Goal: Task Accomplishment & Management: Complete application form

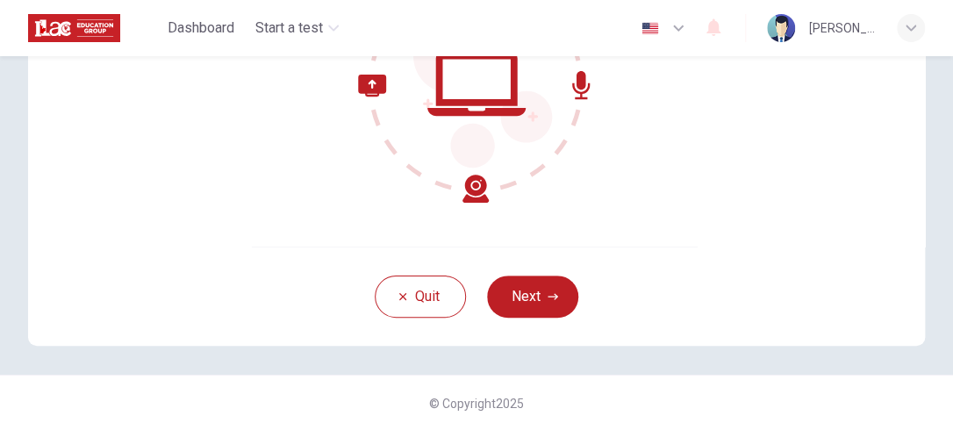
scroll to position [265, 0]
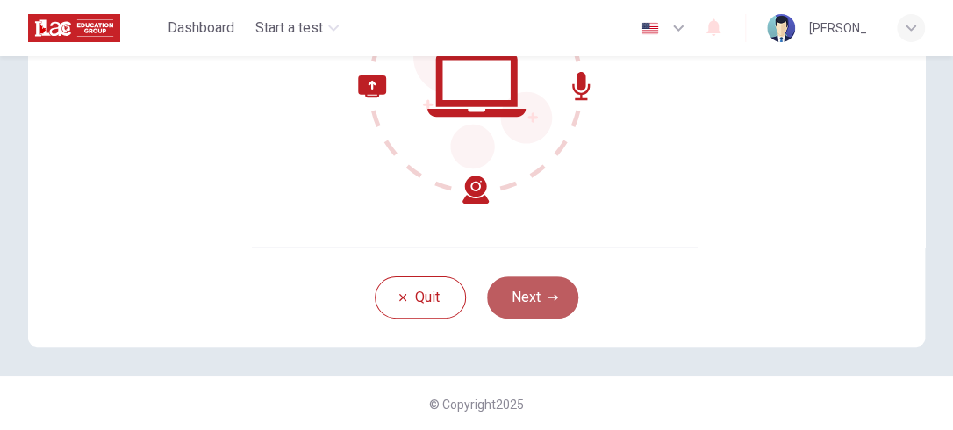
click at [527, 290] on button "Next" at bounding box center [532, 297] width 91 height 42
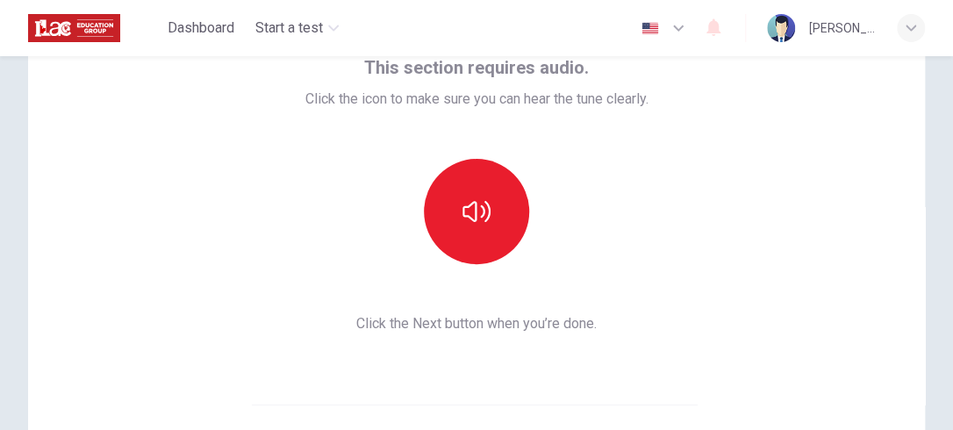
scroll to position [77, 0]
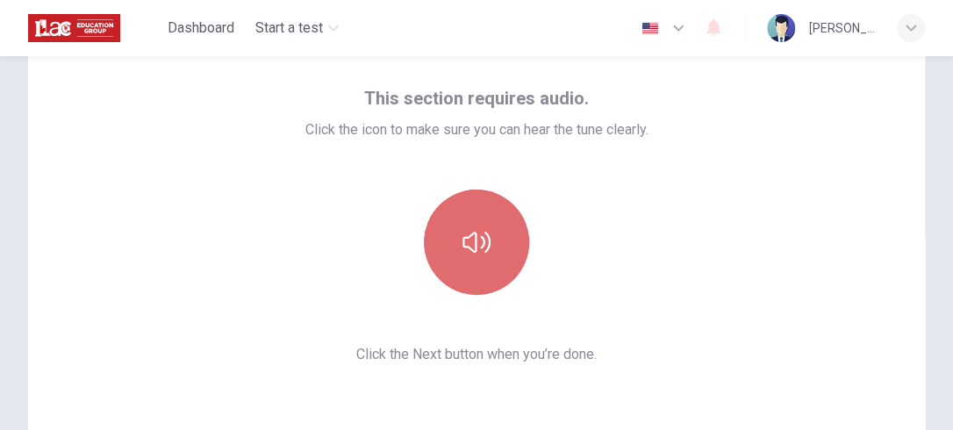
click at [467, 244] on icon "button" at bounding box center [477, 242] width 28 height 28
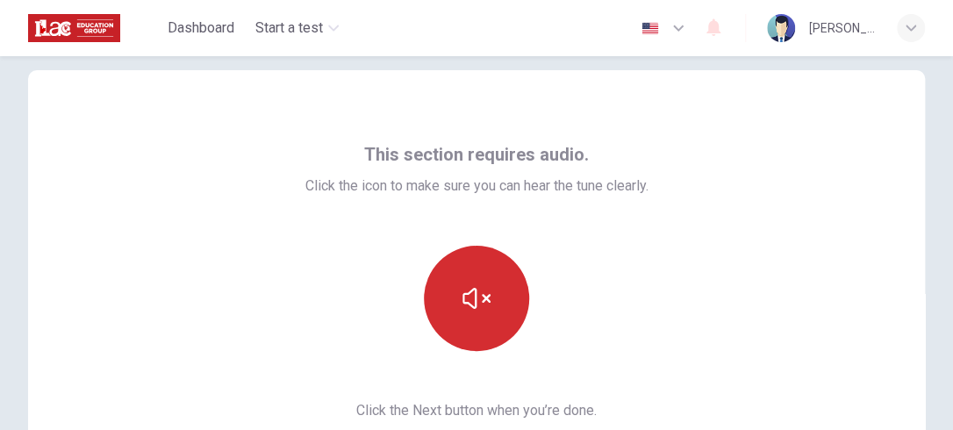
scroll to position [267, 0]
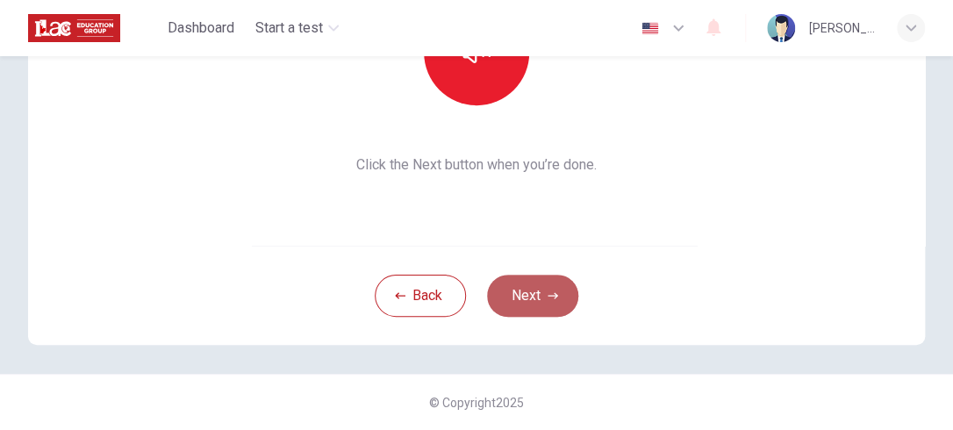
click at [520, 291] on button "Next" at bounding box center [532, 296] width 91 height 42
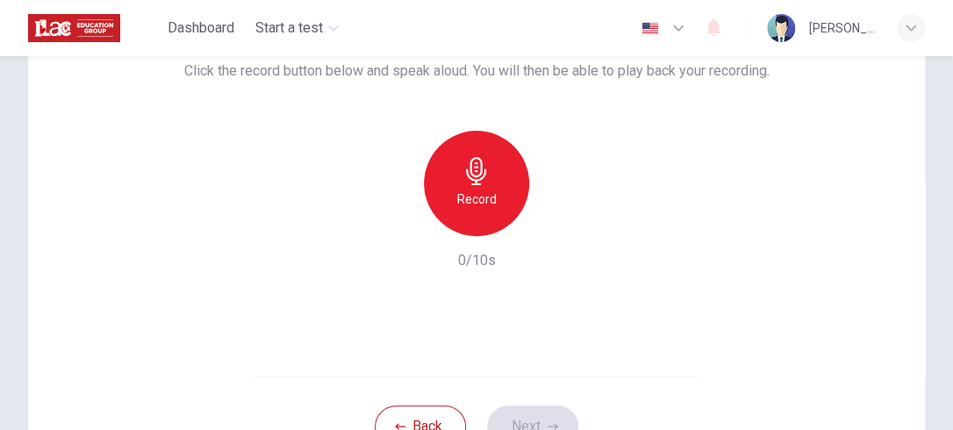
scroll to position [133, 0]
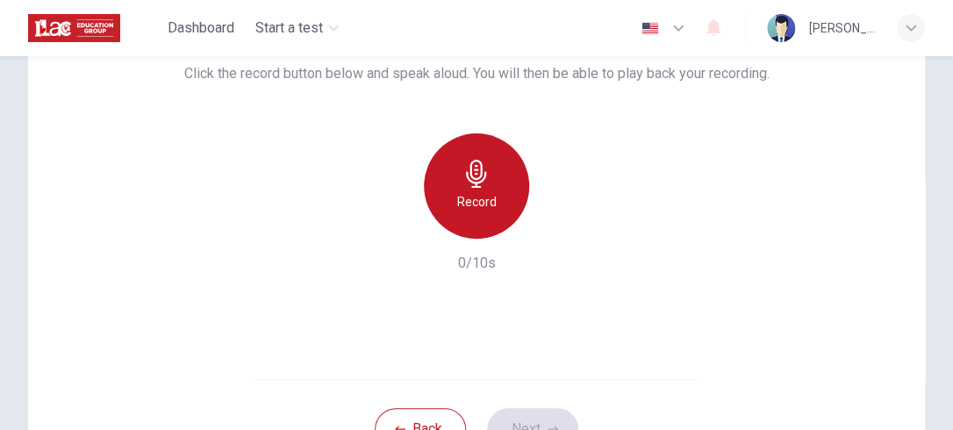
click at [470, 191] on h6 "Record" at bounding box center [476, 201] width 39 height 21
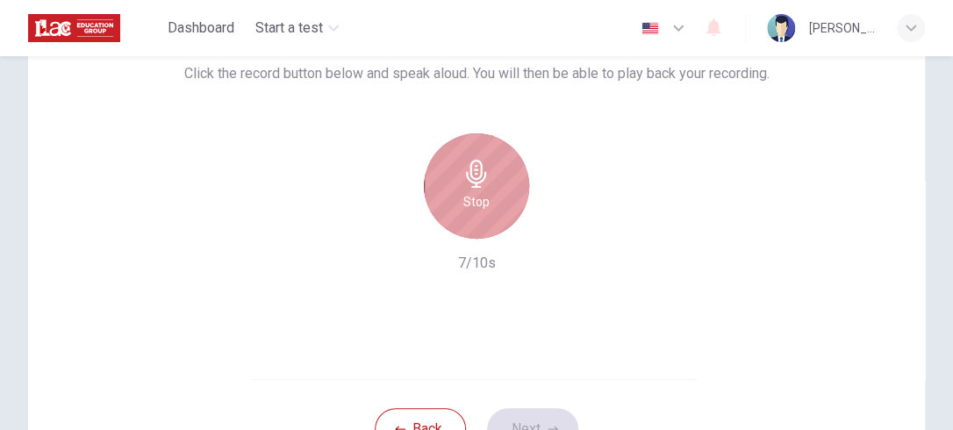
click at [470, 191] on h6 "Stop" at bounding box center [476, 201] width 26 height 21
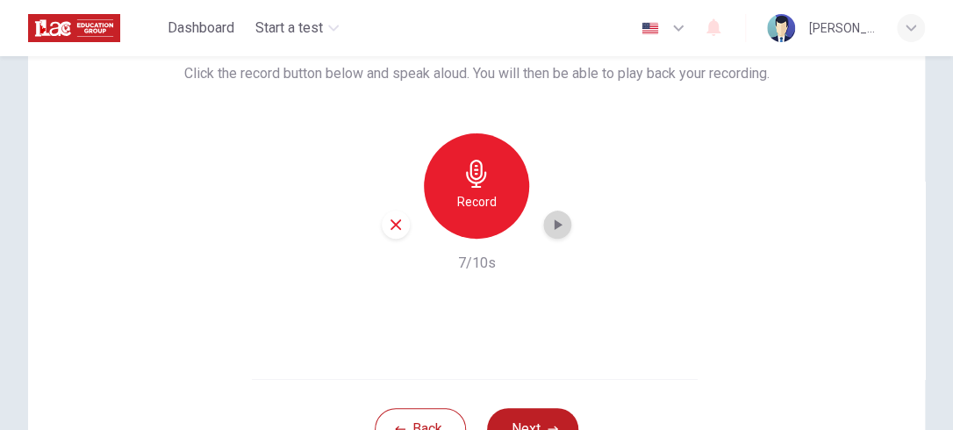
click at [555, 221] on icon "button" at bounding box center [559, 224] width 8 height 11
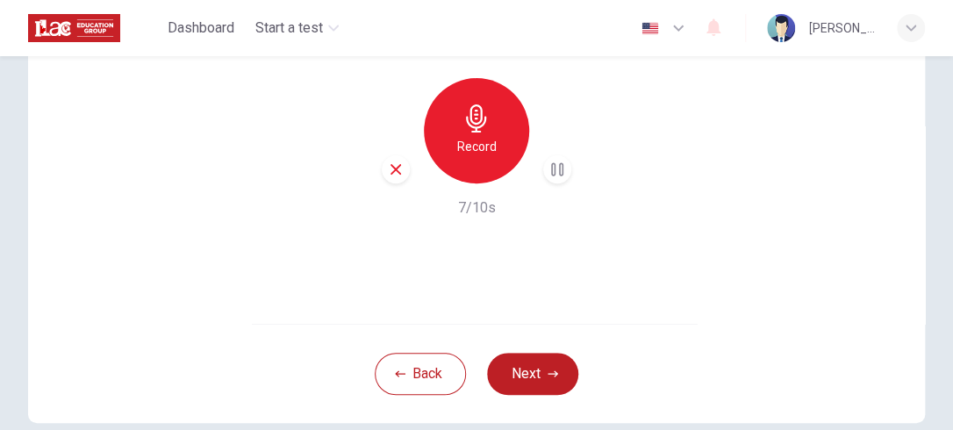
scroll to position [190, 0]
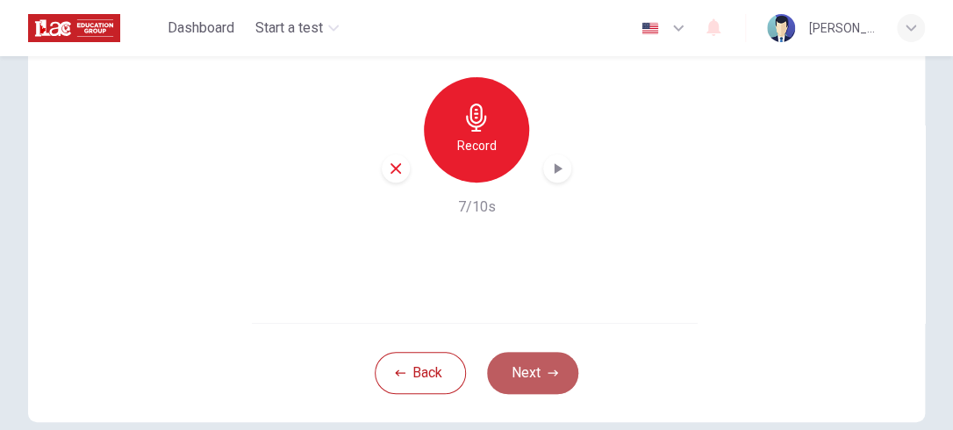
click at [530, 369] on button "Next" at bounding box center [532, 373] width 91 height 42
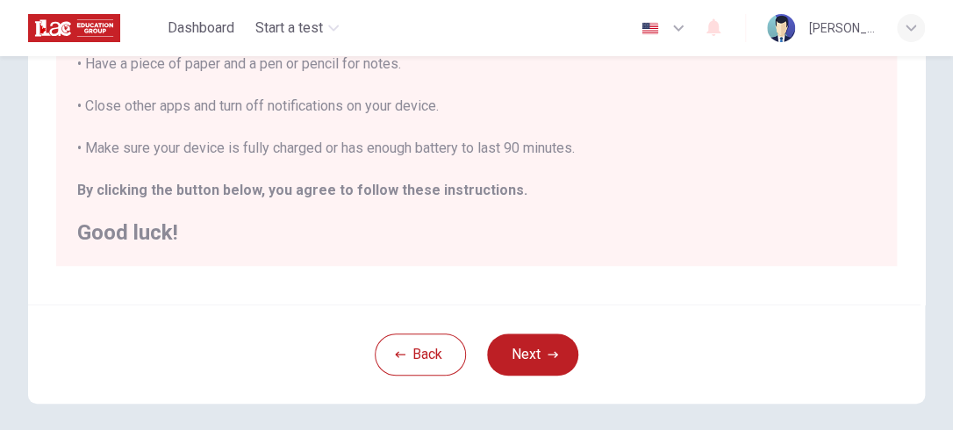
scroll to position [491, 0]
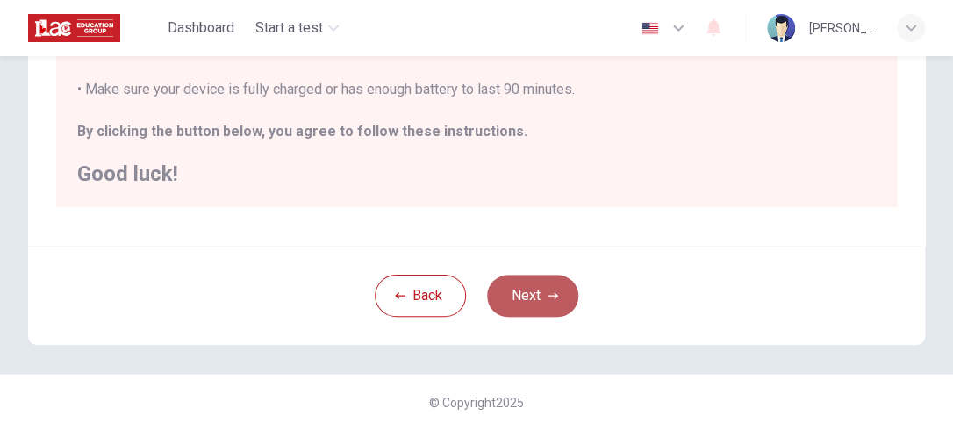
click at [534, 290] on button "Next" at bounding box center [532, 296] width 91 height 42
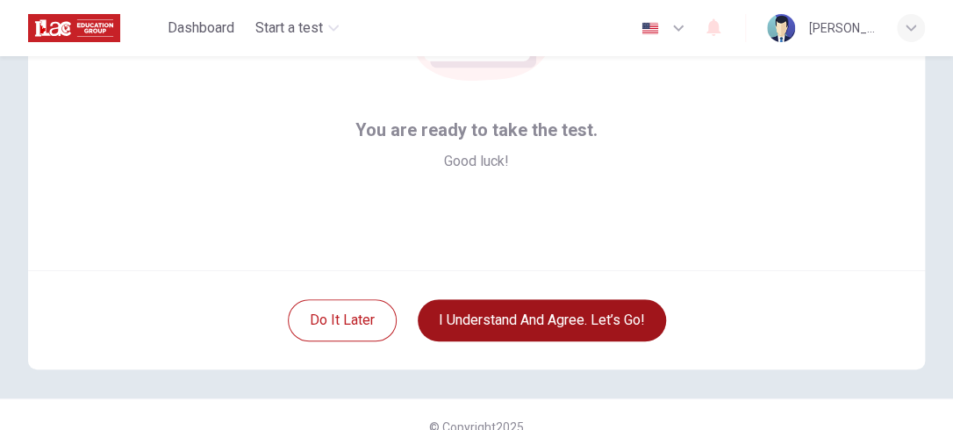
scroll to position [246, 0]
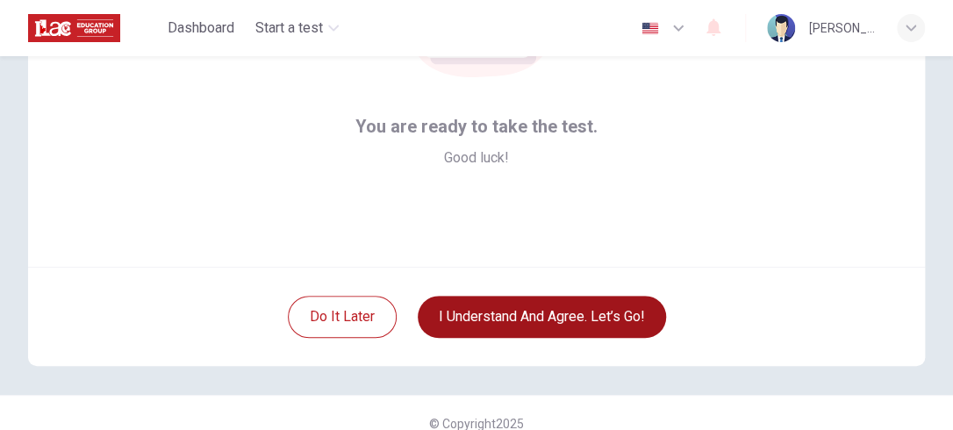
click at [548, 314] on button "I understand and agree. Let’s go!" at bounding box center [542, 317] width 248 height 42
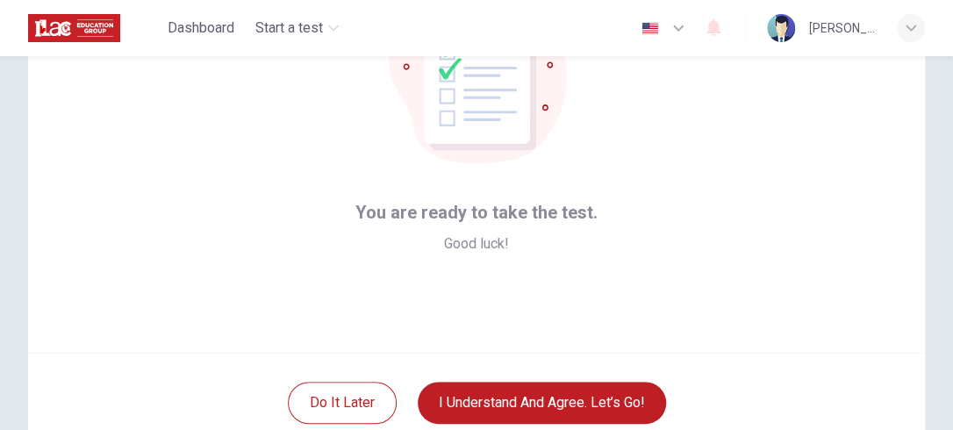
scroll to position [251, 0]
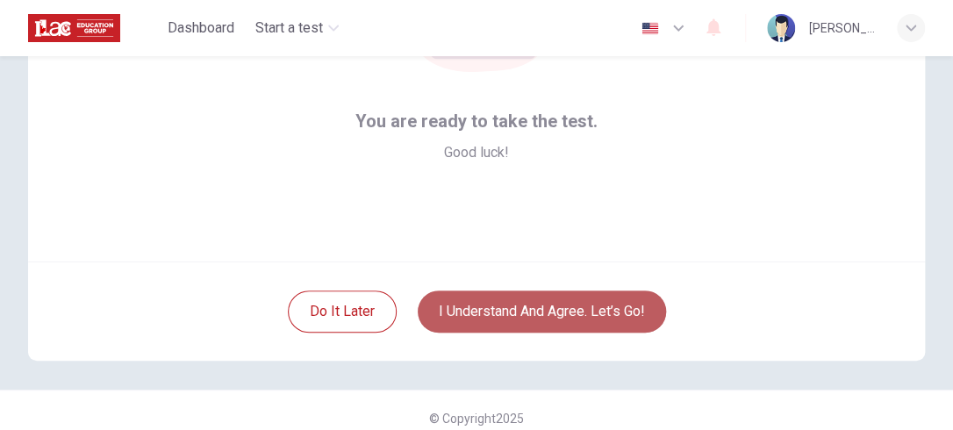
click at [542, 308] on button "I understand and agree. Let’s go!" at bounding box center [542, 311] width 248 height 42
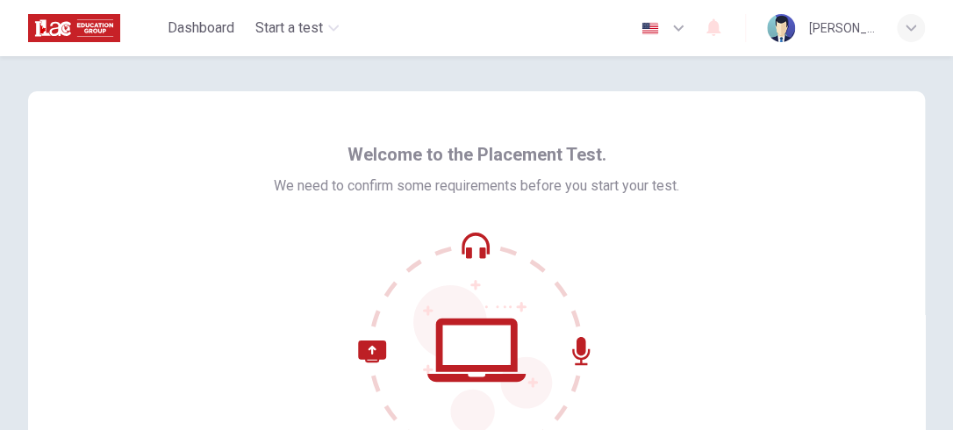
scroll to position [184, 0]
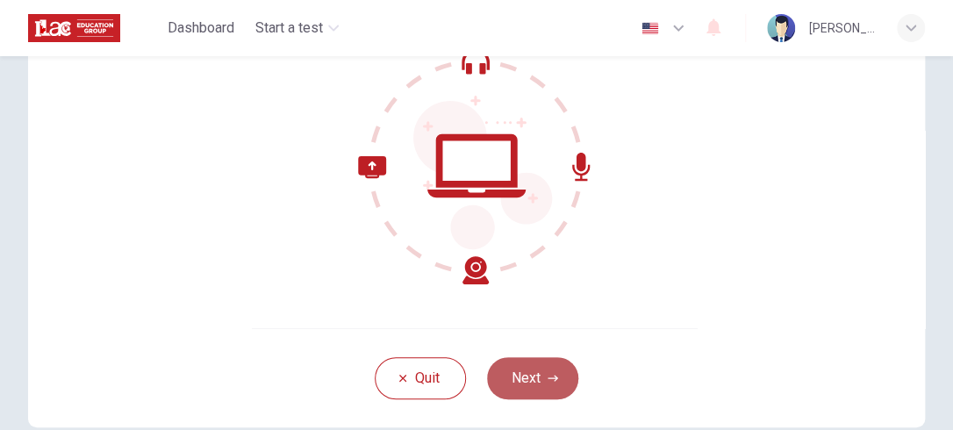
click at [530, 368] on button "Next" at bounding box center [532, 378] width 91 height 42
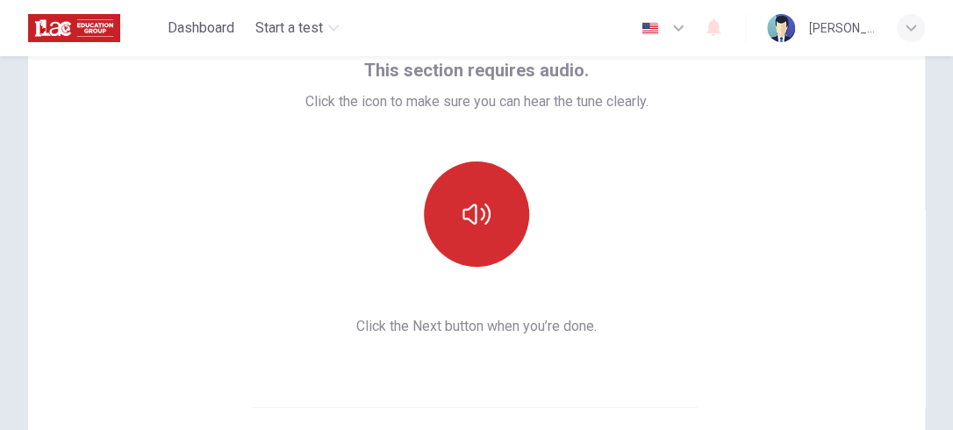
scroll to position [107, 0]
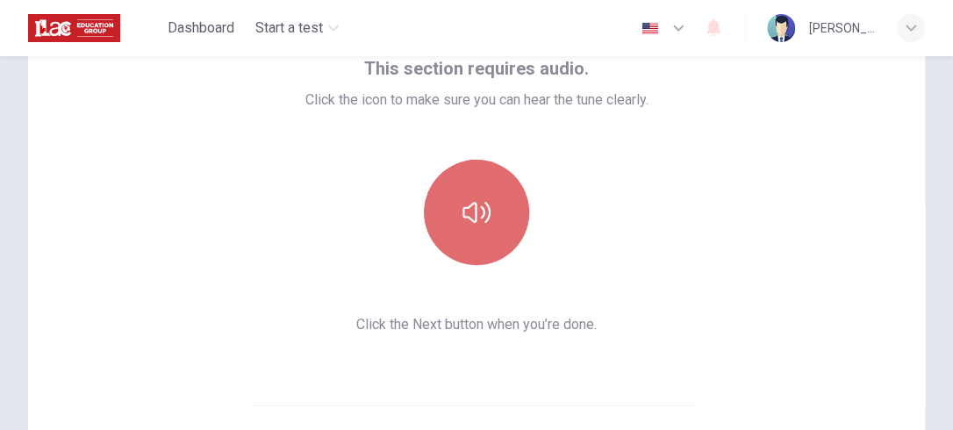
click at [477, 181] on button "button" at bounding box center [476, 212] width 105 height 105
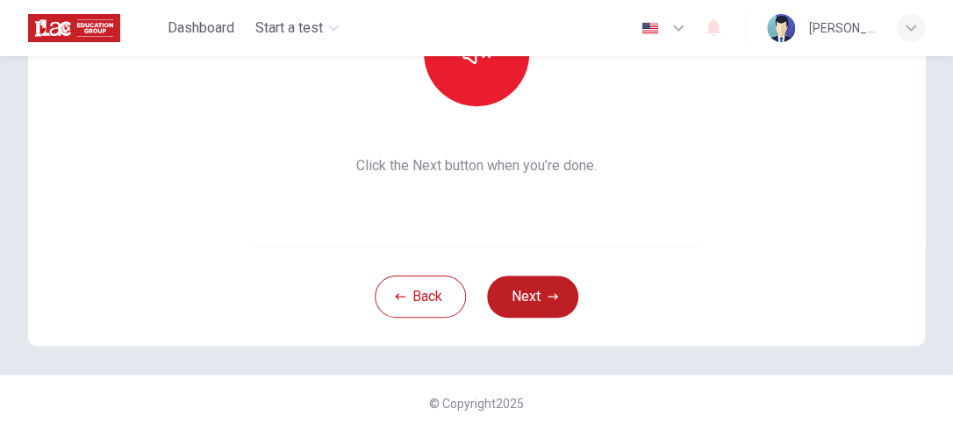
scroll to position [267, 0]
click at [519, 309] on button "Next" at bounding box center [532, 296] width 91 height 42
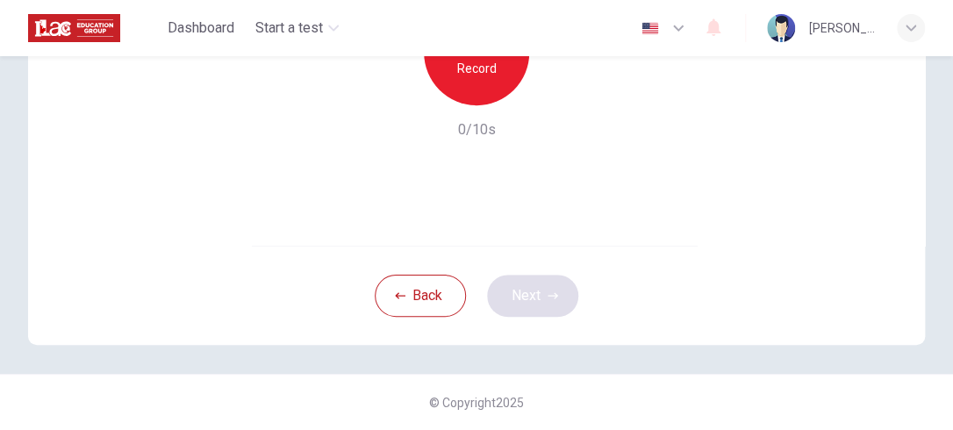
scroll to position [176, 0]
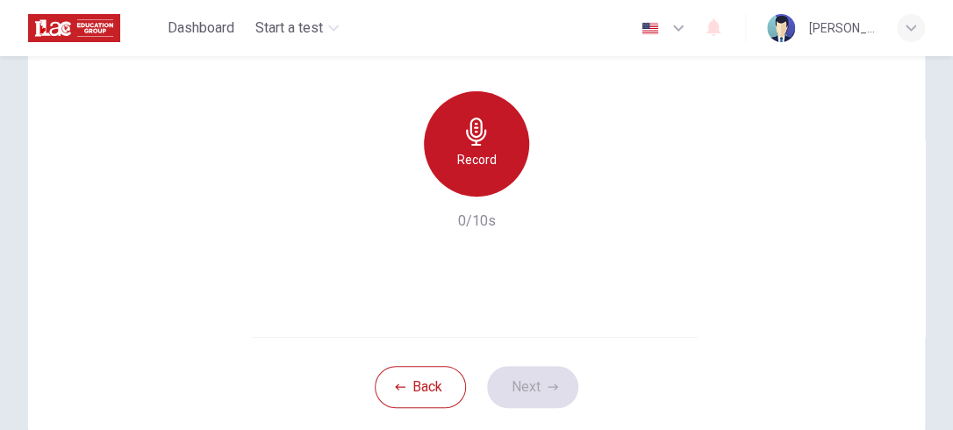
click at [472, 126] on icon "button" at bounding box center [476, 132] width 20 height 28
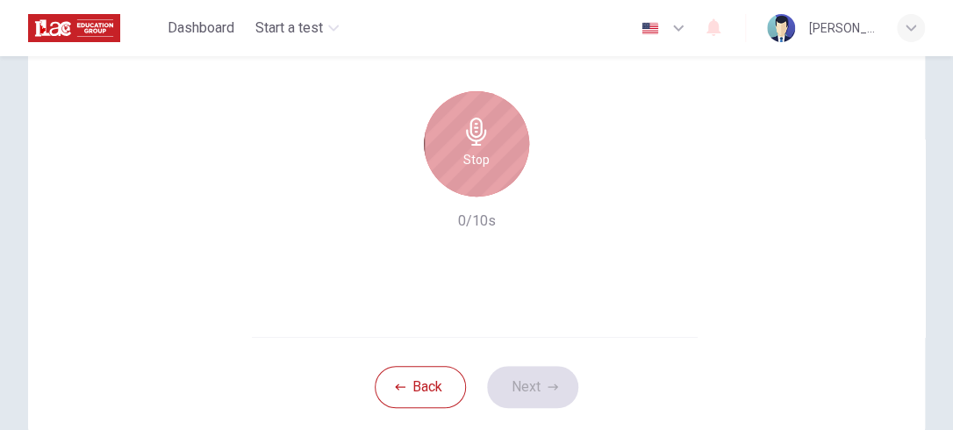
click at [472, 126] on icon "button" at bounding box center [476, 132] width 20 height 28
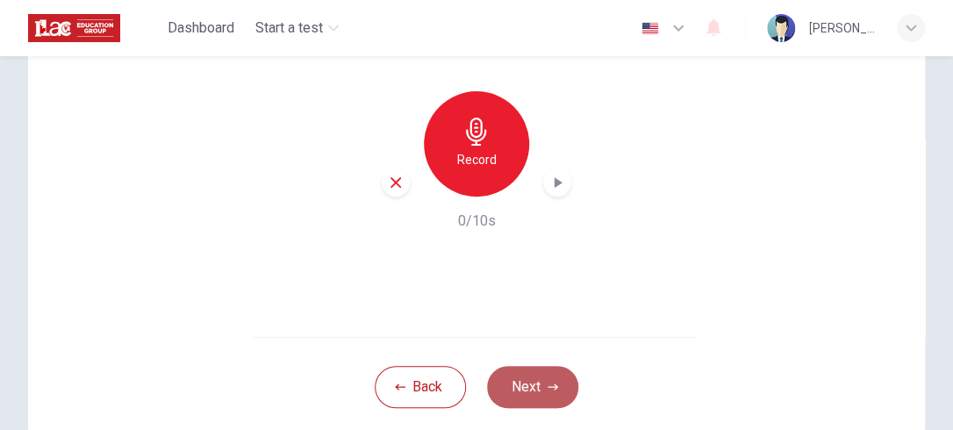
click at [555, 391] on button "Next" at bounding box center [532, 387] width 91 height 42
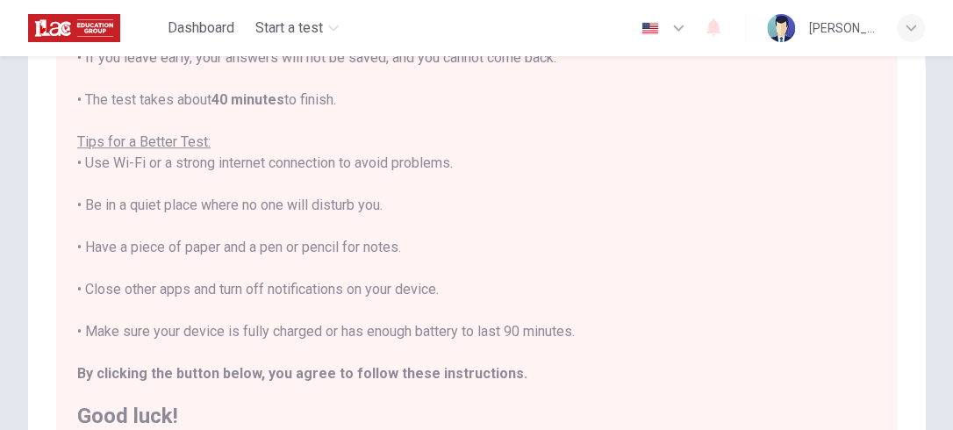
scroll to position [481, 0]
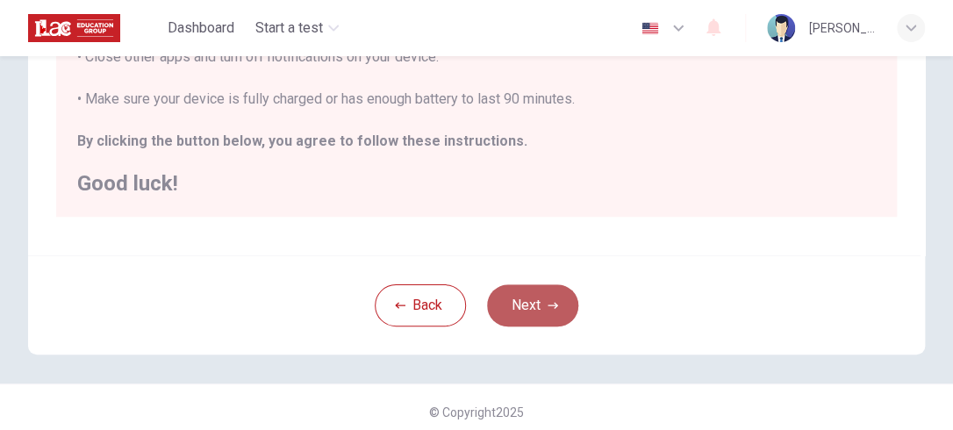
click at [502, 300] on button "Next" at bounding box center [532, 305] width 91 height 42
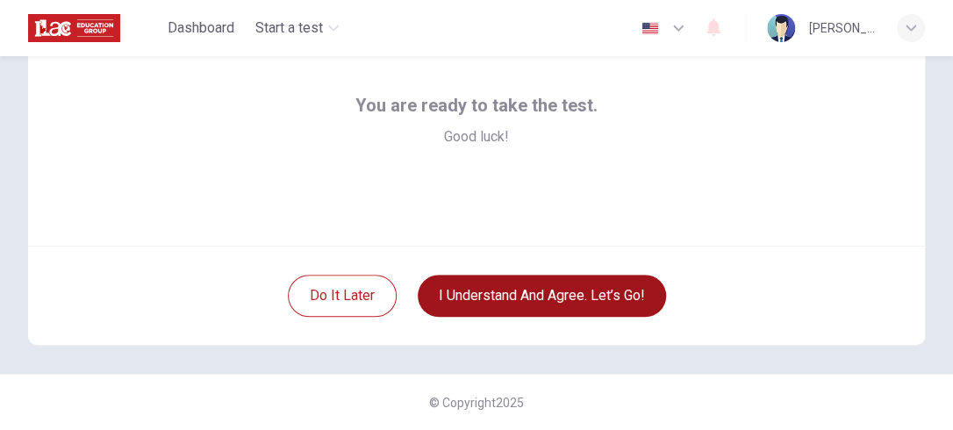
scroll to position [267, 0]
click at [586, 293] on button "I understand and agree. Let’s go!" at bounding box center [542, 296] width 248 height 42
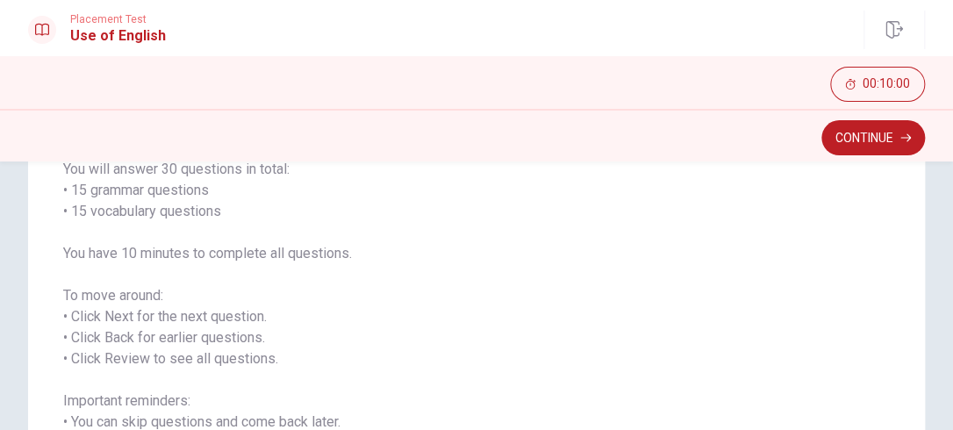
scroll to position [356, 0]
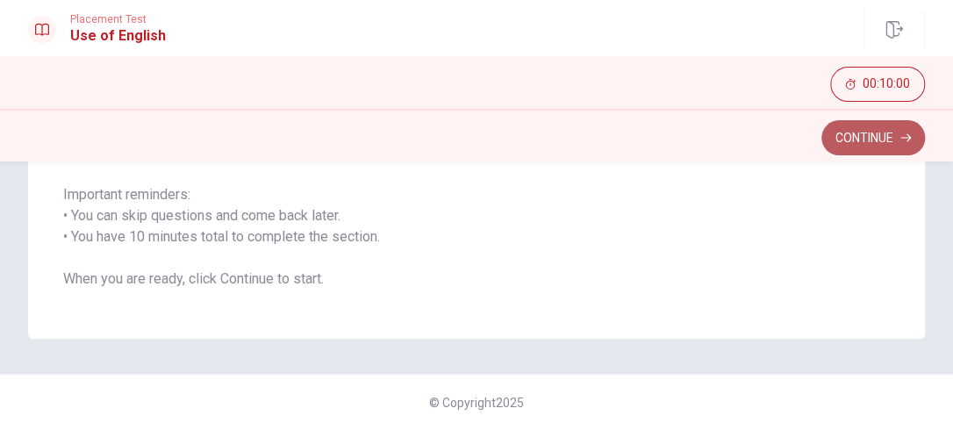
click at [879, 135] on button "Continue" at bounding box center [873, 137] width 104 height 35
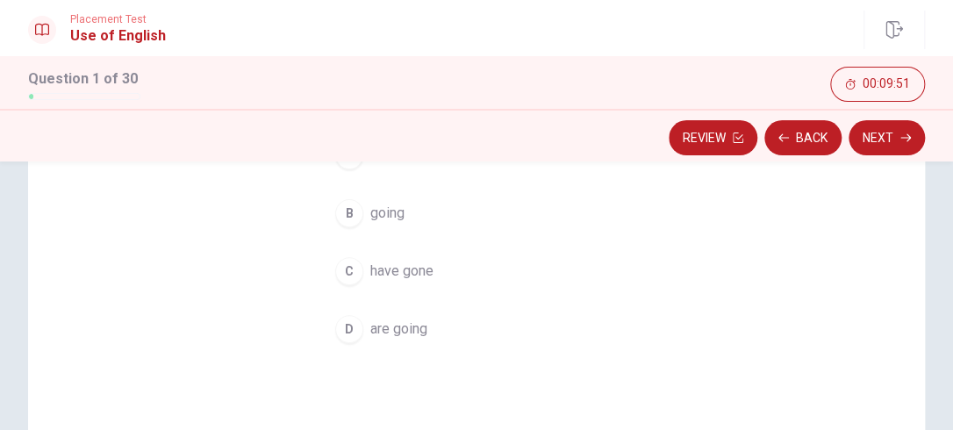
scroll to position [235, 0]
click at [348, 322] on div "D" at bounding box center [349, 327] width 28 height 28
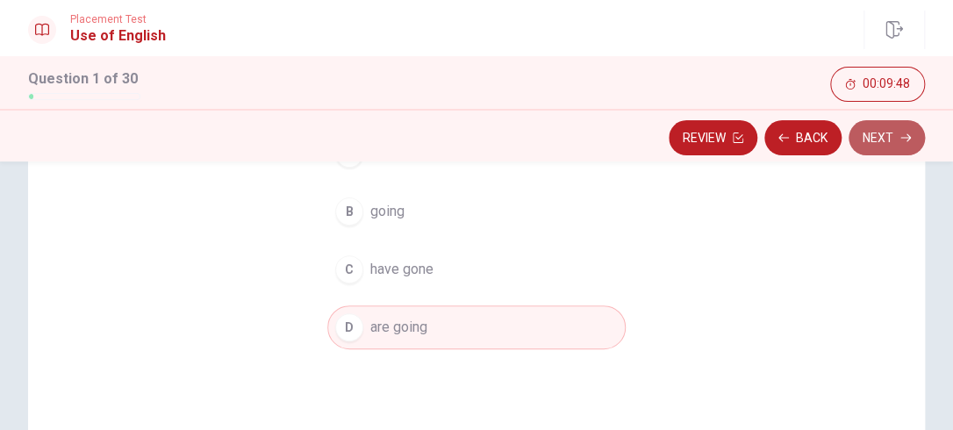
click at [881, 133] on button "Next" at bounding box center [887, 137] width 76 height 35
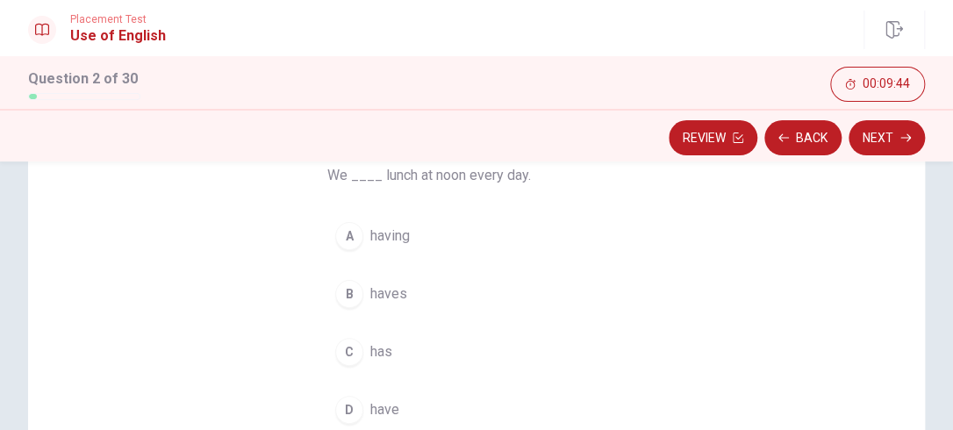
scroll to position [151, 0]
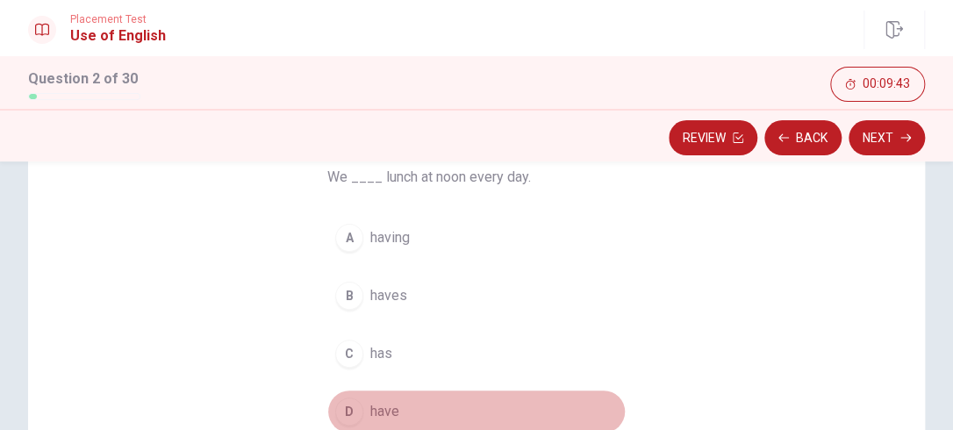
click at [346, 407] on div "D" at bounding box center [349, 412] width 28 height 28
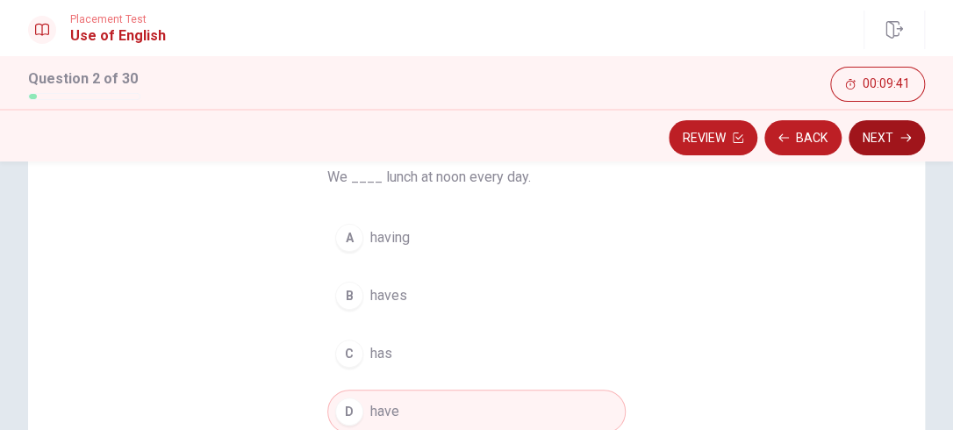
click at [902, 135] on icon "button" at bounding box center [905, 138] width 11 height 11
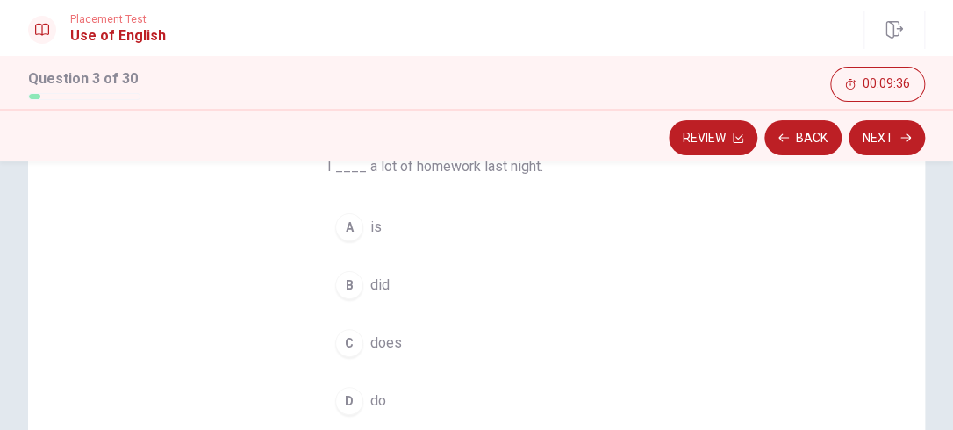
scroll to position [161, 0]
click at [342, 280] on div "B" at bounding box center [349, 286] width 28 height 28
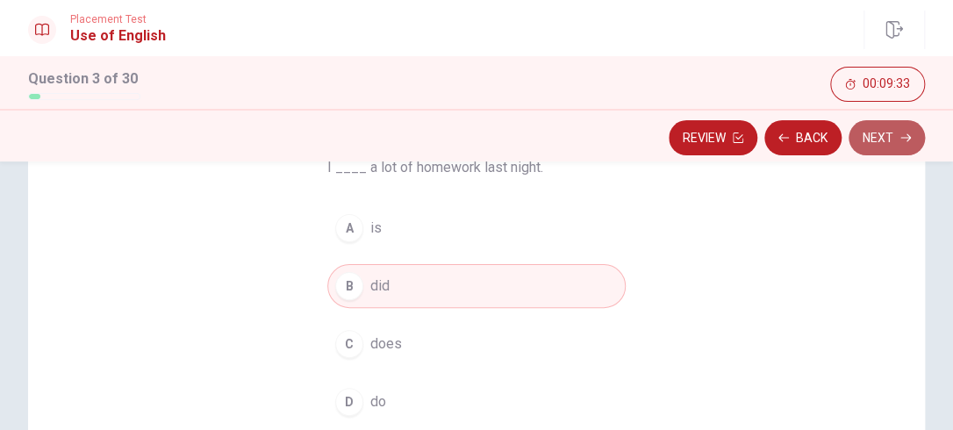
click at [872, 140] on button "Next" at bounding box center [887, 137] width 76 height 35
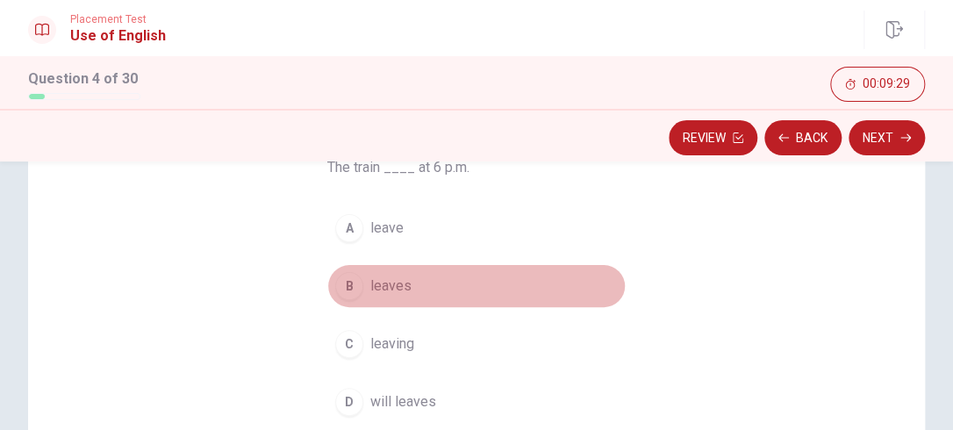
click at [348, 290] on div "B" at bounding box center [349, 286] width 28 height 28
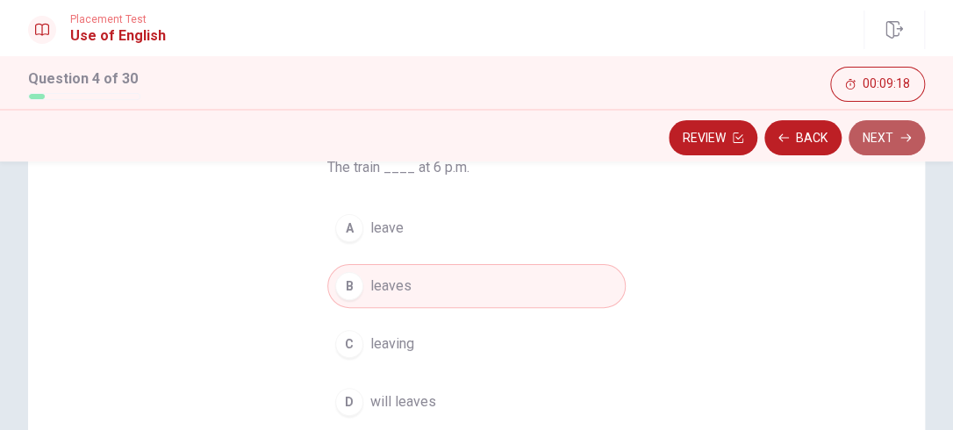
click at [896, 140] on button "Next" at bounding box center [887, 137] width 76 height 35
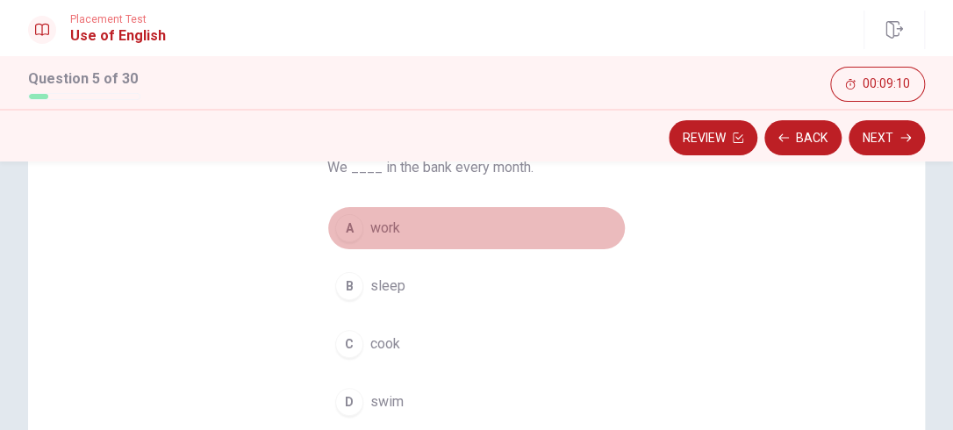
click at [342, 225] on div "A" at bounding box center [349, 228] width 28 height 28
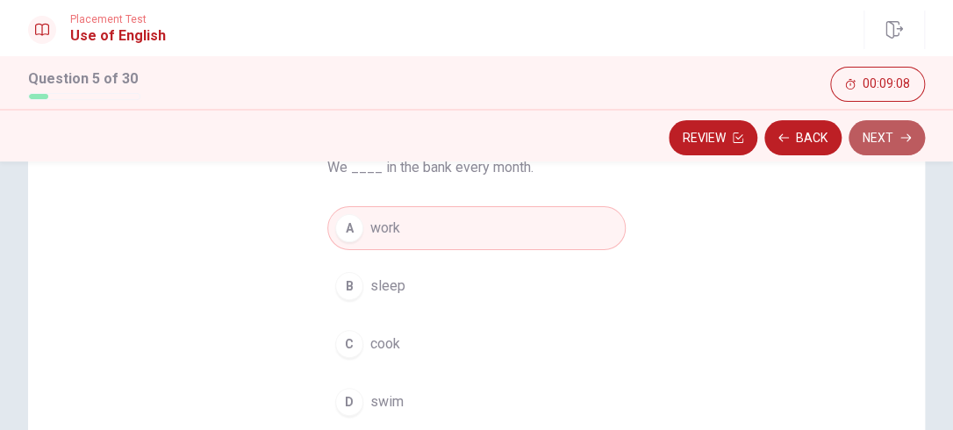
click at [892, 139] on button "Next" at bounding box center [887, 137] width 76 height 35
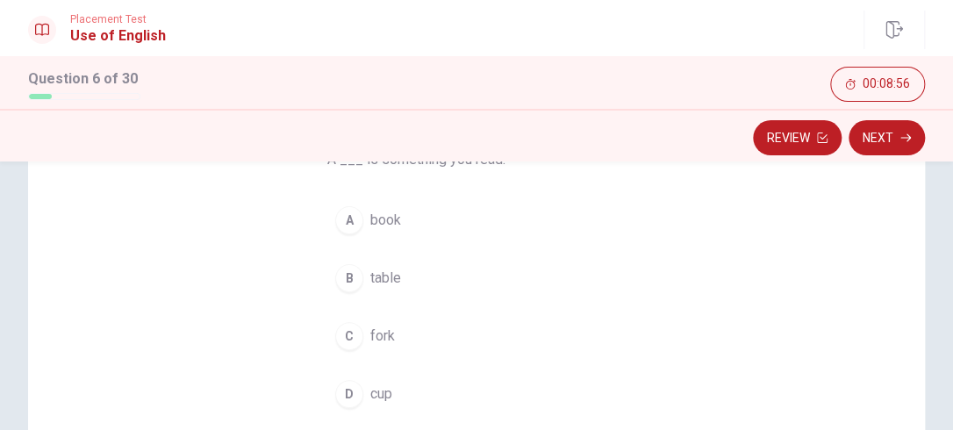
scroll to position [161, 0]
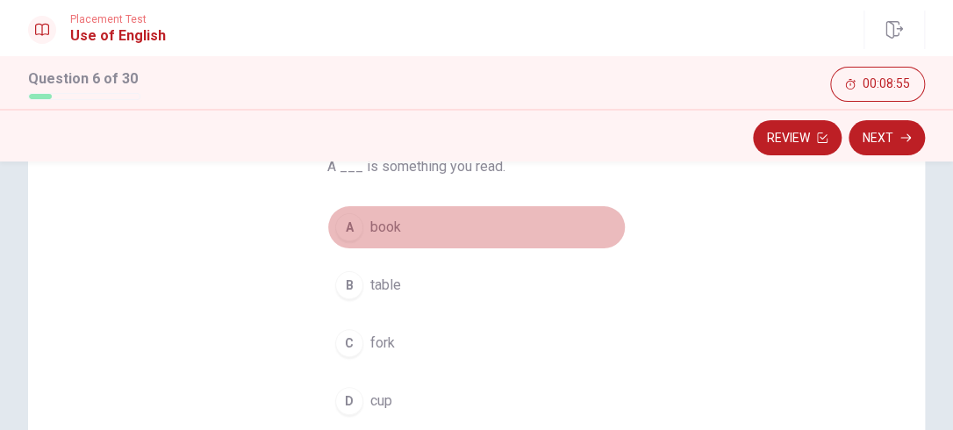
click at [355, 230] on div "A" at bounding box center [349, 227] width 28 height 28
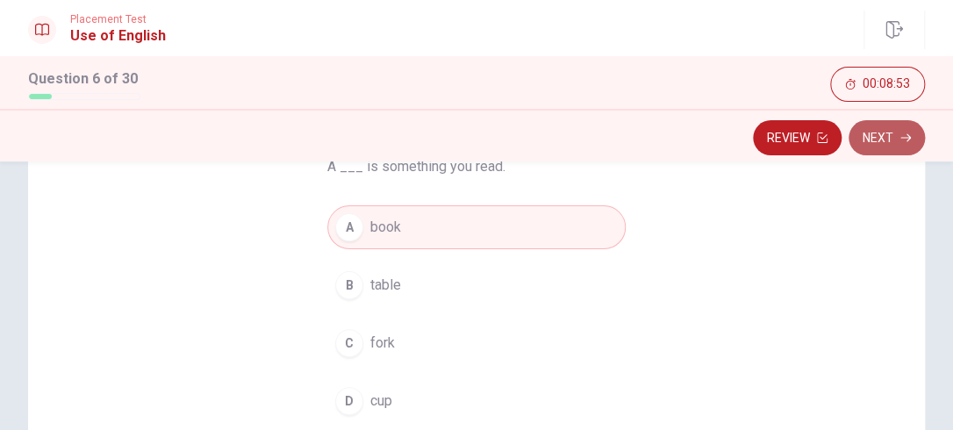
click at [900, 129] on button "Next" at bounding box center [887, 137] width 76 height 35
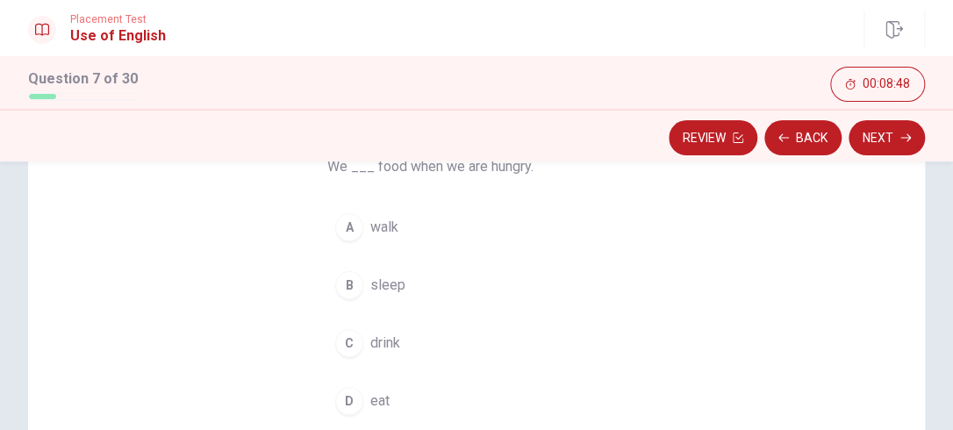
click at [344, 398] on div "D" at bounding box center [349, 401] width 28 height 28
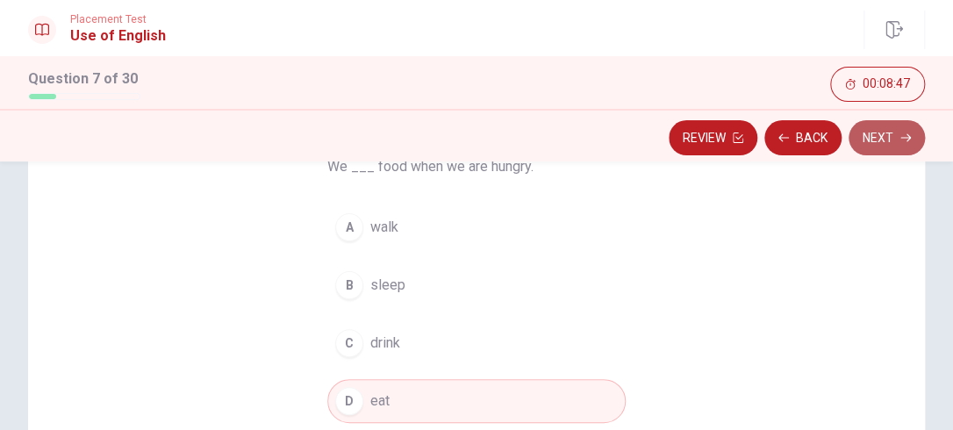
click at [893, 126] on button "Next" at bounding box center [887, 137] width 76 height 35
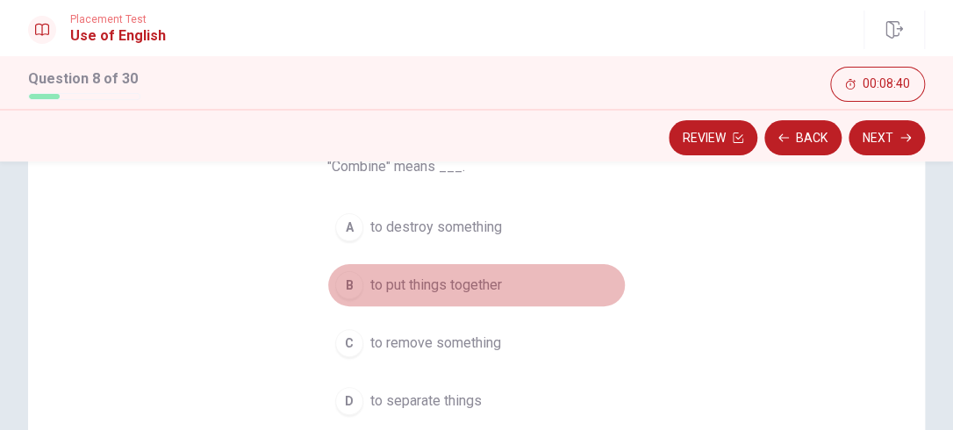
click at [341, 283] on div "B" at bounding box center [349, 285] width 28 height 28
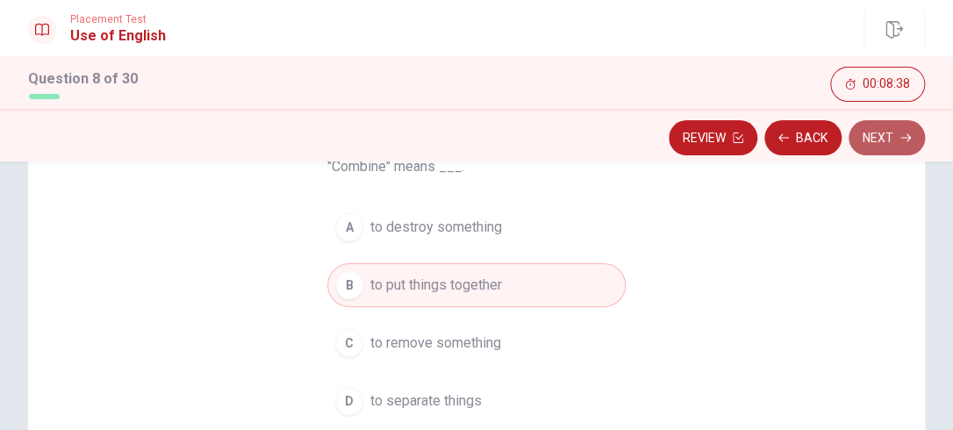
click at [906, 136] on icon "button" at bounding box center [905, 138] width 11 height 11
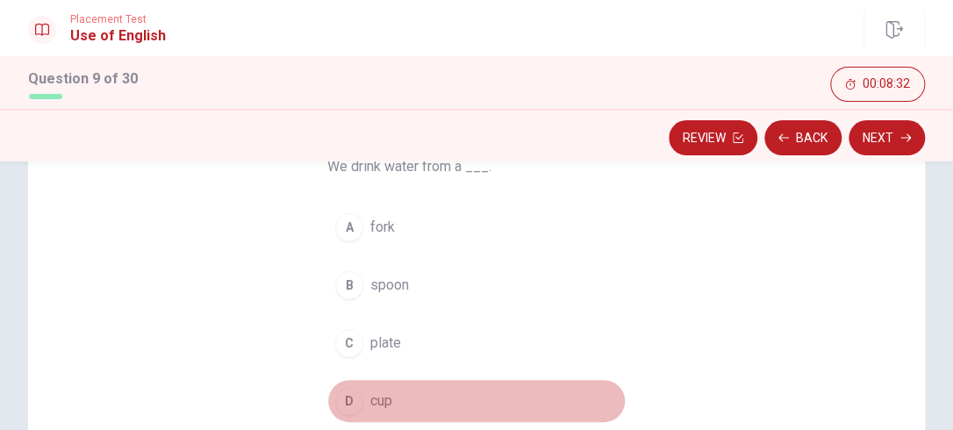
click at [348, 398] on div "D" at bounding box center [349, 401] width 28 height 28
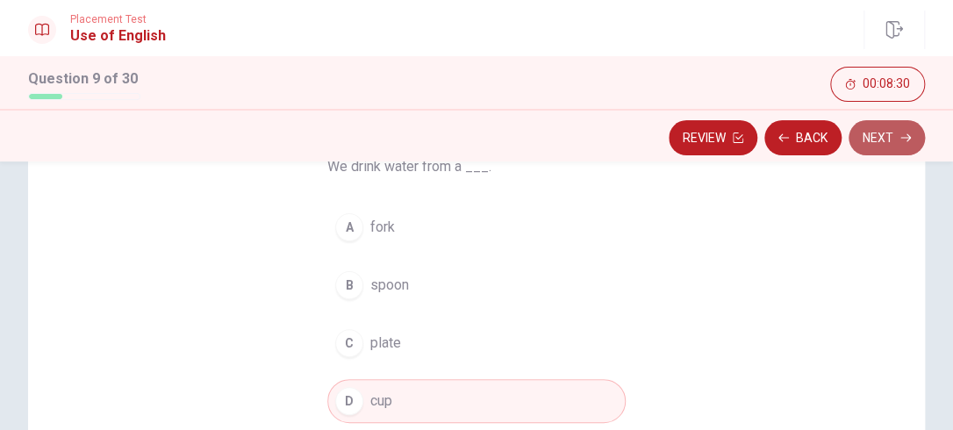
click at [896, 136] on button "Next" at bounding box center [887, 137] width 76 height 35
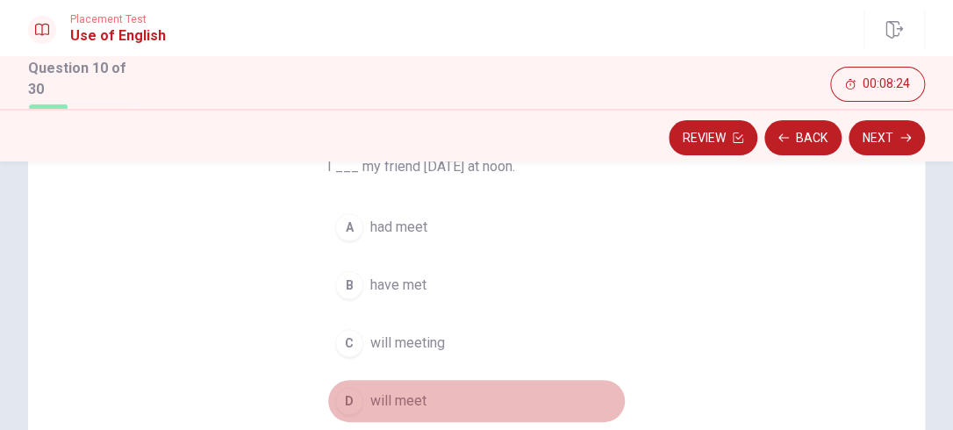
click at [344, 398] on div "D" at bounding box center [349, 401] width 28 height 28
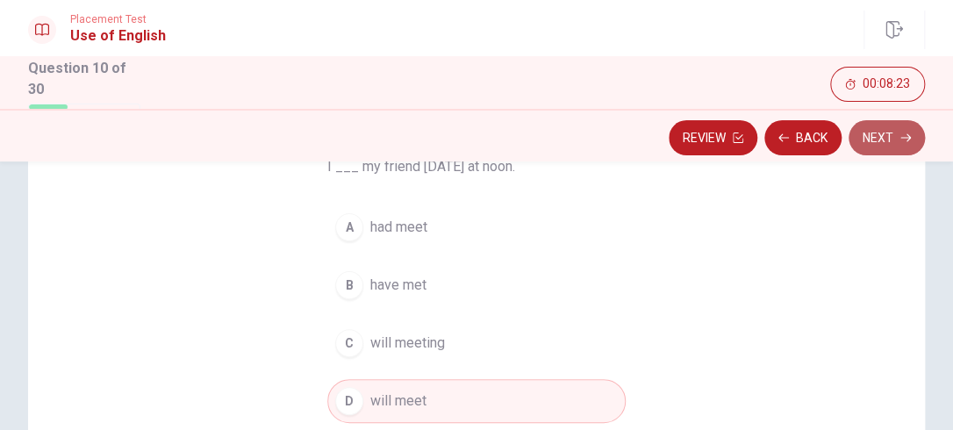
click at [882, 129] on button "Next" at bounding box center [887, 137] width 76 height 35
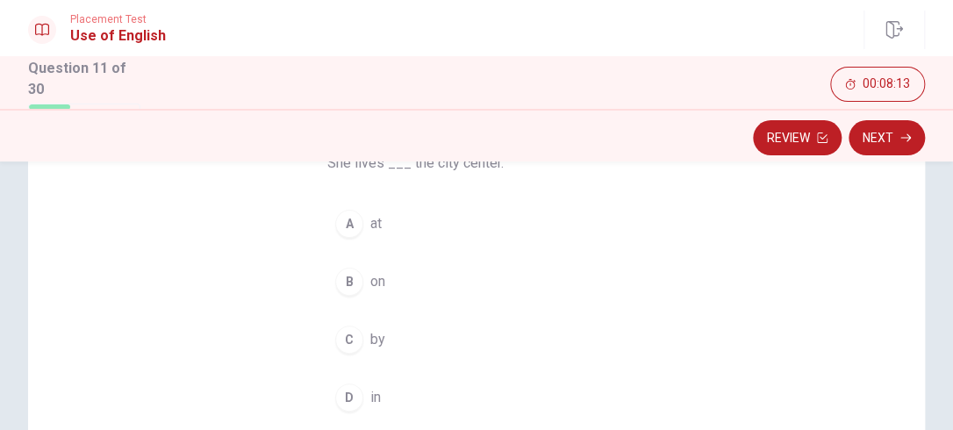
scroll to position [167, 0]
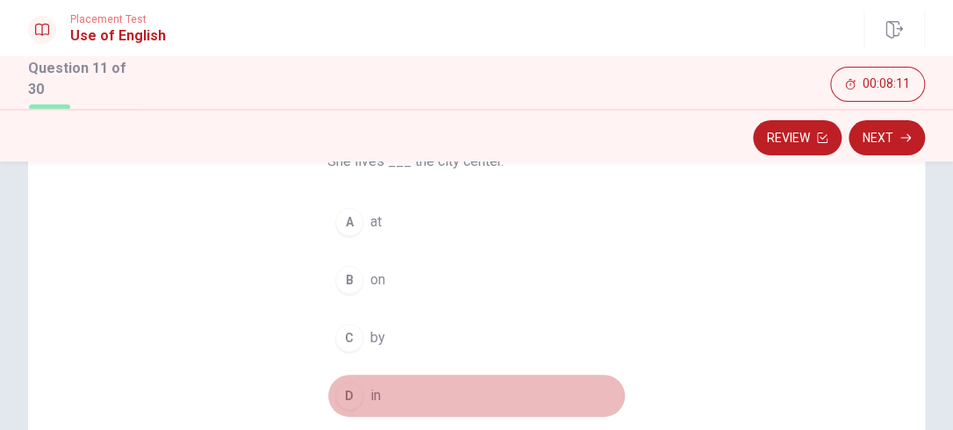
click at [353, 391] on div "D" at bounding box center [349, 396] width 28 height 28
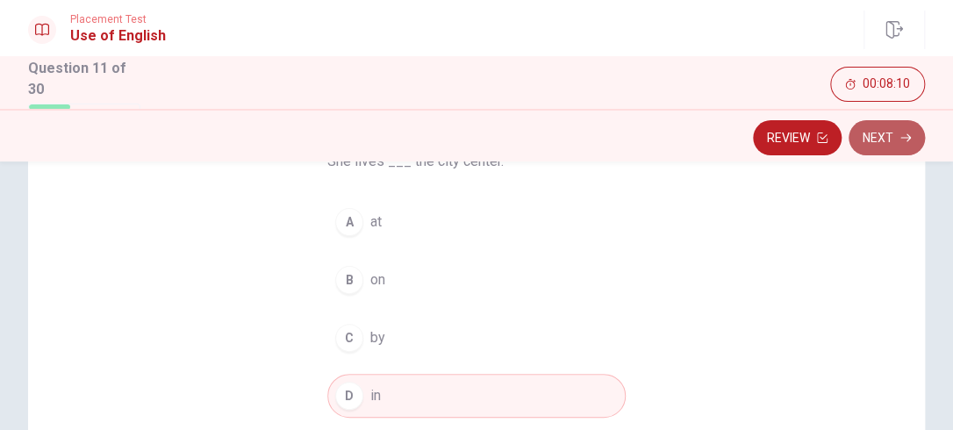
click at [896, 136] on button "Next" at bounding box center [887, 137] width 76 height 35
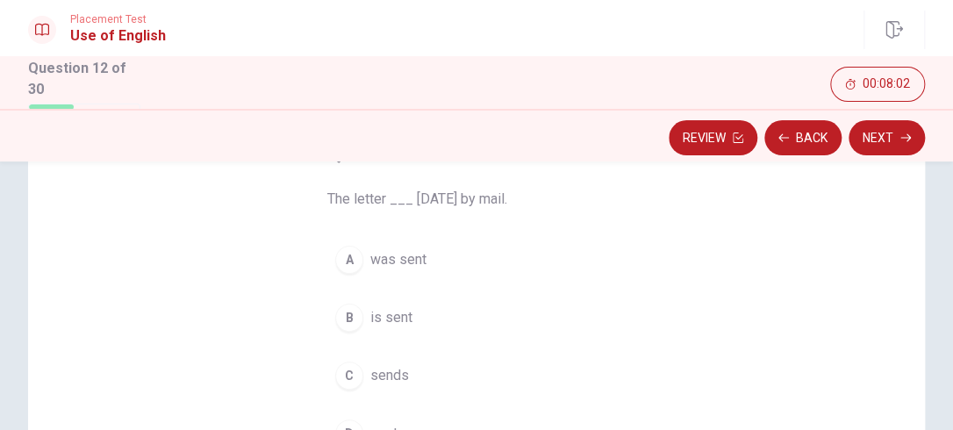
scroll to position [130, 0]
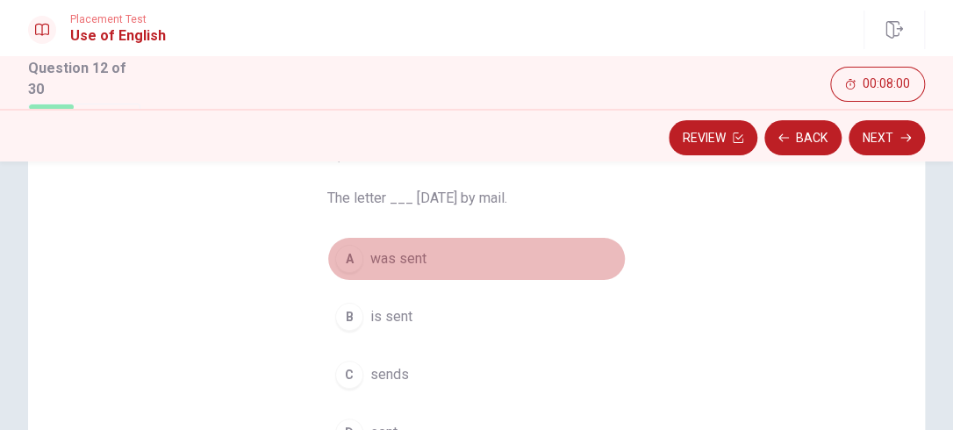
drag, startPoint x: 341, startPoint y: 262, endPoint x: 499, endPoint y: 372, distance: 192.8
click at [499, 372] on div "A was sent B is sent C sends D sent" at bounding box center [476, 346] width 298 height 218
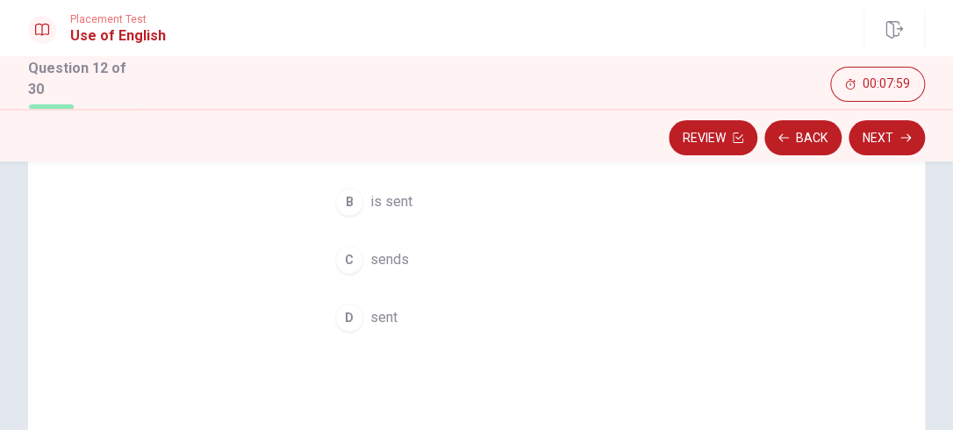
scroll to position [246, 0]
click at [885, 131] on button "Next" at bounding box center [887, 137] width 76 height 35
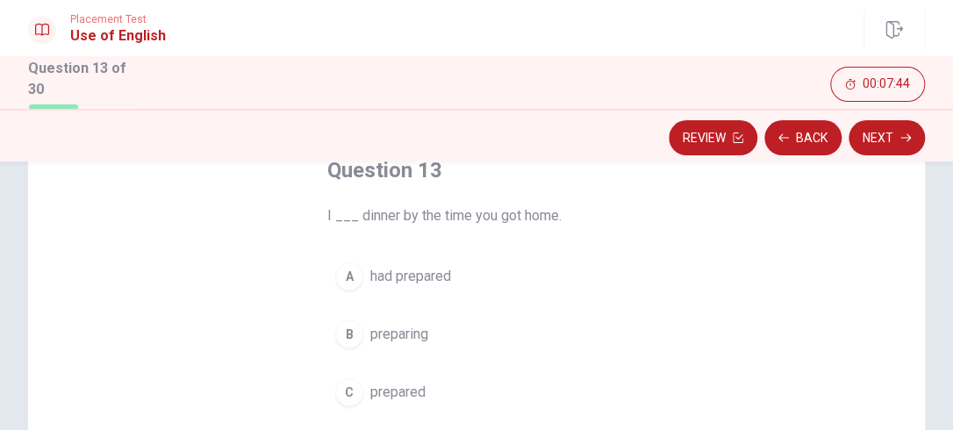
scroll to position [123, 0]
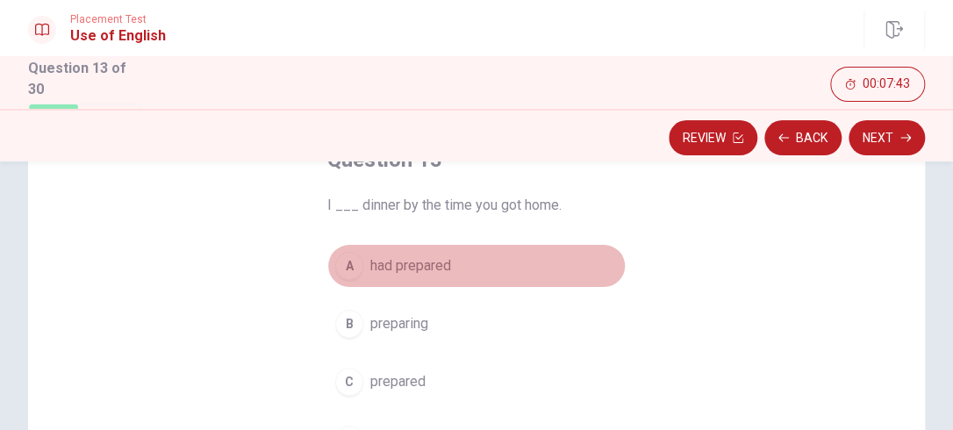
click at [341, 263] on div "A" at bounding box center [349, 266] width 28 height 28
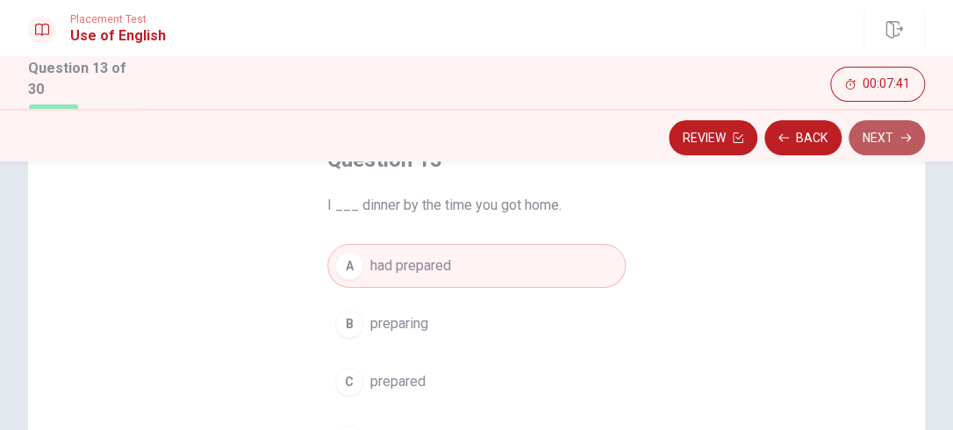
click at [895, 126] on button "Next" at bounding box center [887, 137] width 76 height 35
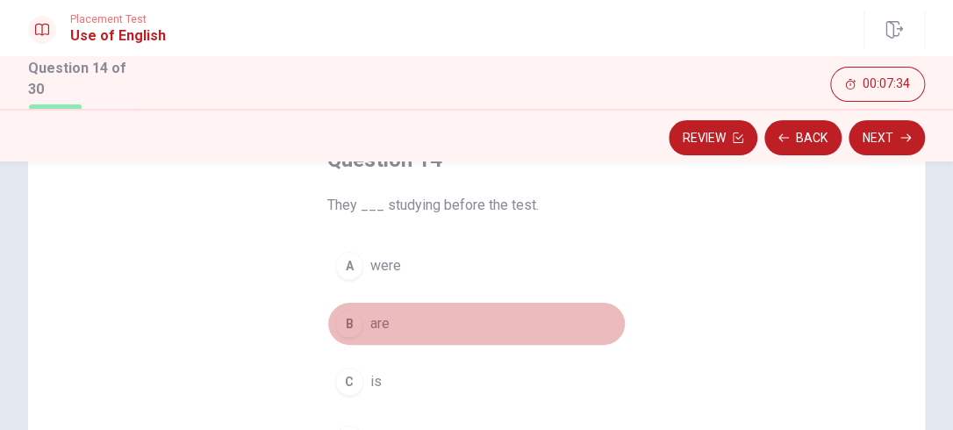
click at [341, 320] on div "B" at bounding box center [349, 324] width 28 height 28
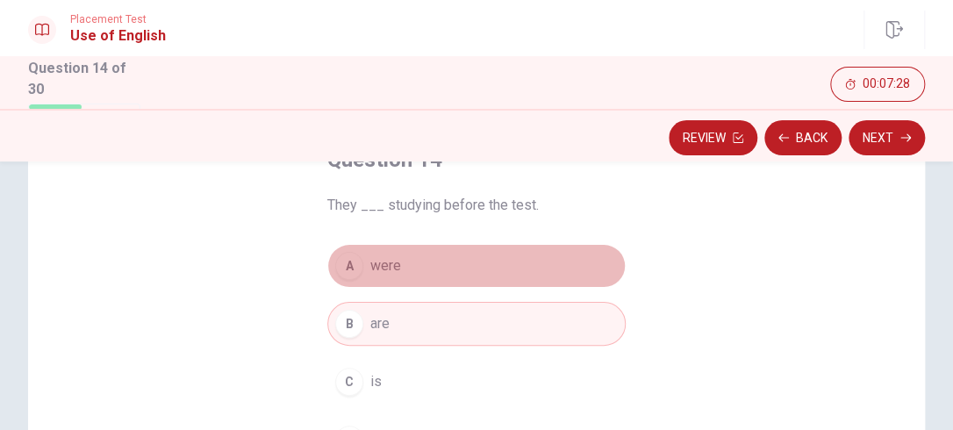
click at [355, 267] on div "A" at bounding box center [349, 266] width 28 height 28
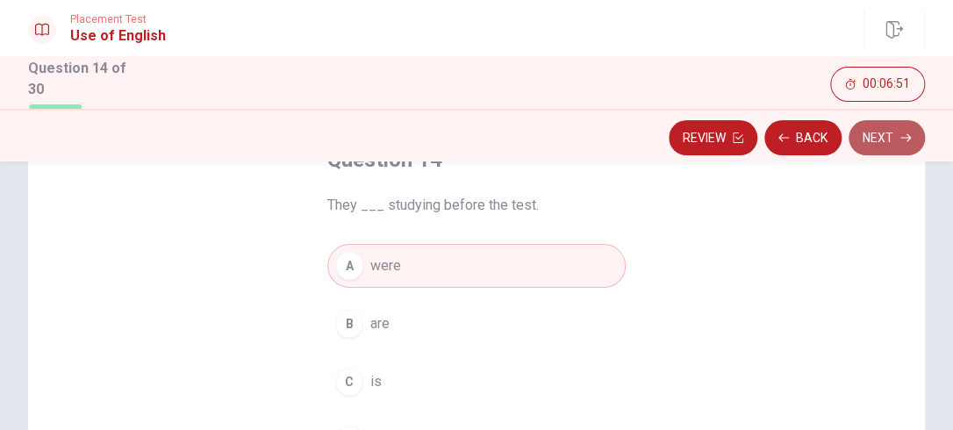
click at [884, 140] on button "Next" at bounding box center [887, 137] width 76 height 35
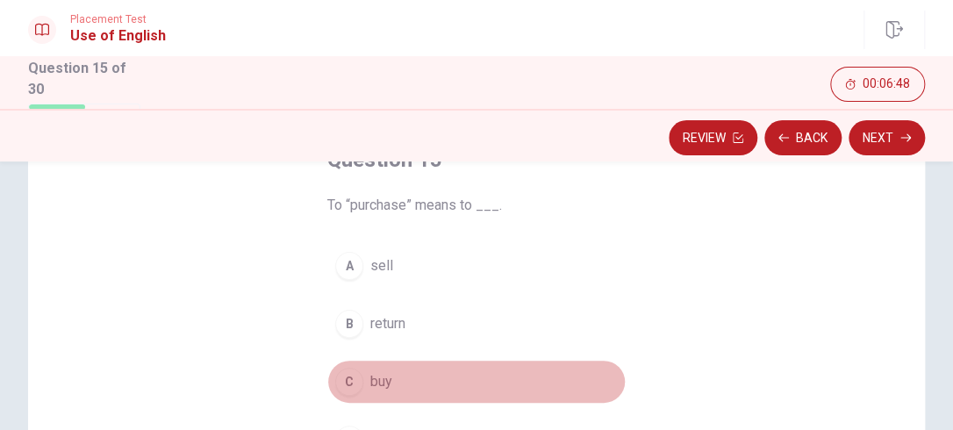
click at [347, 381] on div "C" at bounding box center [349, 382] width 28 height 28
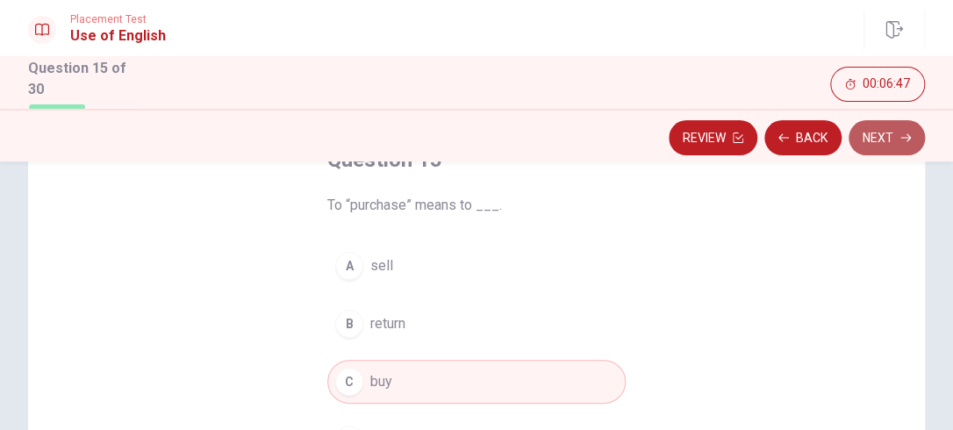
click at [890, 139] on button "Next" at bounding box center [887, 137] width 76 height 35
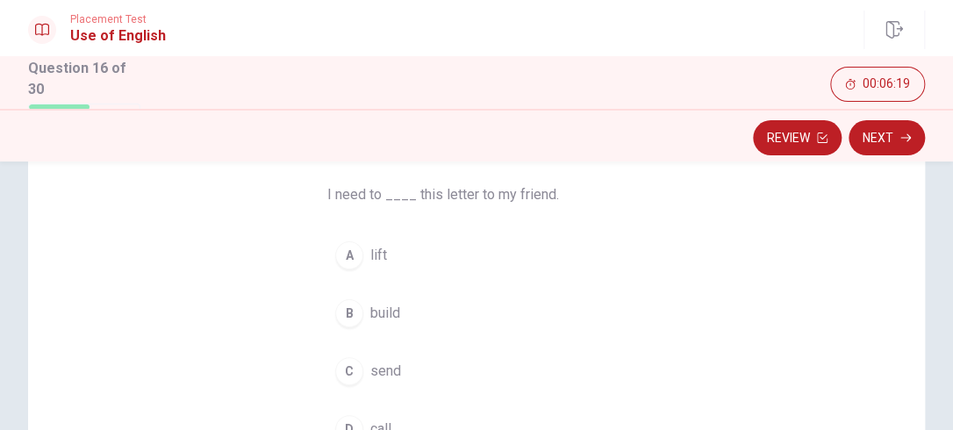
scroll to position [133, 0]
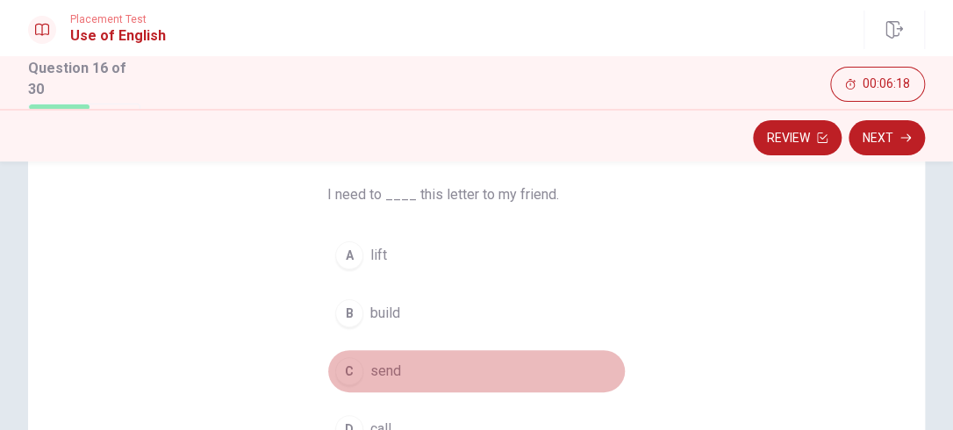
click at [342, 372] on div "C" at bounding box center [349, 371] width 28 height 28
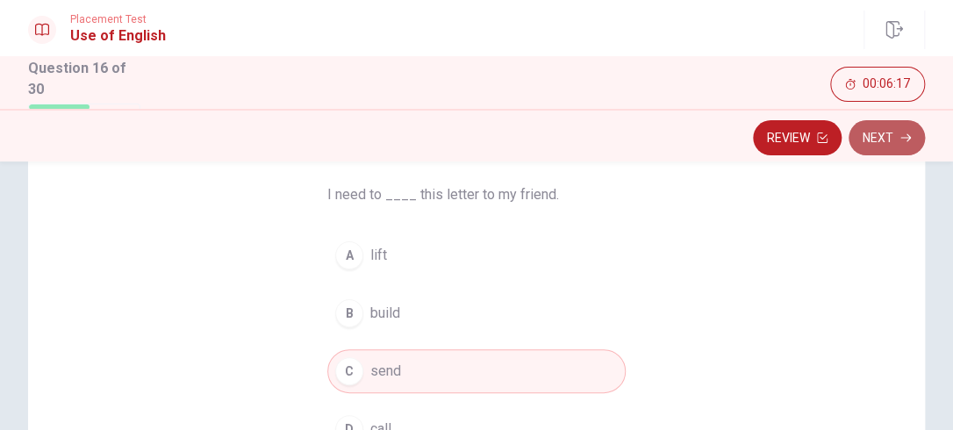
click at [871, 128] on button "Next" at bounding box center [887, 137] width 76 height 35
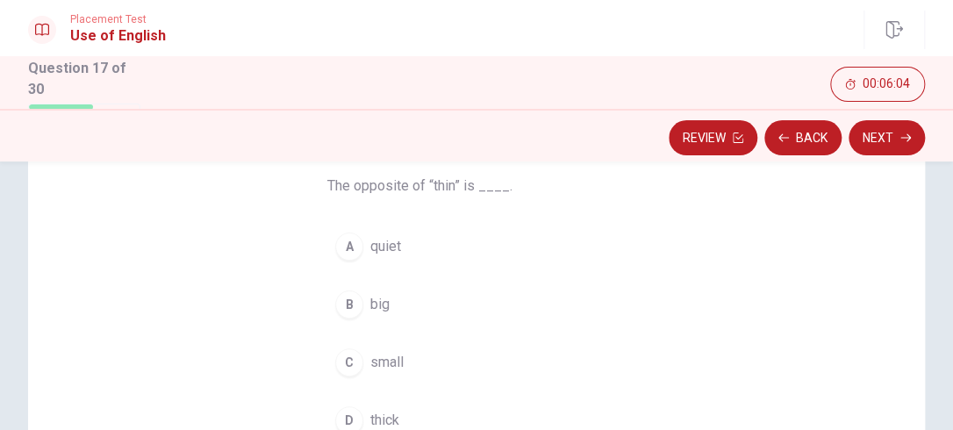
scroll to position [143, 0]
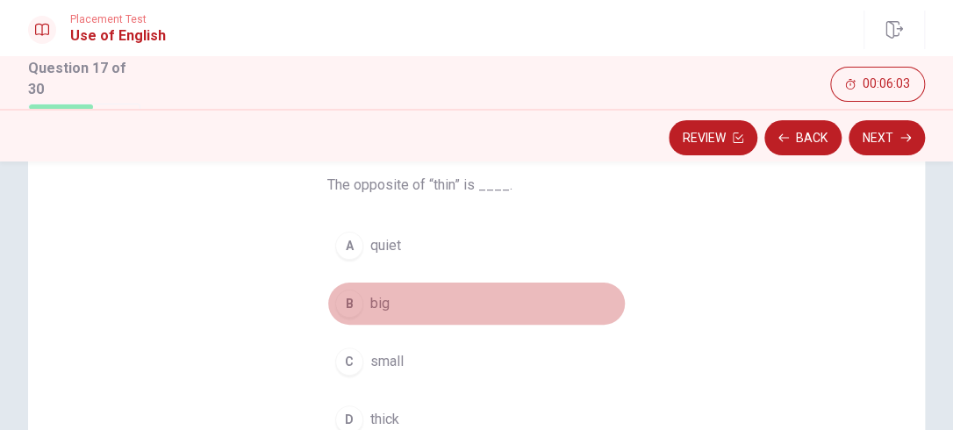
click at [342, 301] on div "B" at bounding box center [349, 304] width 28 height 28
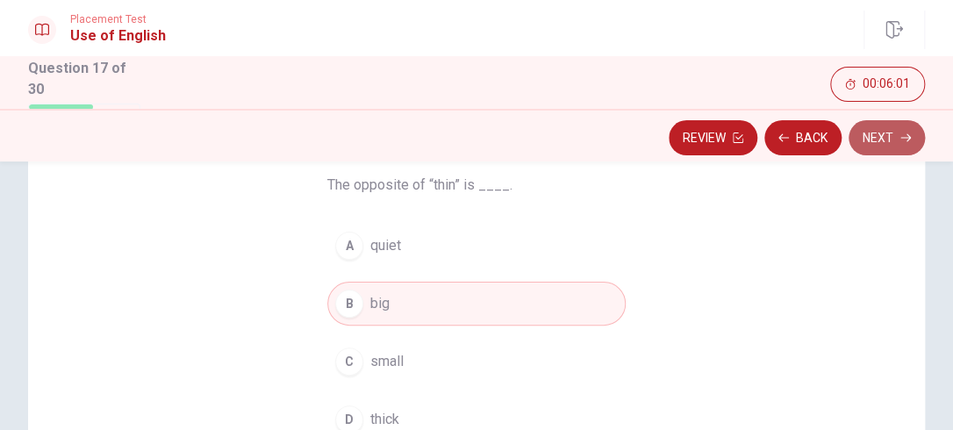
click at [899, 133] on button "Next" at bounding box center [887, 137] width 76 height 35
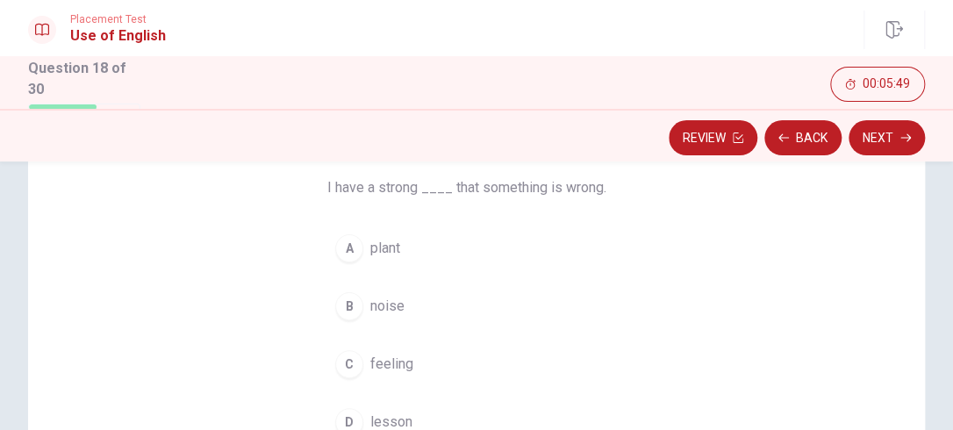
scroll to position [153, 0]
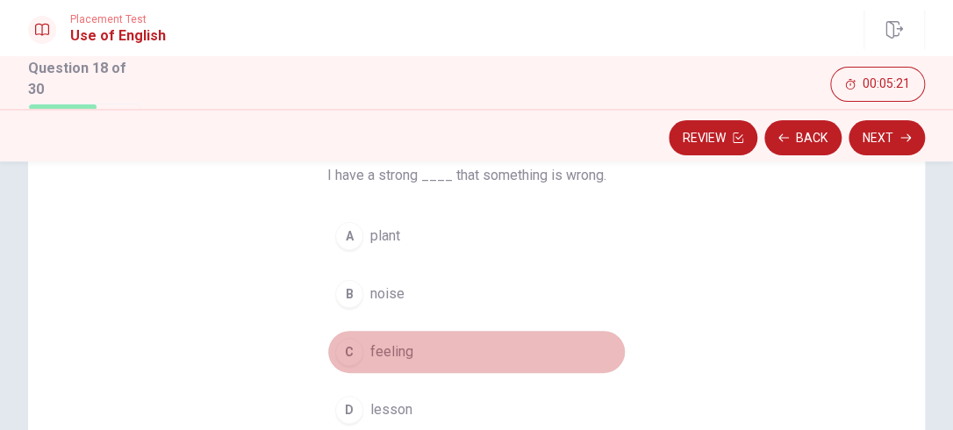
click at [341, 355] on div "C" at bounding box center [349, 352] width 28 height 28
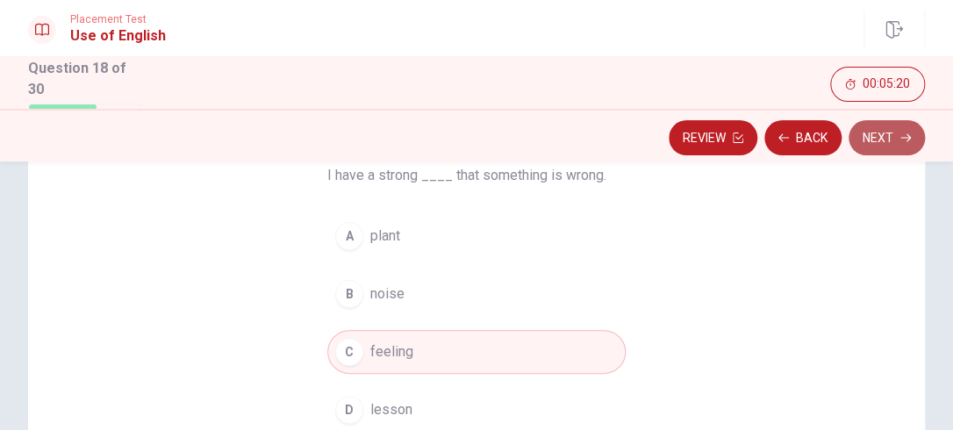
click at [908, 128] on button "Next" at bounding box center [887, 137] width 76 height 35
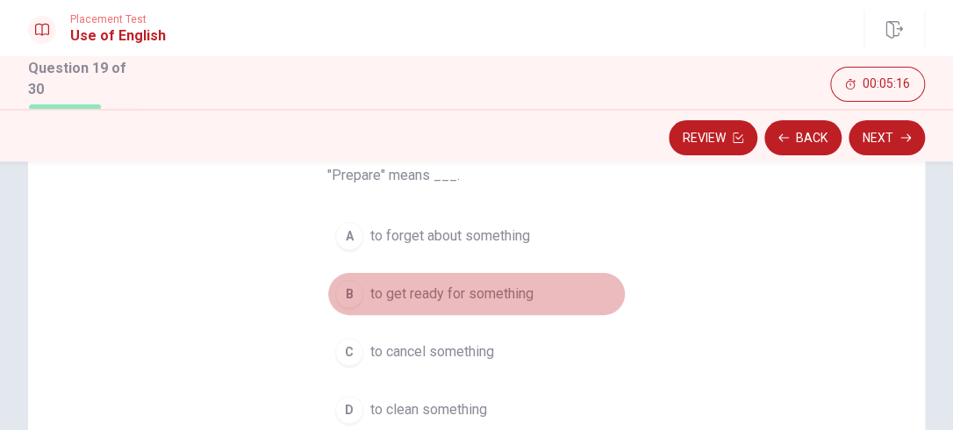
click at [341, 285] on div "B" at bounding box center [349, 294] width 28 height 28
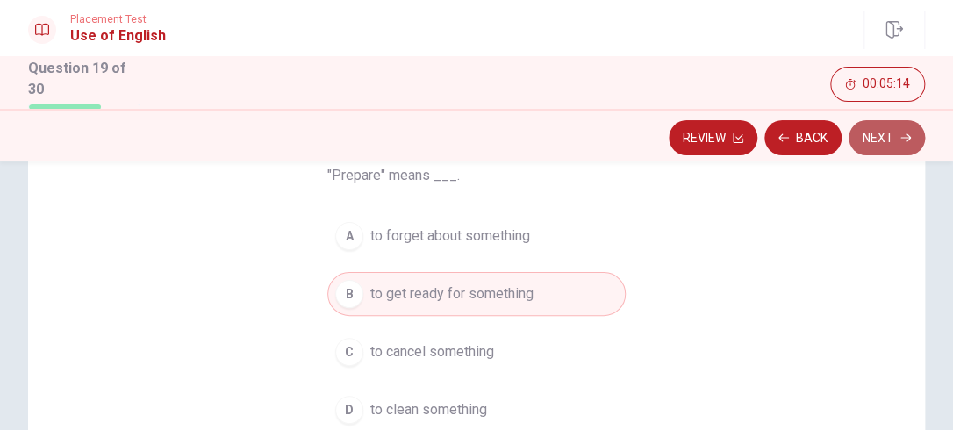
click at [874, 139] on button "Next" at bounding box center [887, 137] width 76 height 35
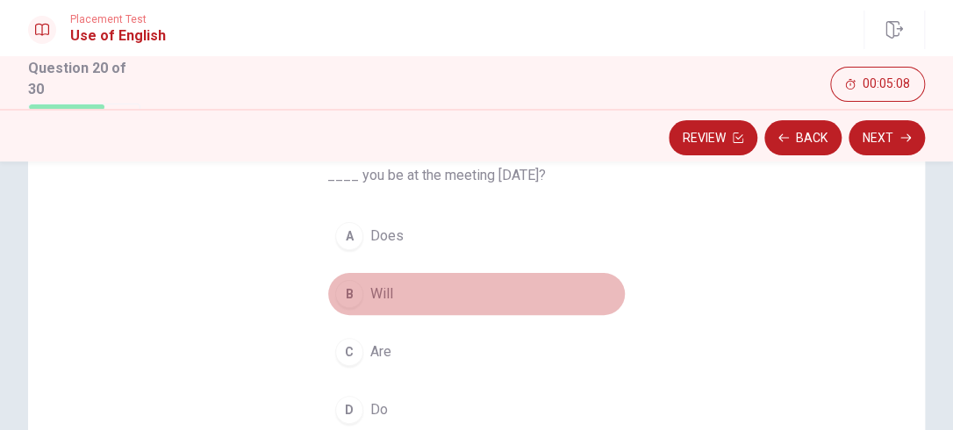
click at [343, 282] on div "B" at bounding box center [349, 294] width 28 height 28
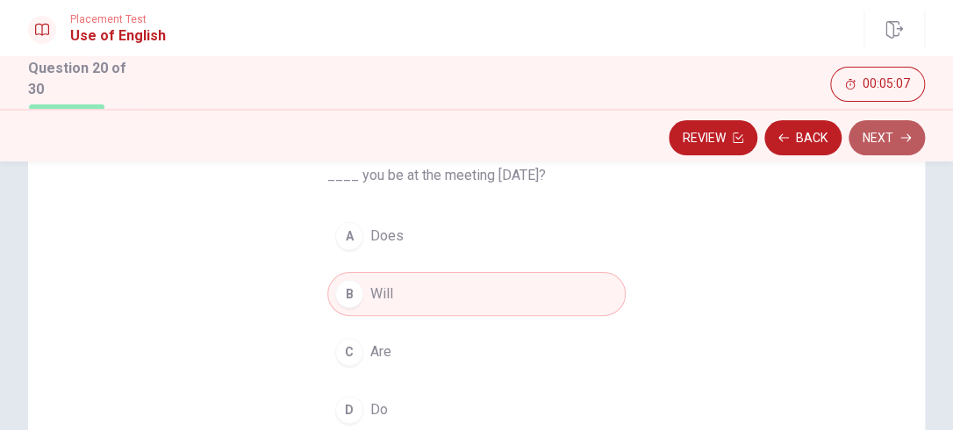
click at [897, 125] on button "Next" at bounding box center [887, 137] width 76 height 35
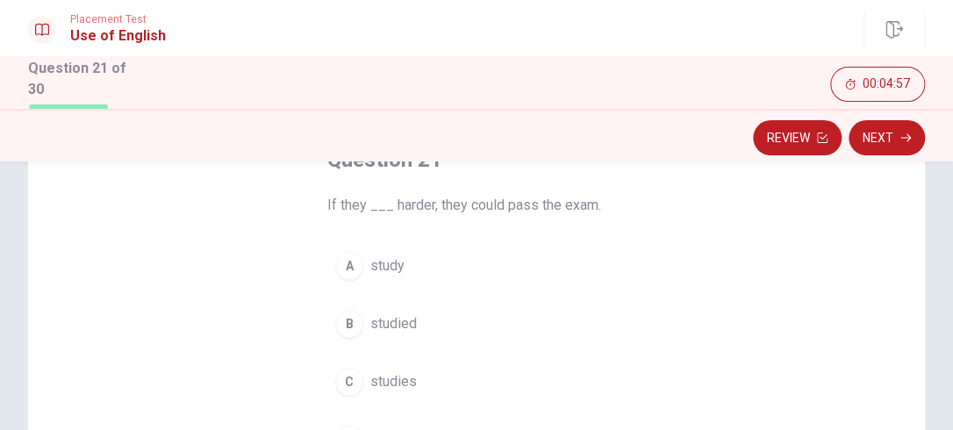
scroll to position [126, 0]
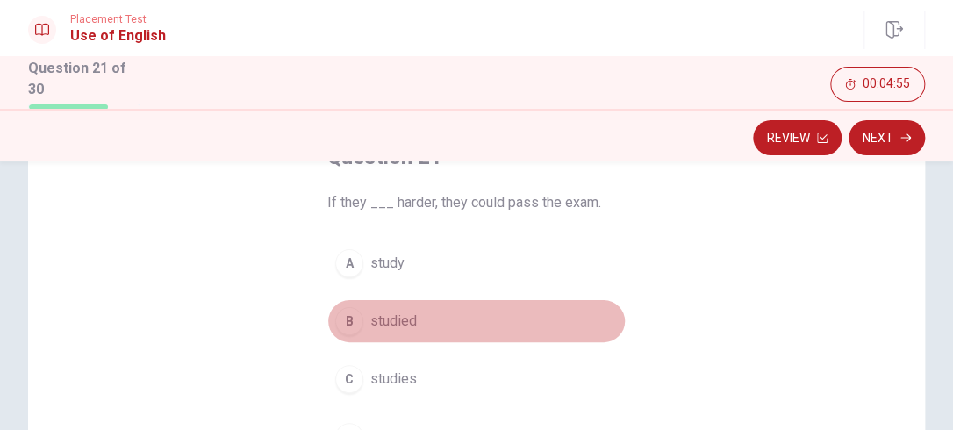
click at [341, 322] on div "B" at bounding box center [349, 321] width 28 height 28
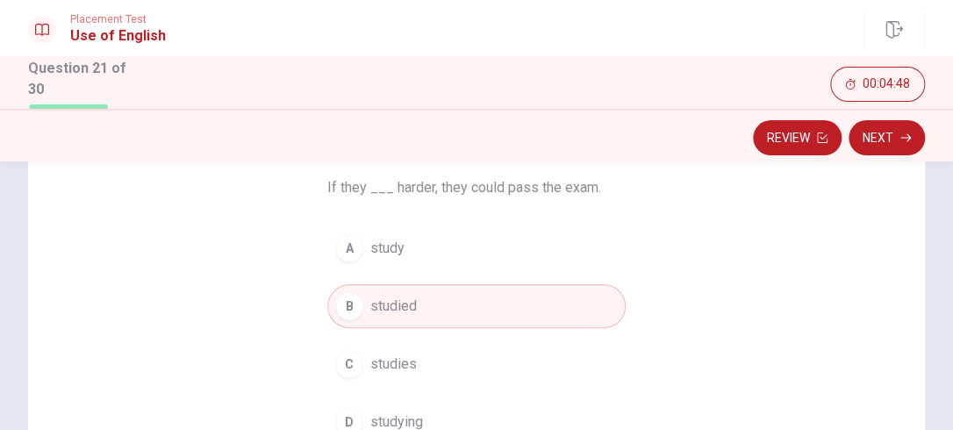
scroll to position [136, 0]
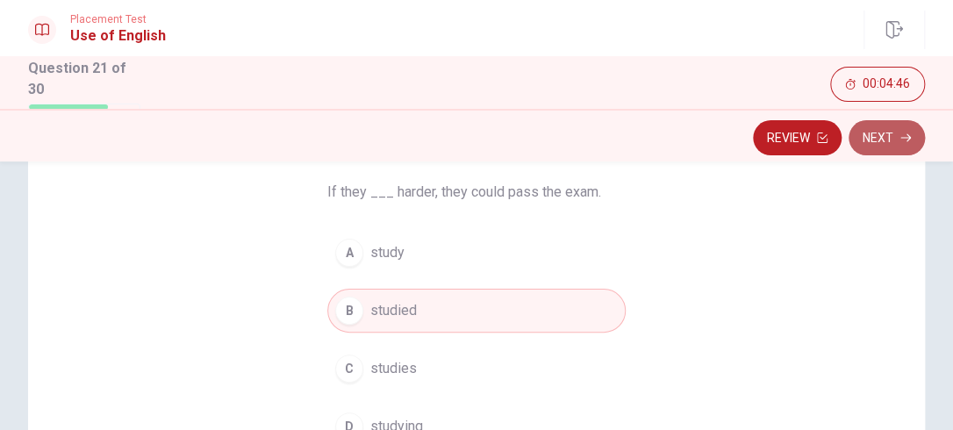
click at [885, 128] on button "Next" at bounding box center [887, 137] width 76 height 35
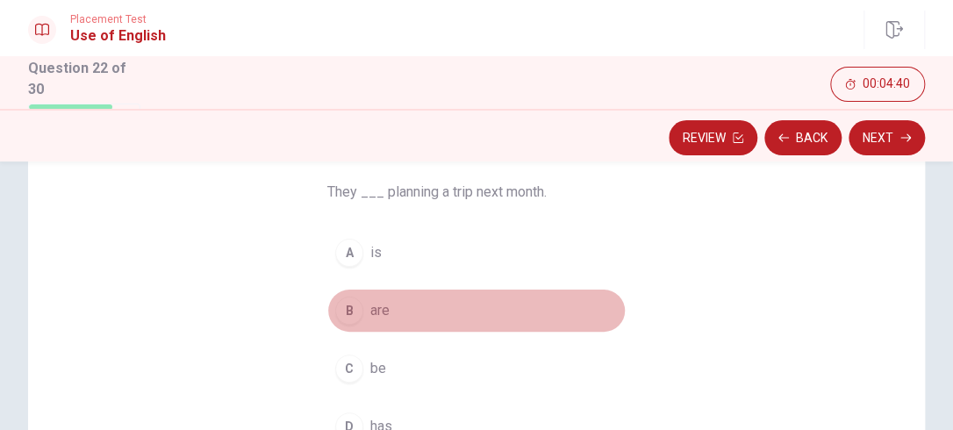
click at [341, 306] on div "B" at bounding box center [349, 311] width 28 height 28
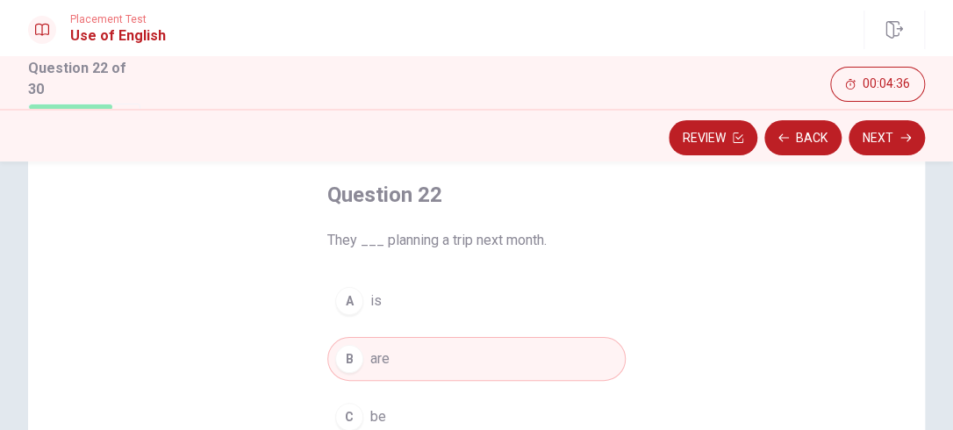
scroll to position [82, 0]
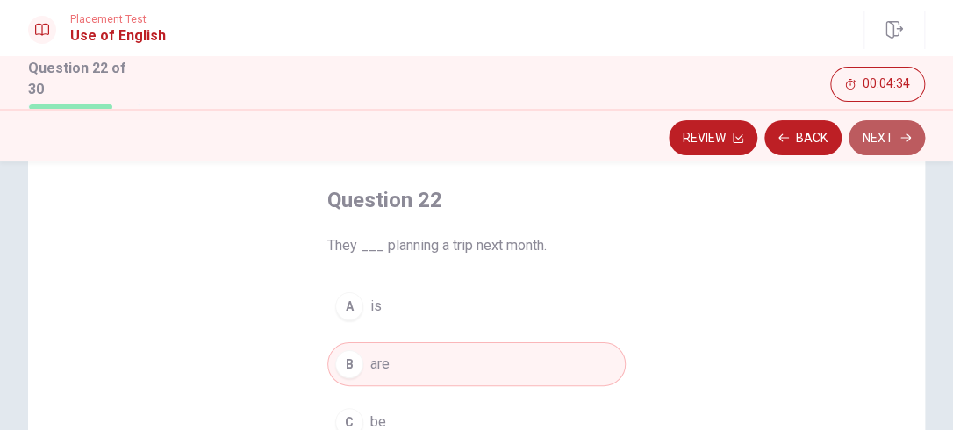
click at [902, 131] on button "Next" at bounding box center [887, 137] width 76 height 35
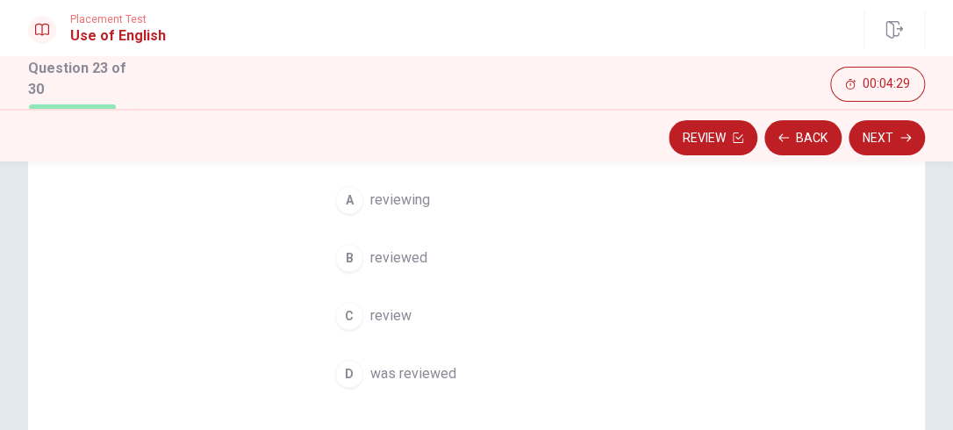
scroll to position [211, 0]
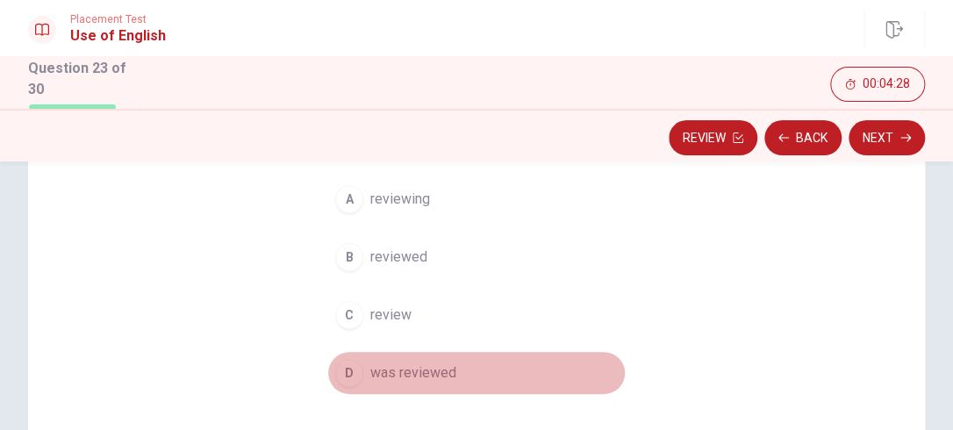
click at [347, 372] on div "D" at bounding box center [349, 373] width 28 height 28
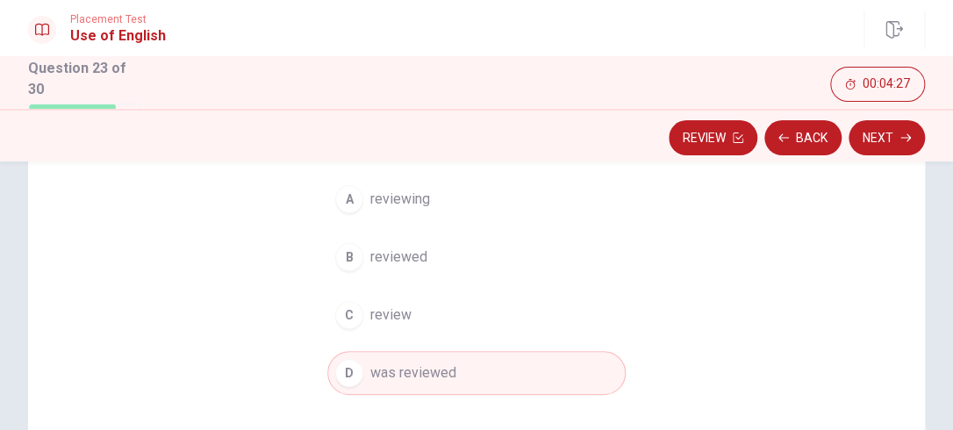
scroll to position [151, 0]
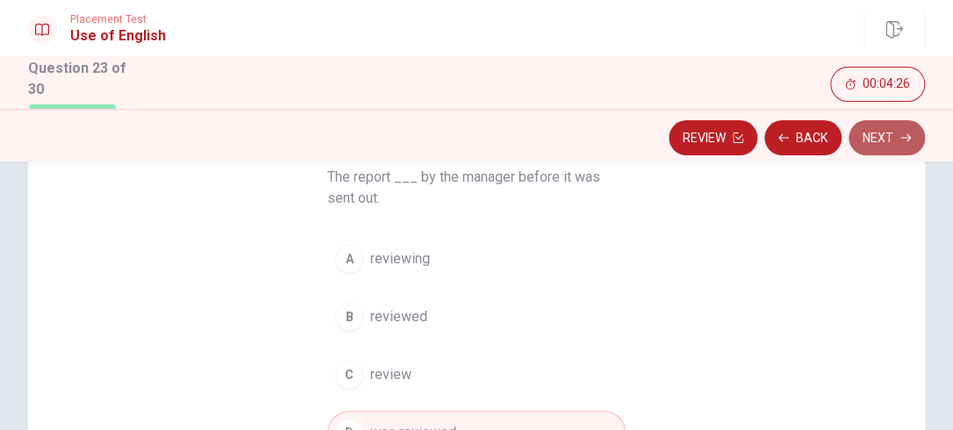
click at [902, 127] on button "Next" at bounding box center [887, 137] width 76 height 35
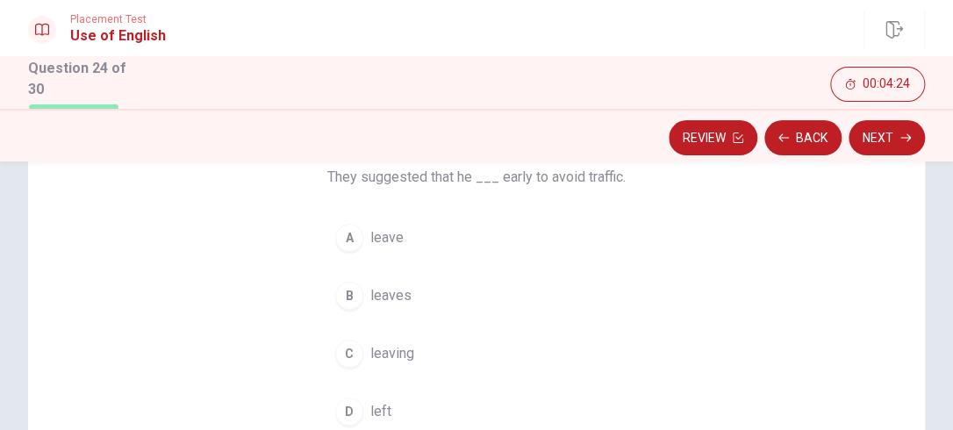
click at [549, 297] on button "B leaves" at bounding box center [476, 296] width 298 height 44
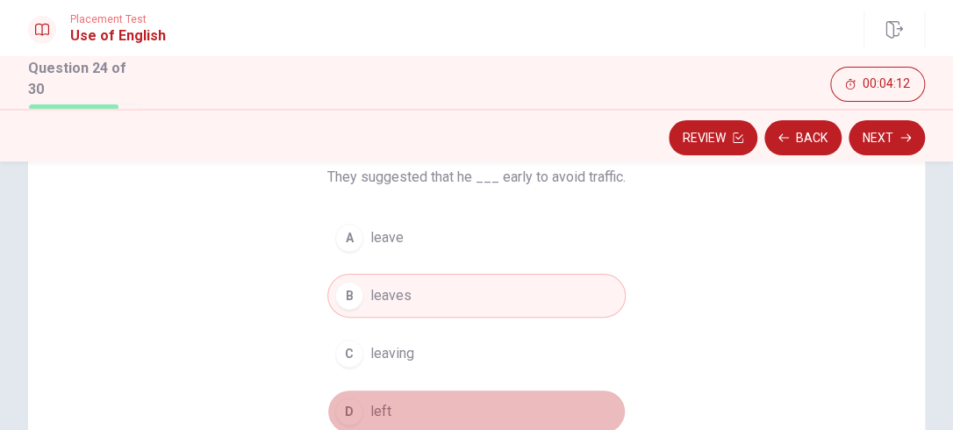
click at [344, 405] on div "D" at bounding box center [349, 412] width 28 height 28
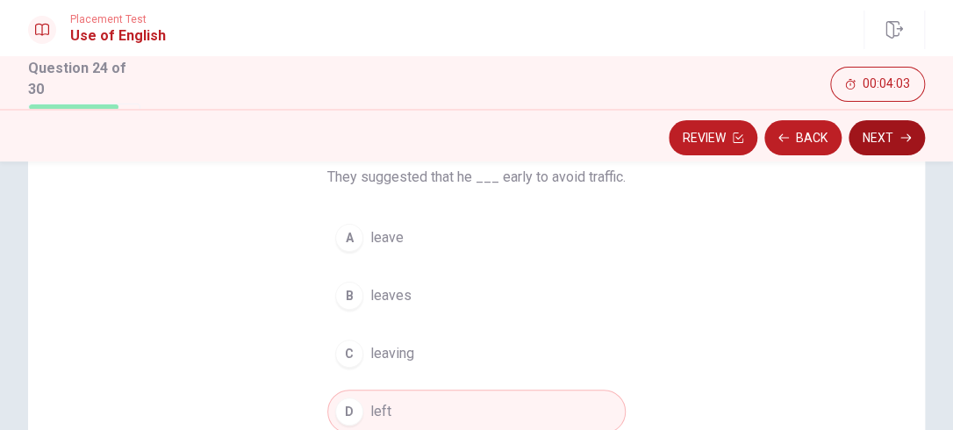
click at [893, 134] on button "Next" at bounding box center [887, 137] width 76 height 35
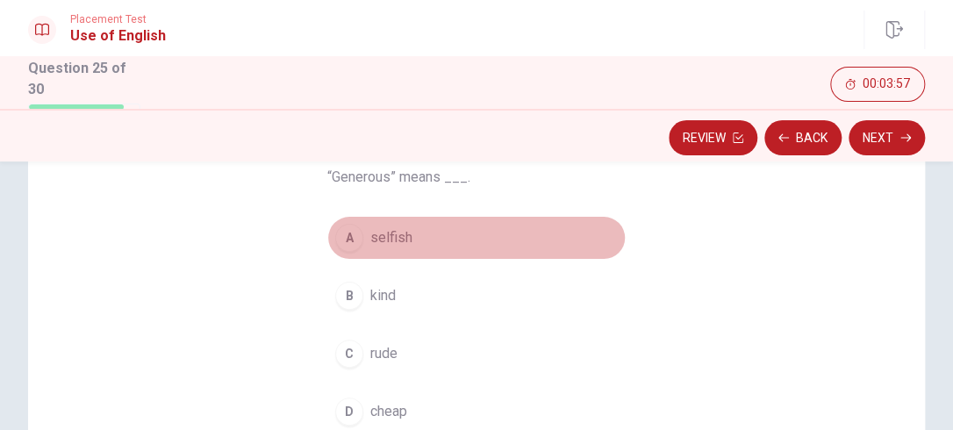
click at [346, 230] on div "A" at bounding box center [349, 238] width 28 height 28
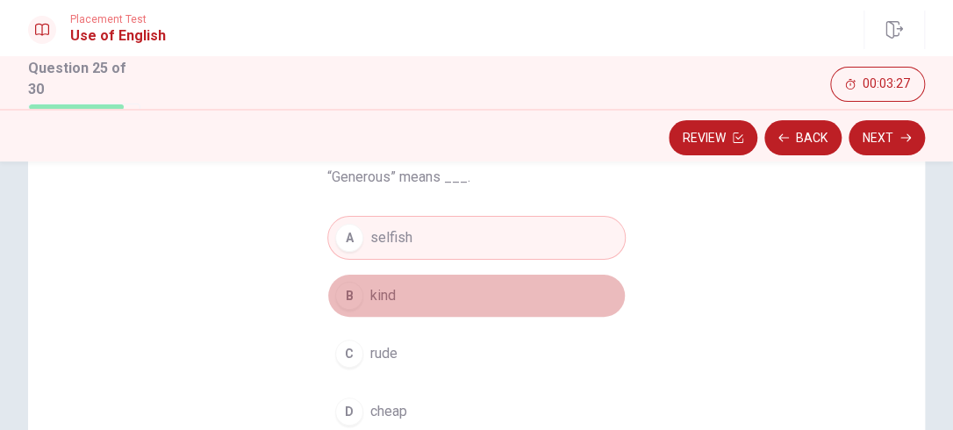
click at [340, 292] on div "B" at bounding box center [349, 296] width 28 height 28
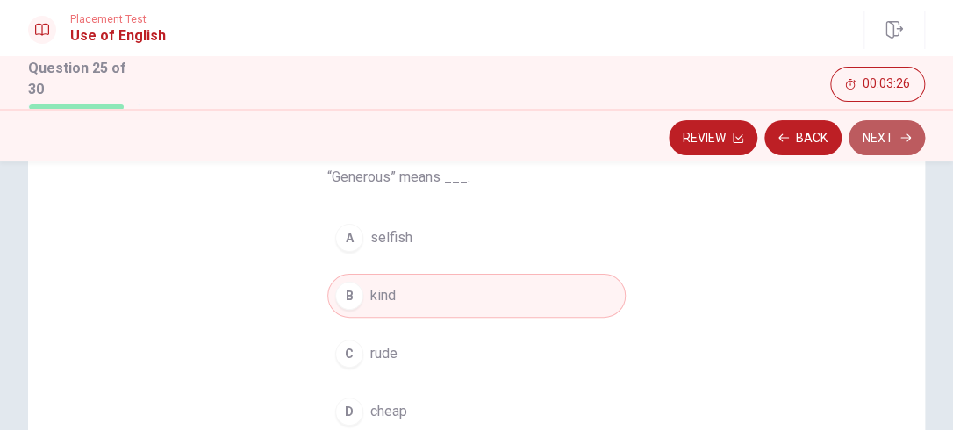
click at [874, 142] on button "Next" at bounding box center [887, 137] width 76 height 35
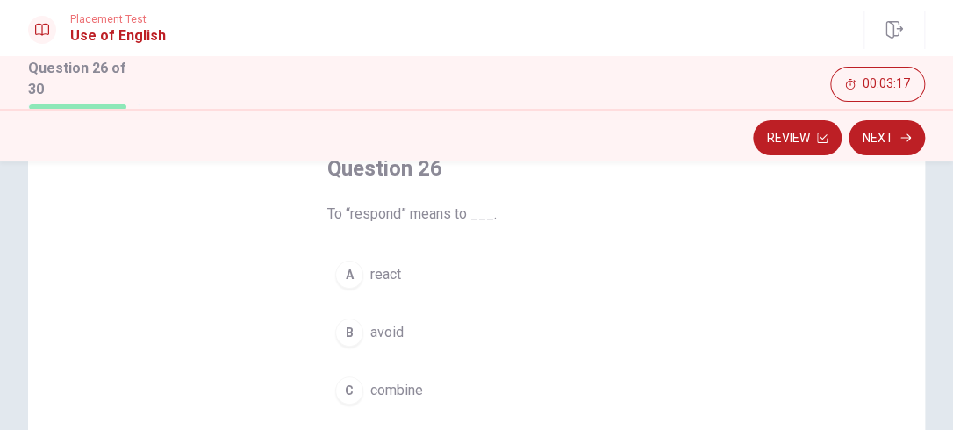
scroll to position [154, 0]
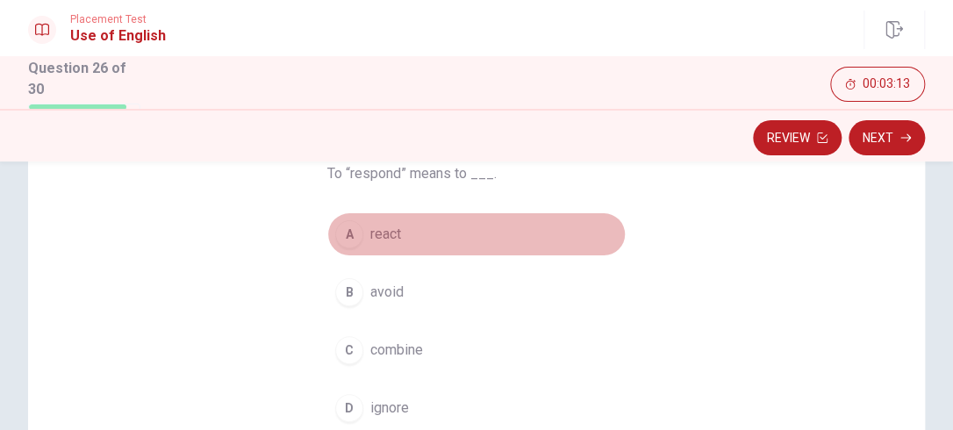
click at [341, 229] on div "A" at bounding box center [349, 234] width 28 height 28
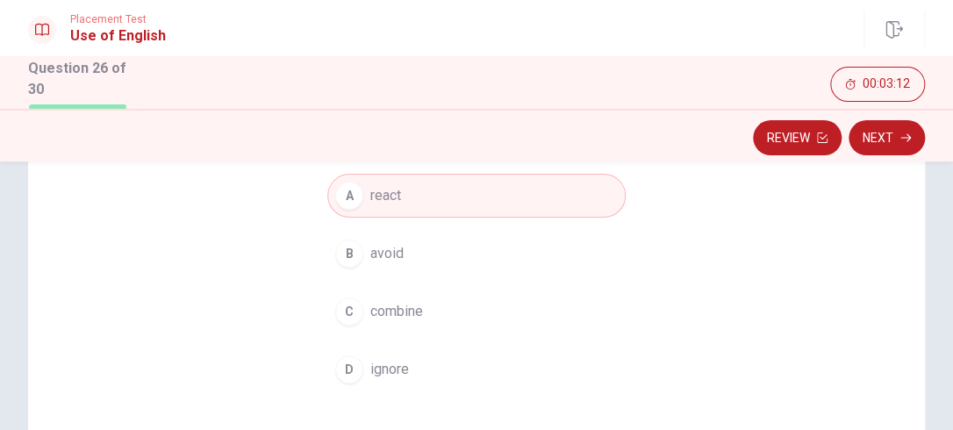
scroll to position [165, 0]
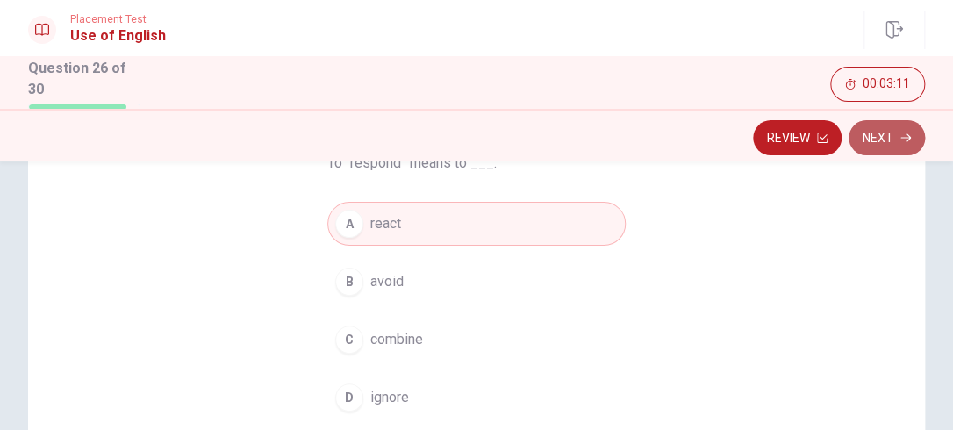
click at [898, 126] on button "Next" at bounding box center [887, 137] width 76 height 35
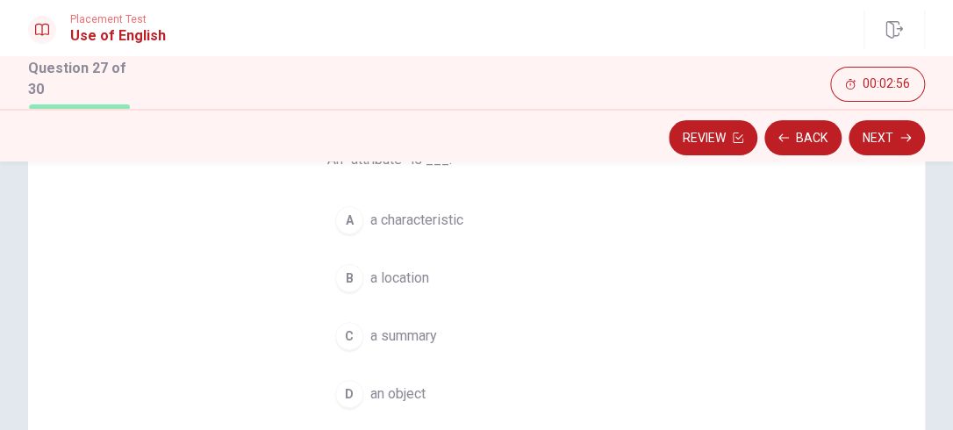
scroll to position [164, 0]
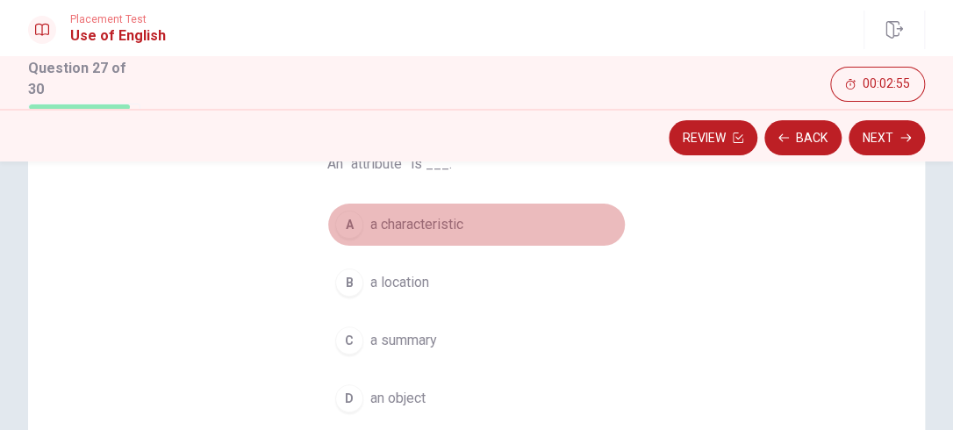
click at [344, 226] on div "A" at bounding box center [349, 225] width 28 height 28
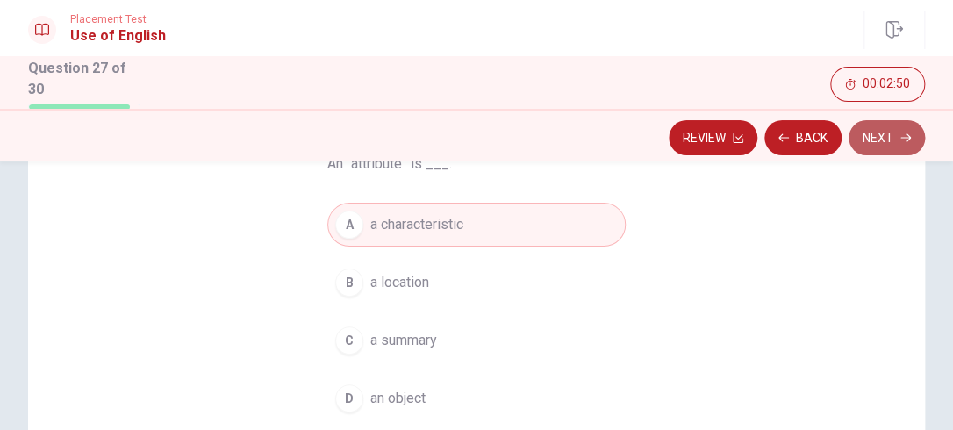
click at [915, 134] on button "Next" at bounding box center [887, 137] width 76 height 35
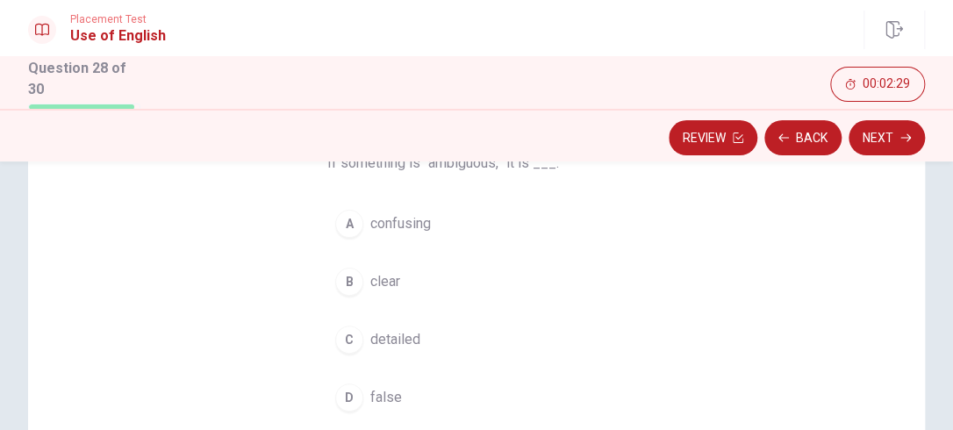
scroll to position [175, 0]
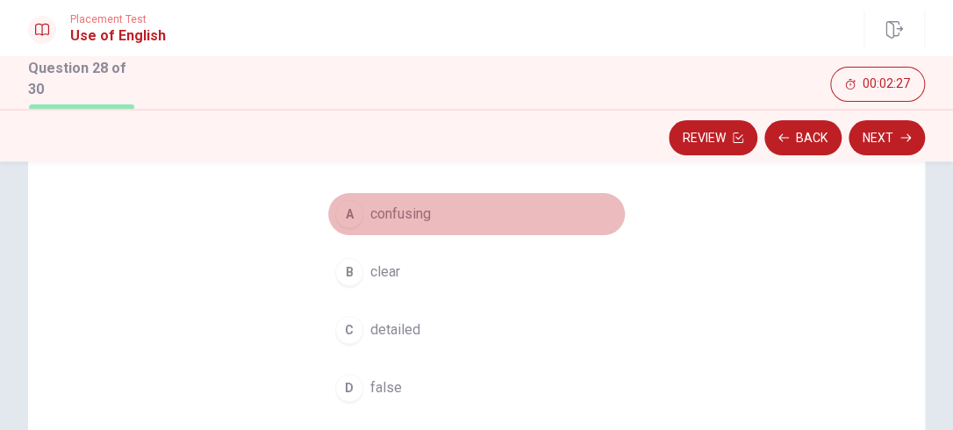
click at [335, 213] on div "A" at bounding box center [349, 214] width 28 height 28
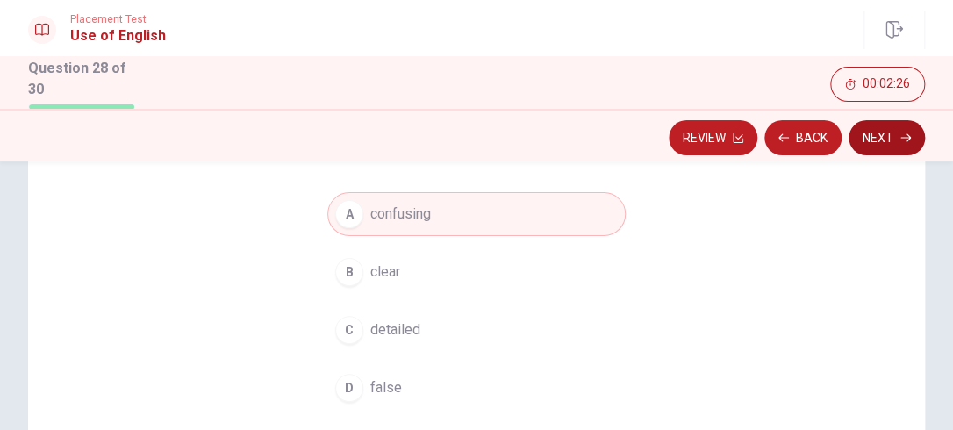
click at [898, 140] on button "Next" at bounding box center [887, 137] width 76 height 35
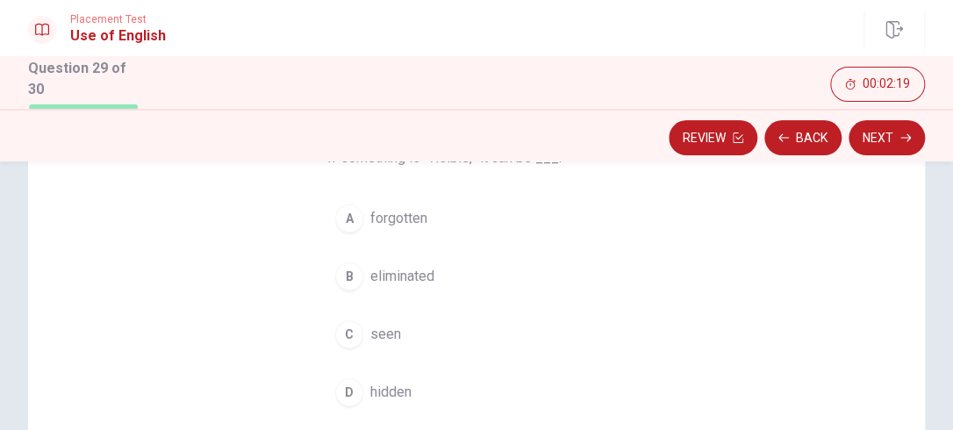
scroll to position [164, 0]
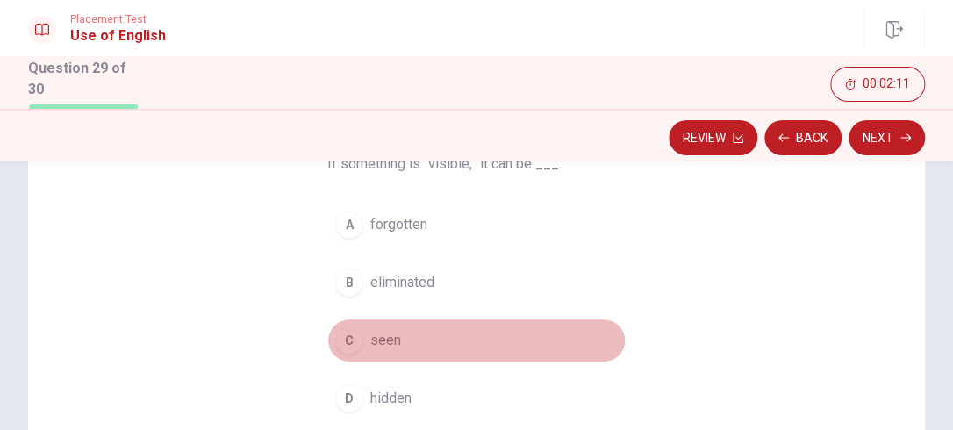
click at [348, 335] on div "C" at bounding box center [349, 340] width 28 height 28
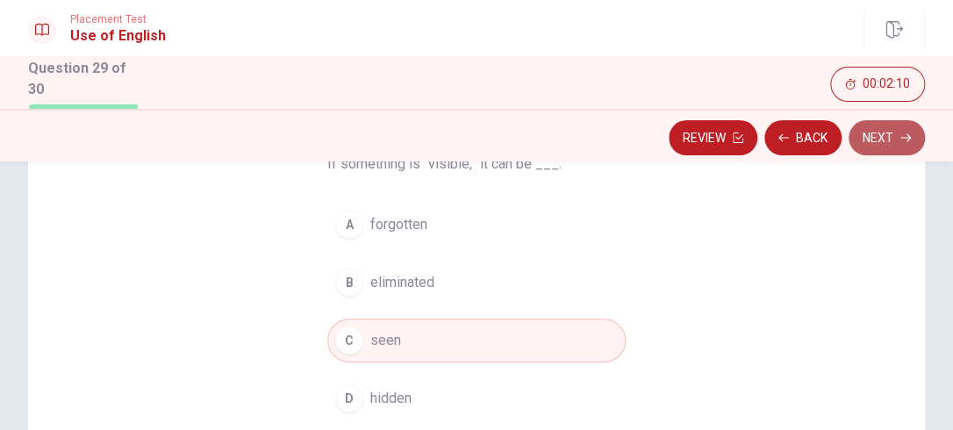
click at [878, 148] on button "Next" at bounding box center [887, 137] width 76 height 35
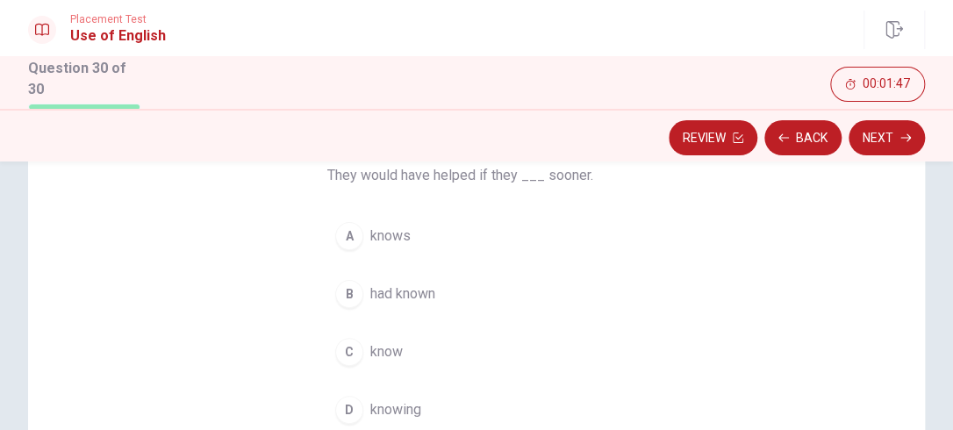
scroll to position [151, 0]
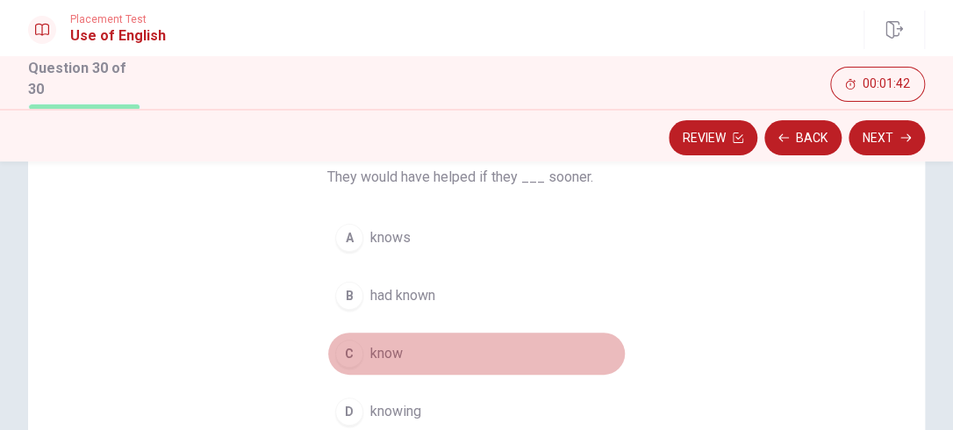
click at [347, 351] on div "C" at bounding box center [349, 354] width 28 height 28
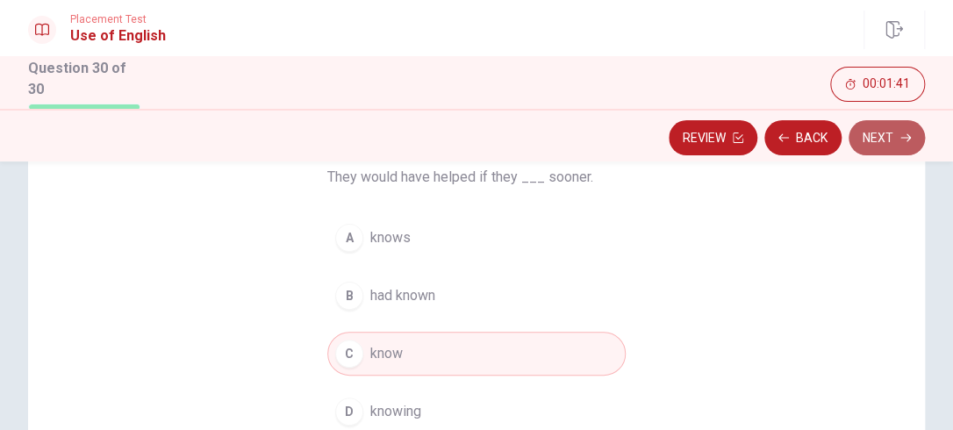
click at [898, 126] on button "Next" at bounding box center [887, 137] width 76 height 35
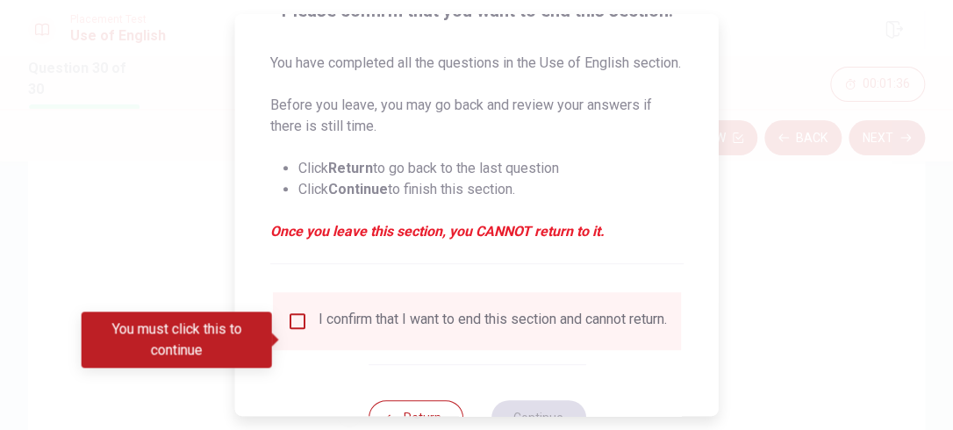
scroll to position [160, 0]
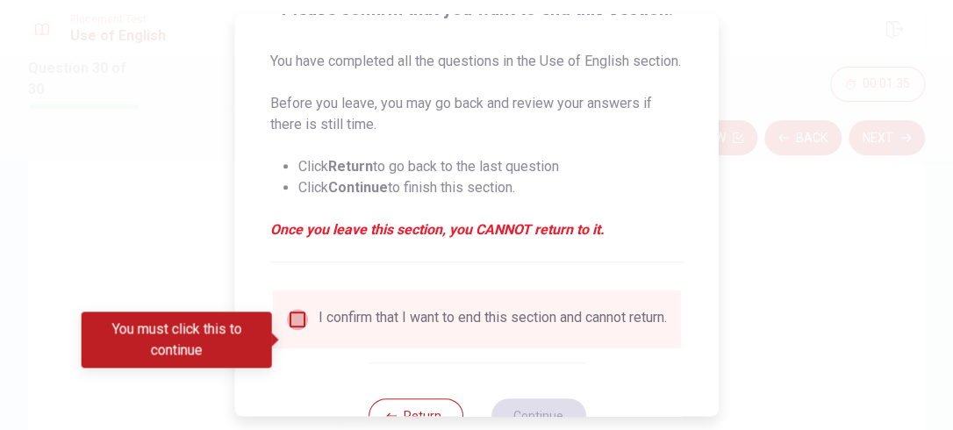
click at [294, 330] on input "You must click this to continue" at bounding box center [297, 319] width 21 height 21
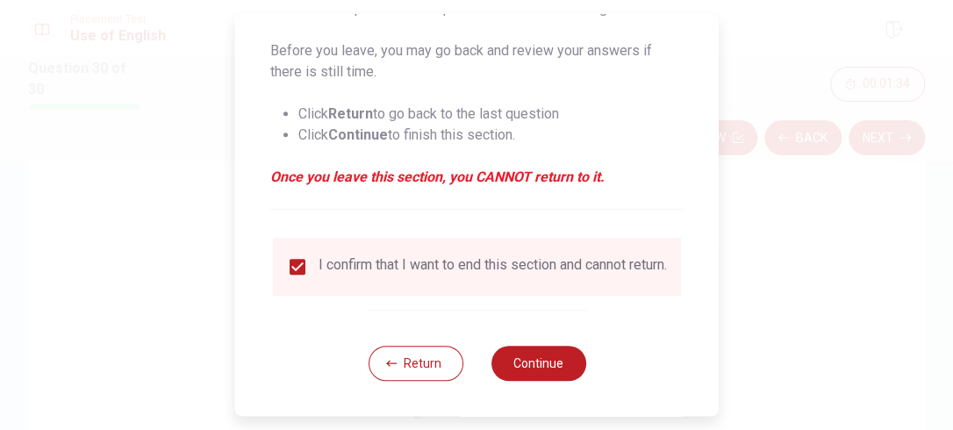
scroll to position [235, 0]
click at [544, 378] on button "Continue" at bounding box center [538, 363] width 95 height 35
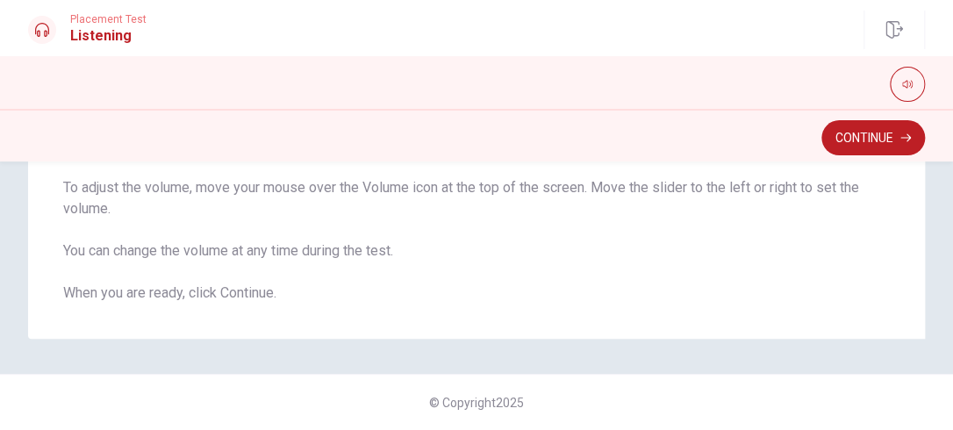
scroll to position [0, 0]
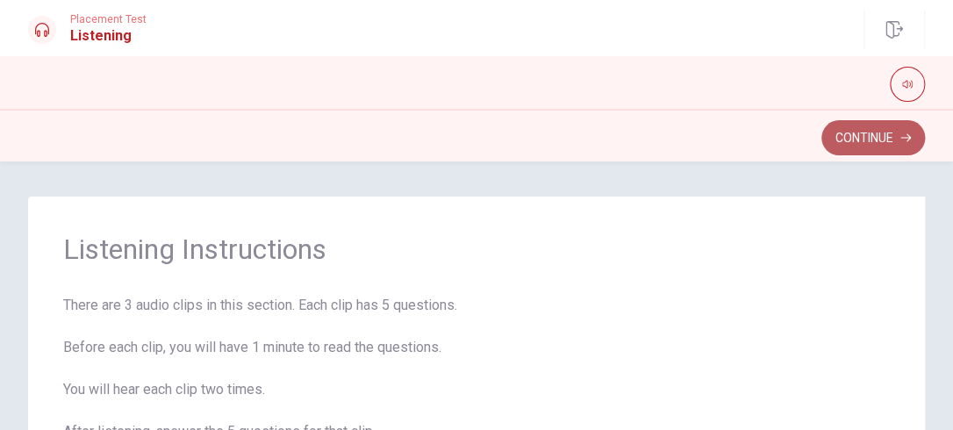
click at [857, 135] on button "Continue" at bounding box center [873, 137] width 104 height 35
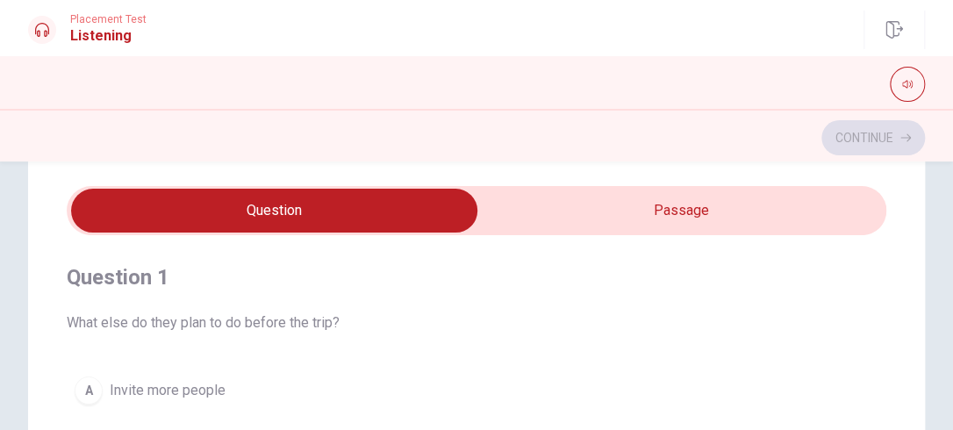
scroll to position [46, 0]
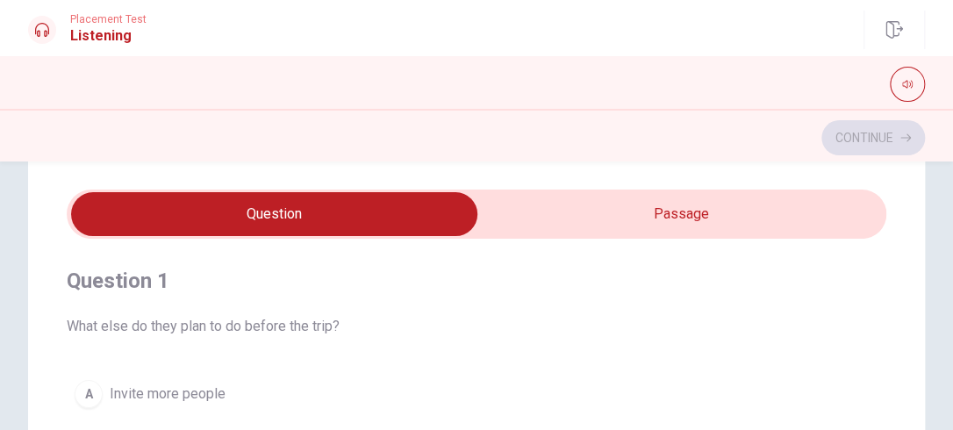
type input "4"
click at [657, 218] on input "checkbox" at bounding box center [274, 214] width 1230 height 44
checkbox input "true"
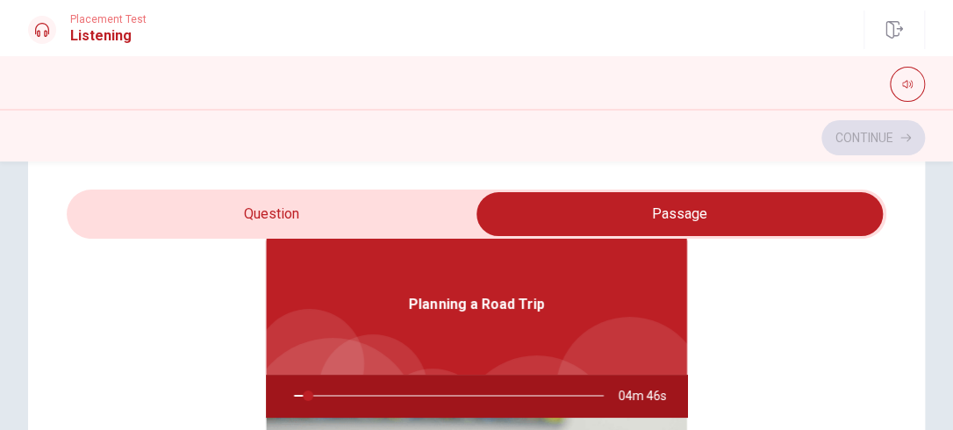
scroll to position [88, 0]
type input "5"
click at [284, 203] on input "checkbox" at bounding box center [680, 214] width 1230 height 44
checkbox input "false"
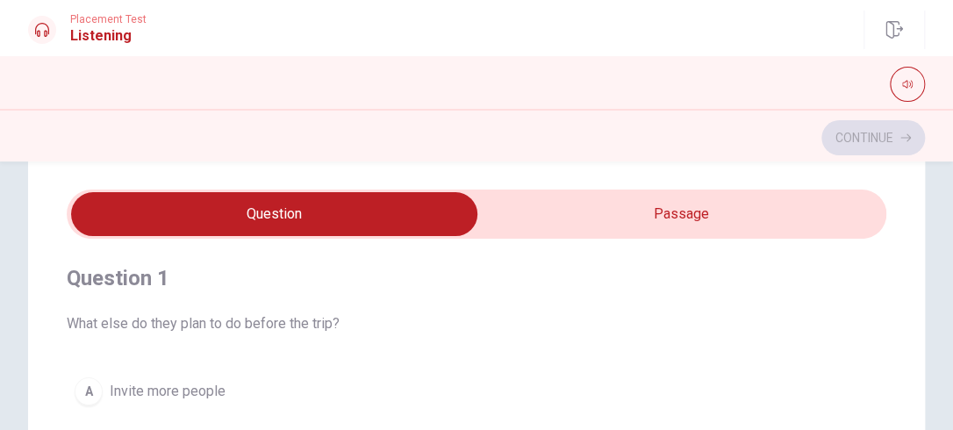
scroll to position [0, 0]
type input "8"
click at [608, 203] on input "checkbox" at bounding box center [274, 214] width 1230 height 44
checkbox input "true"
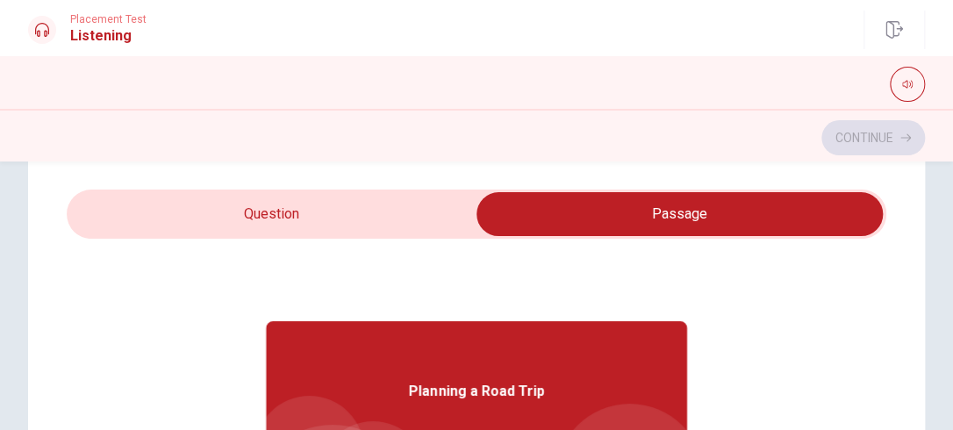
scroll to position [98, 0]
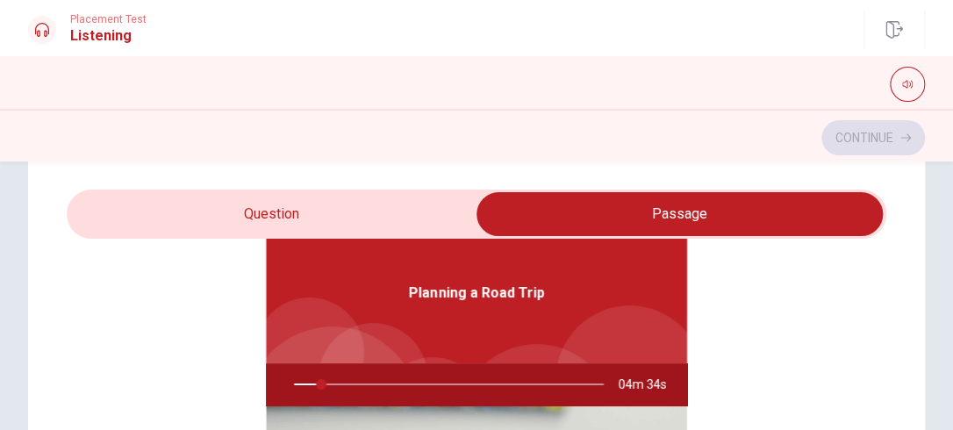
type input "9"
click at [298, 209] on input "checkbox" at bounding box center [680, 214] width 1230 height 44
checkbox input "false"
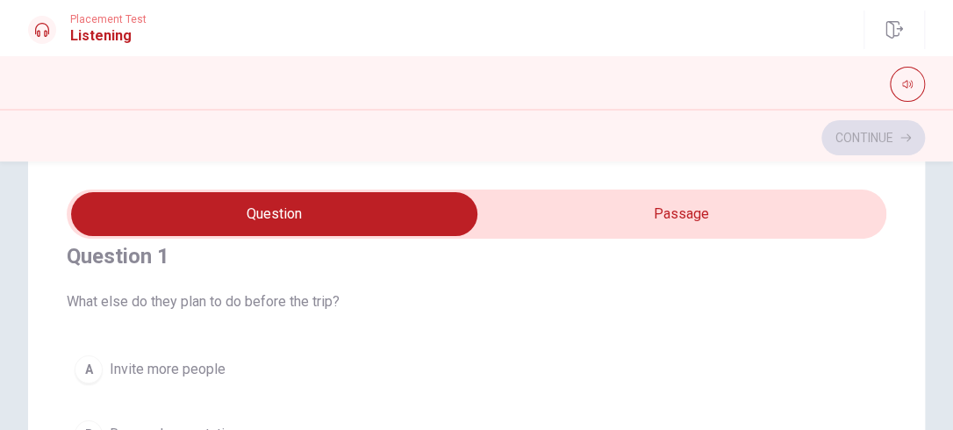
scroll to position [0, 0]
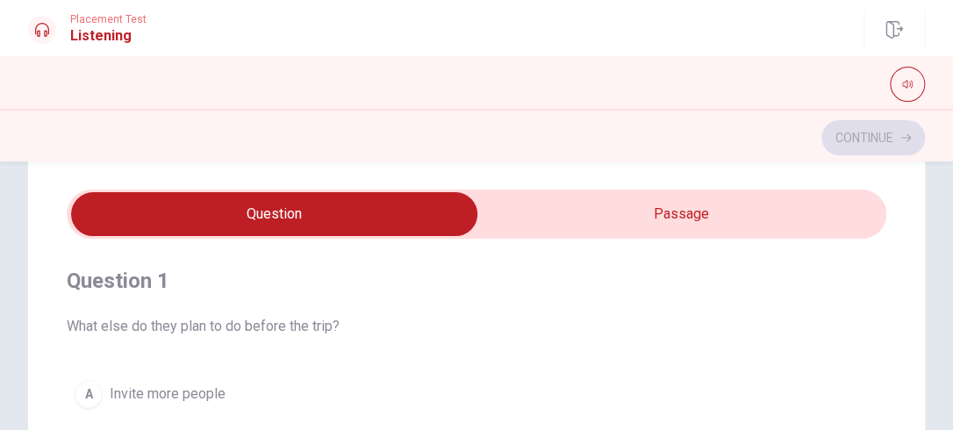
type input "12"
click at [643, 225] on input "checkbox" at bounding box center [274, 214] width 1230 height 44
checkbox input "true"
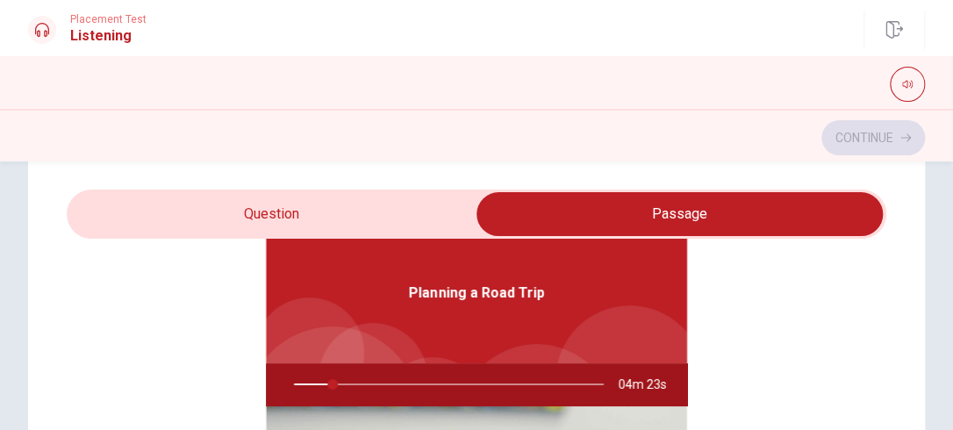
scroll to position [97, 0]
click at [341, 384] on div at bounding box center [445, 385] width 345 height 42
type input "17"
click at [256, 219] on input "checkbox" at bounding box center [680, 214] width 1230 height 44
checkbox input "false"
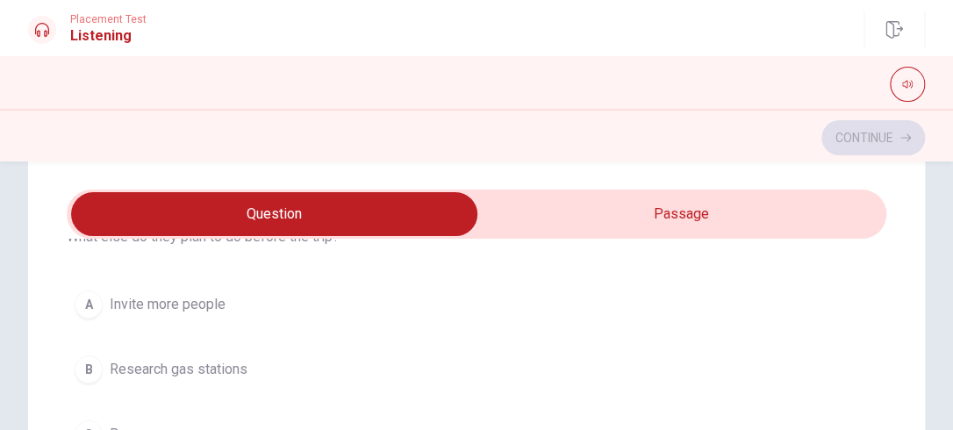
scroll to position [77, 0]
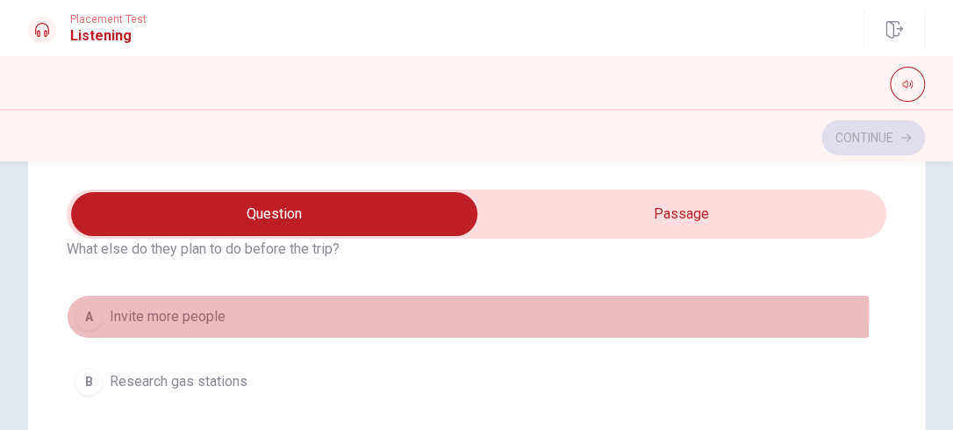
click at [93, 311] on div "A" at bounding box center [89, 317] width 28 height 28
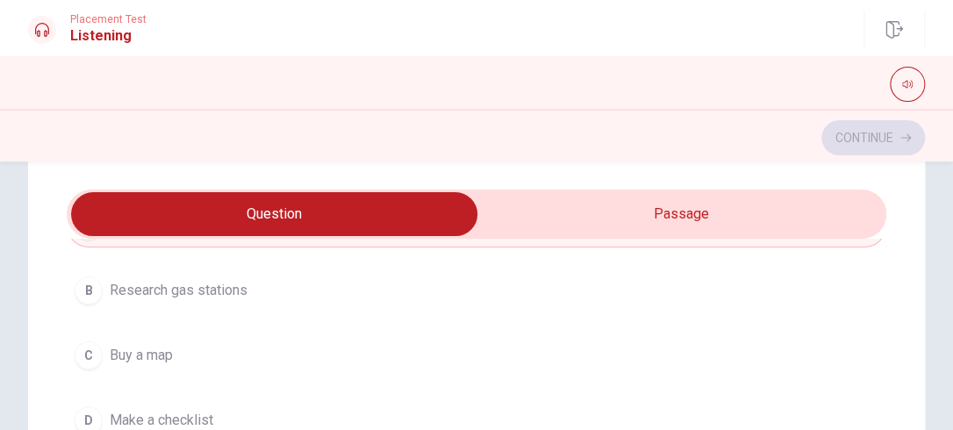
scroll to position [170, 0]
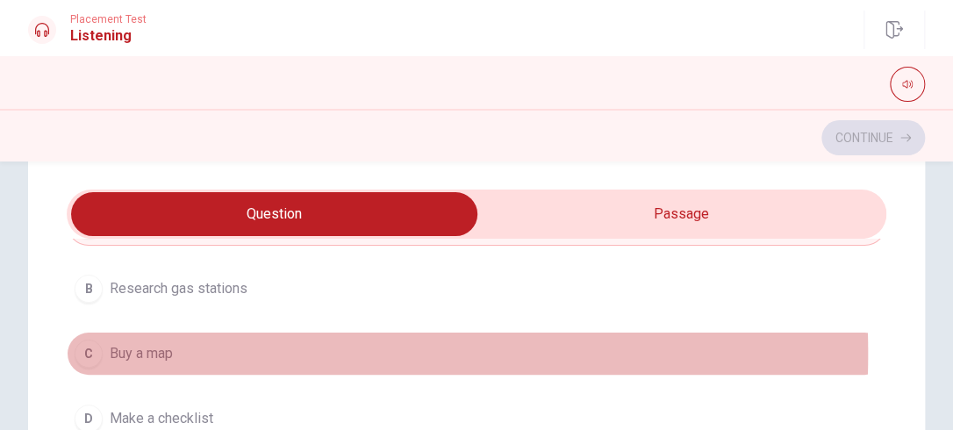
click at [88, 352] on div "C" at bounding box center [89, 354] width 28 height 28
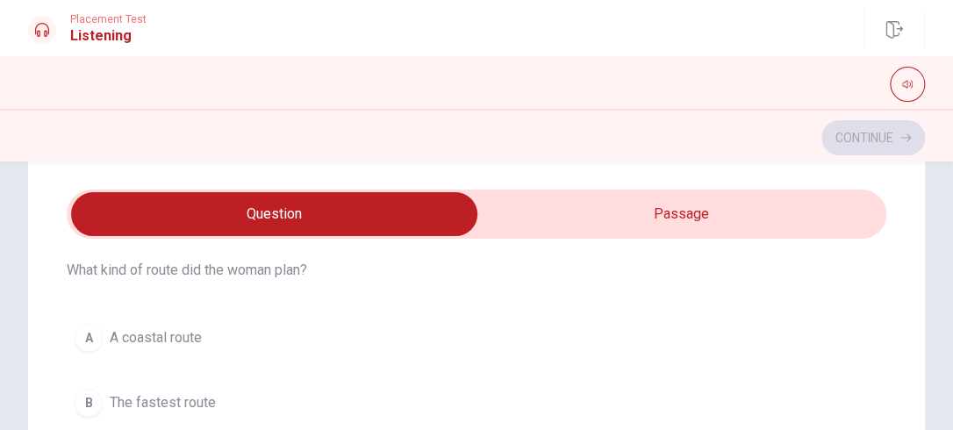
scroll to position [439, 0]
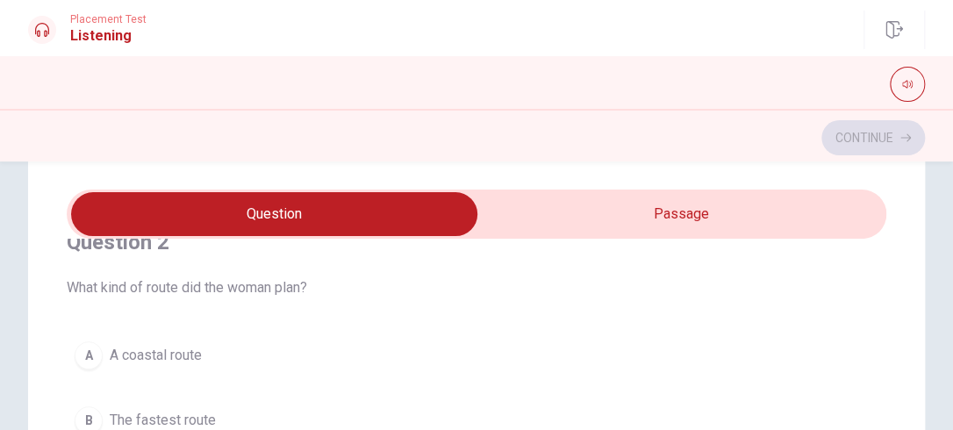
type input "28"
click at [650, 214] on input "checkbox" at bounding box center [274, 214] width 1230 height 44
checkbox input "true"
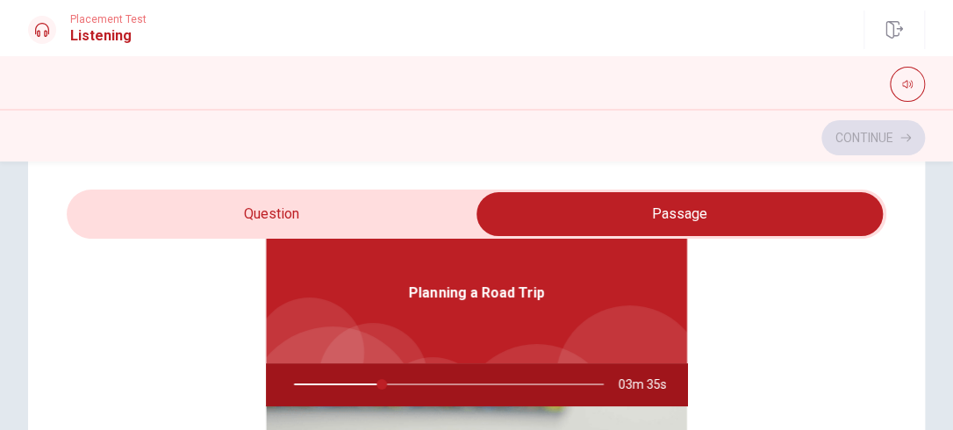
type input "29"
click at [358, 221] on input "checkbox" at bounding box center [680, 214] width 1230 height 44
checkbox input "false"
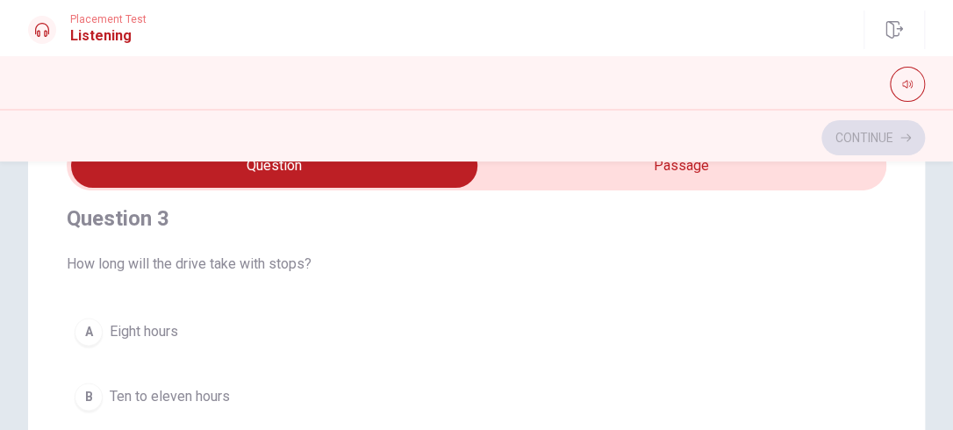
scroll to position [814, 0]
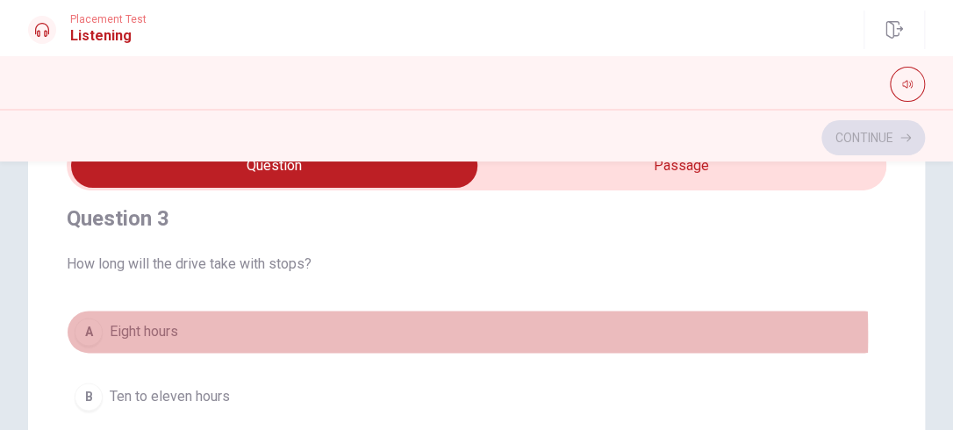
click at [90, 332] on div "A" at bounding box center [89, 332] width 28 height 28
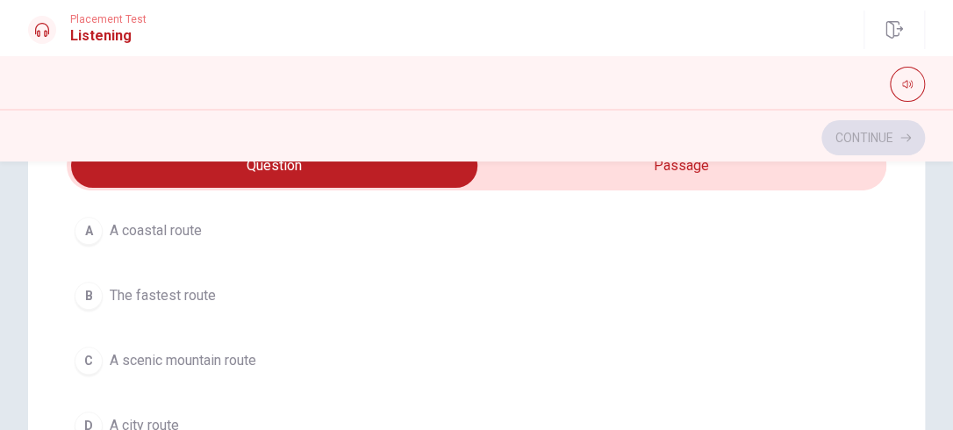
scroll to position [516, 0]
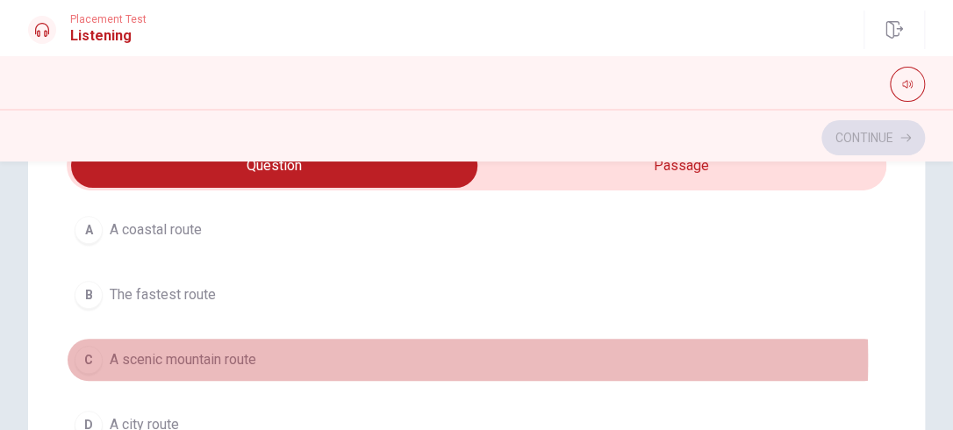
click at [84, 358] on div "C" at bounding box center [89, 360] width 28 height 28
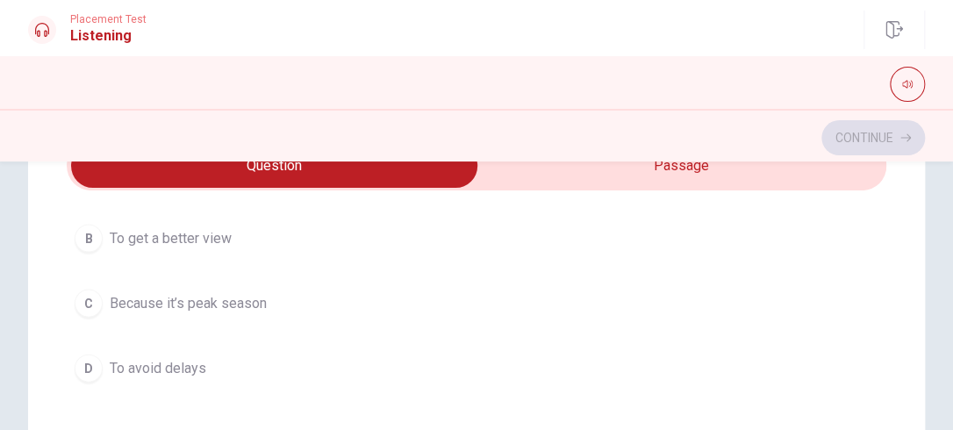
scroll to position [1374, 0]
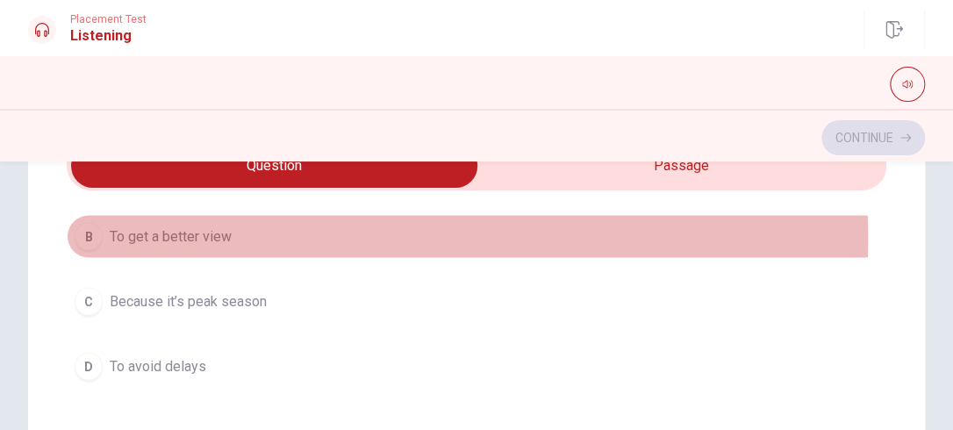
click at [84, 233] on div "B" at bounding box center [89, 237] width 28 height 28
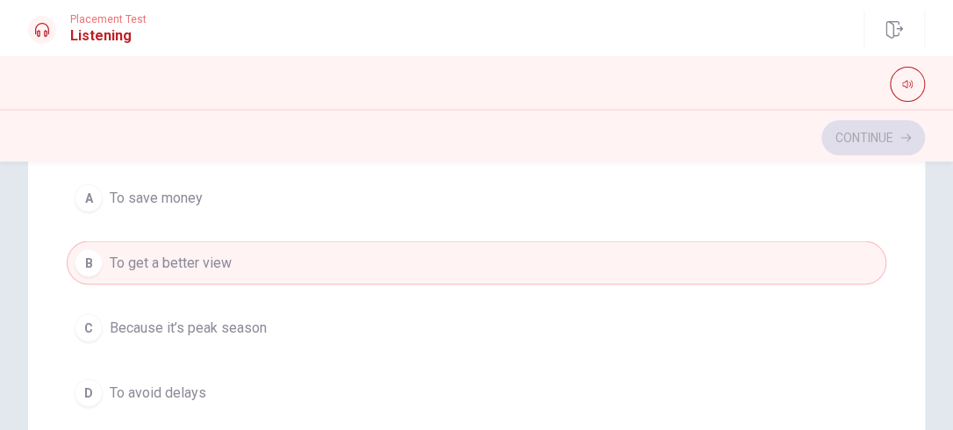
scroll to position [1102, 0]
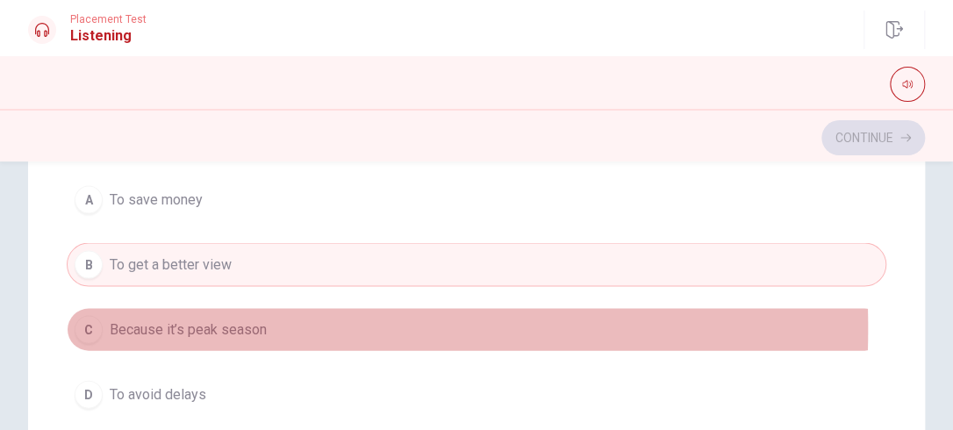
click at [83, 322] on div "C" at bounding box center [89, 329] width 28 height 28
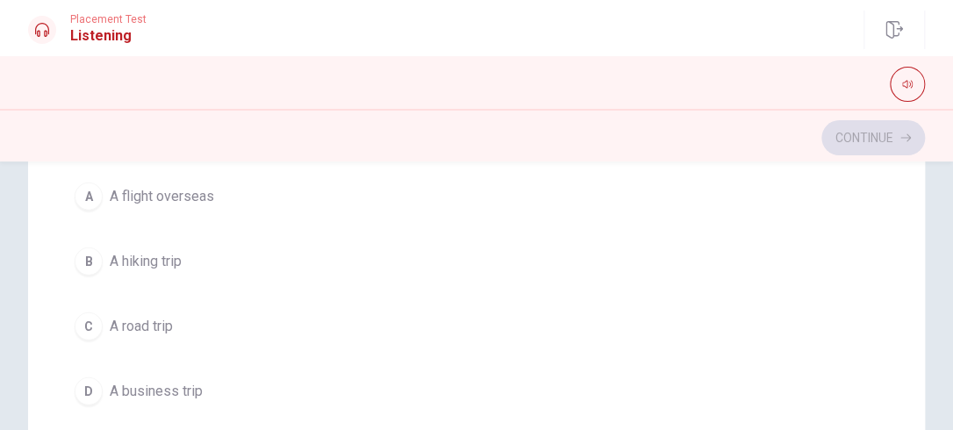
scroll to position [445, 0]
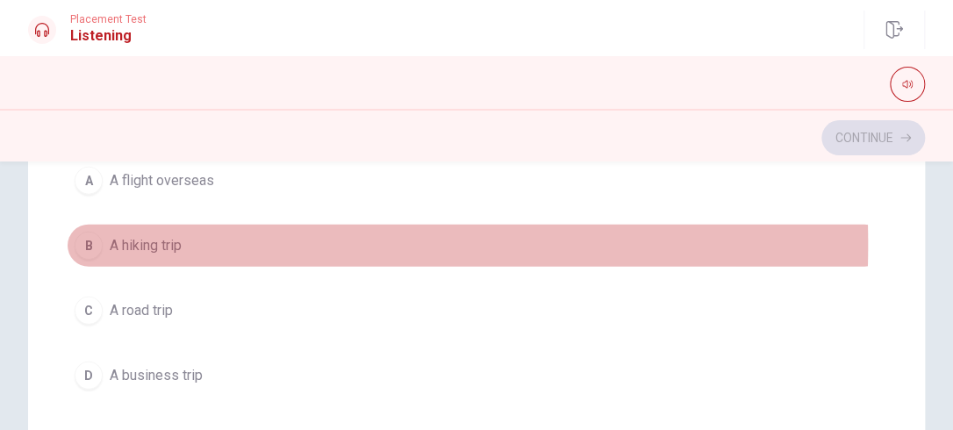
drag, startPoint x: 95, startPoint y: 239, endPoint x: 271, endPoint y: 272, distance: 179.5
click at [271, 272] on div "A A flight overseas B A hiking trip C A road trip D A business trip" at bounding box center [477, 278] width 820 height 239
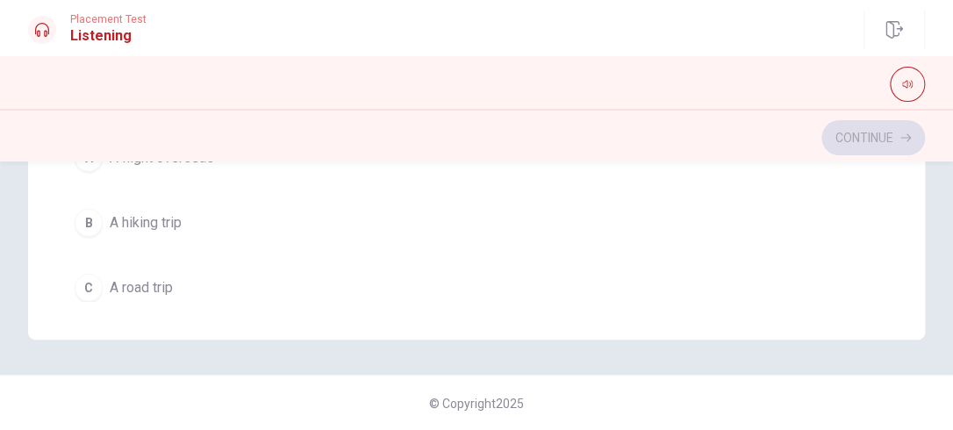
scroll to position [1319, 0]
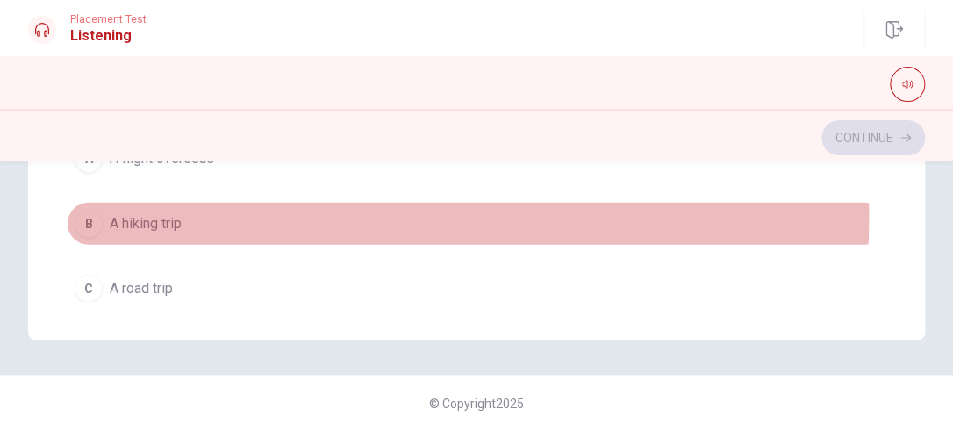
click at [81, 210] on div "B" at bounding box center [89, 224] width 28 height 28
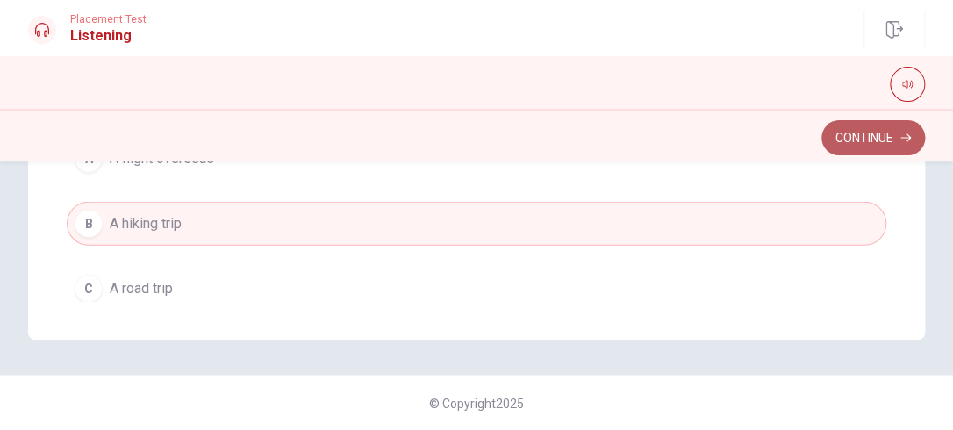
click at [879, 135] on button "Continue" at bounding box center [873, 137] width 104 height 35
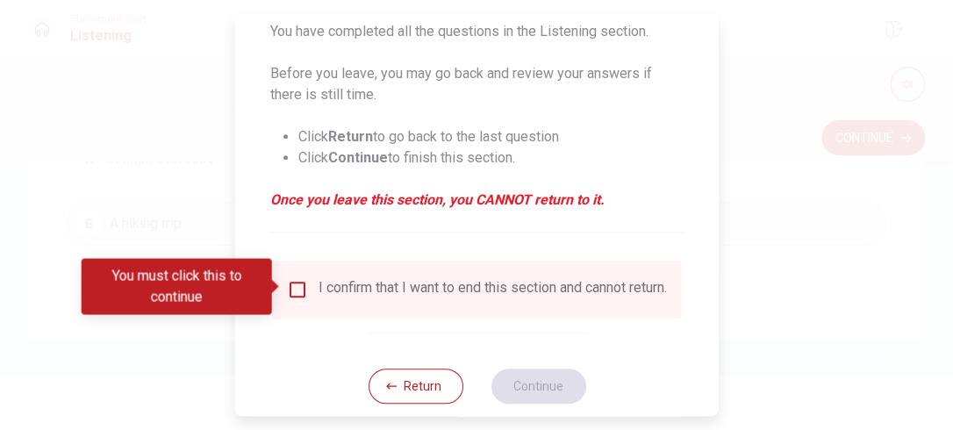
scroll to position [192, 0]
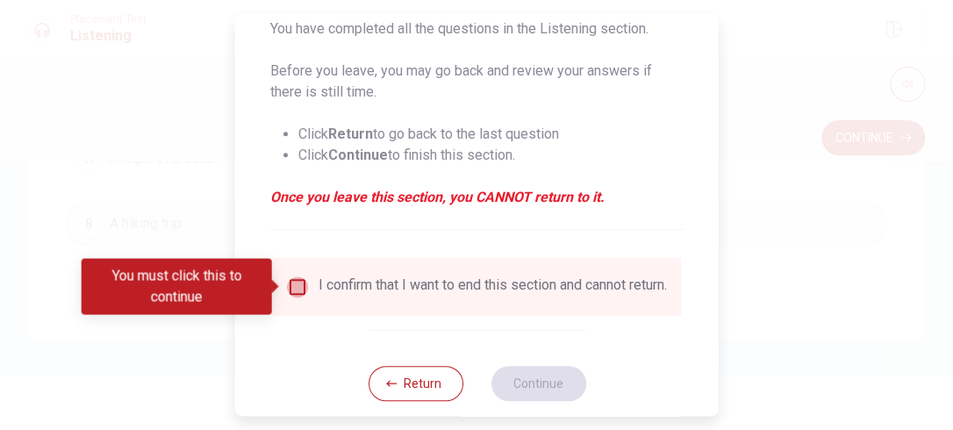
click at [304, 285] on input "You must click this to continue" at bounding box center [297, 286] width 21 height 21
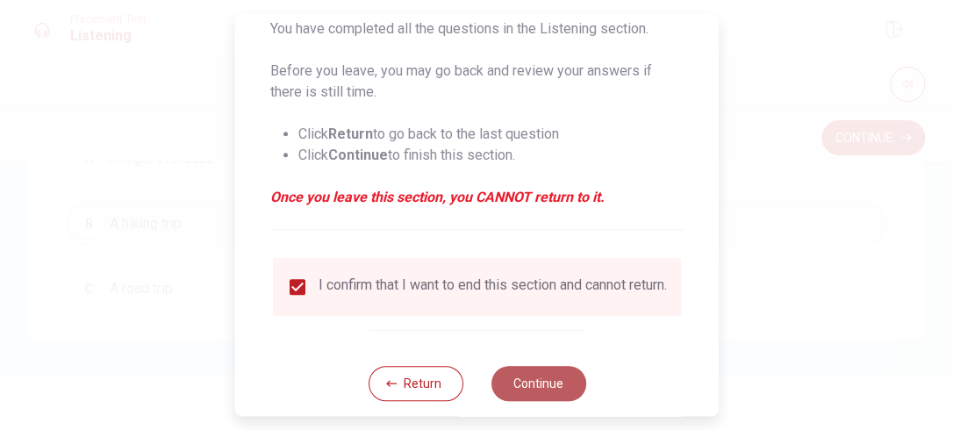
click at [534, 392] on button "Continue" at bounding box center [538, 383] width 95 height 35
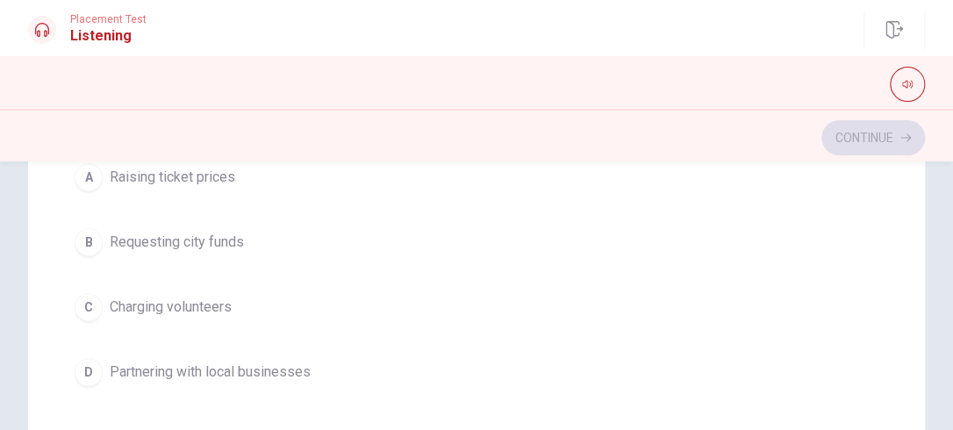
scroll to position [516, 0]
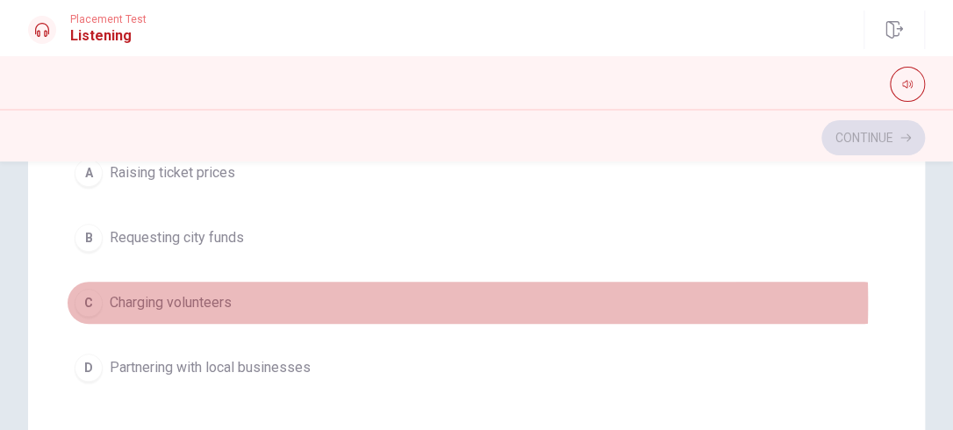
click at [79, 301] on div "C" at bounding box center [89, 303] width 28 height 28
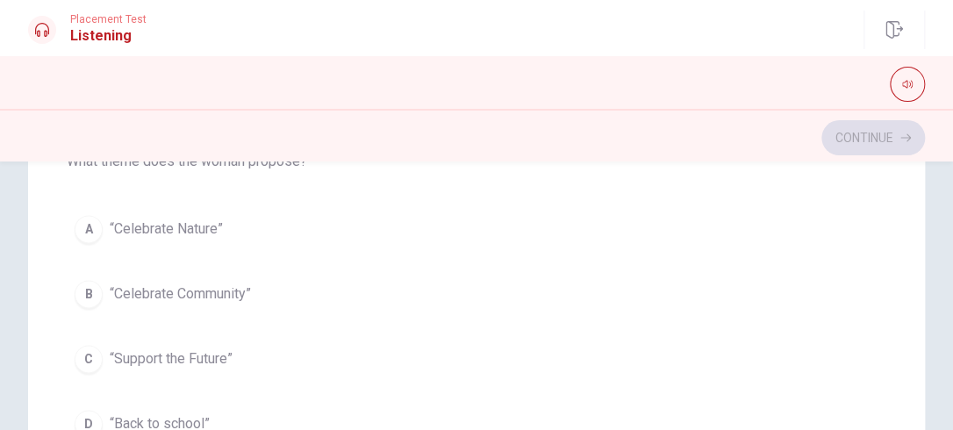
scroll to position [860, 0]
click at [92, 290] on div "B" at bounding box center [89, 294] width 28 height 28
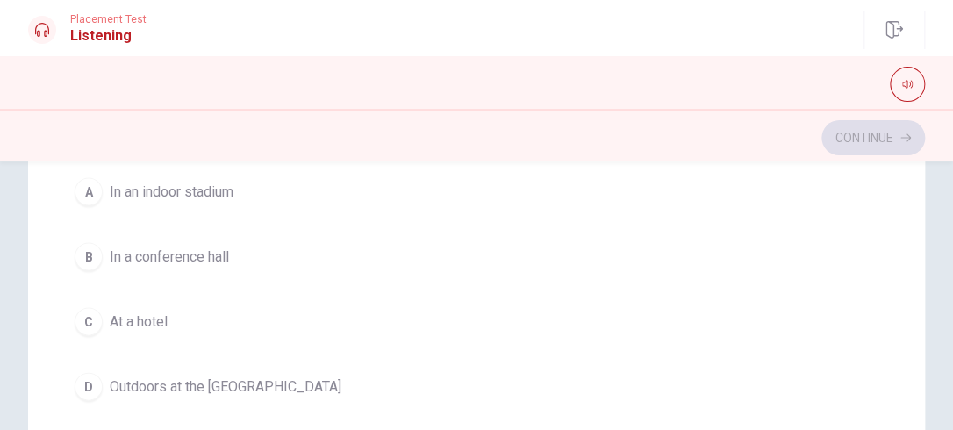
scroll to position [1297, 0]
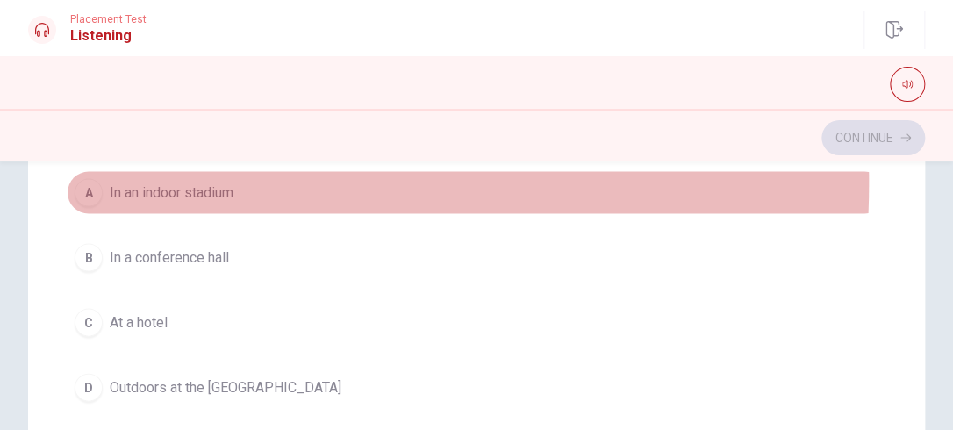
drag, startPoint x: 89, startPoint y: 176, endPoint x: 312, endPoint y: 308, distance: 259.6
click at [312, 308] on div "A In an indoor stadium B In a conference hall C At a hotel D Outdoors at the [G…" at bounding box center [477, 289] width 820 height 239
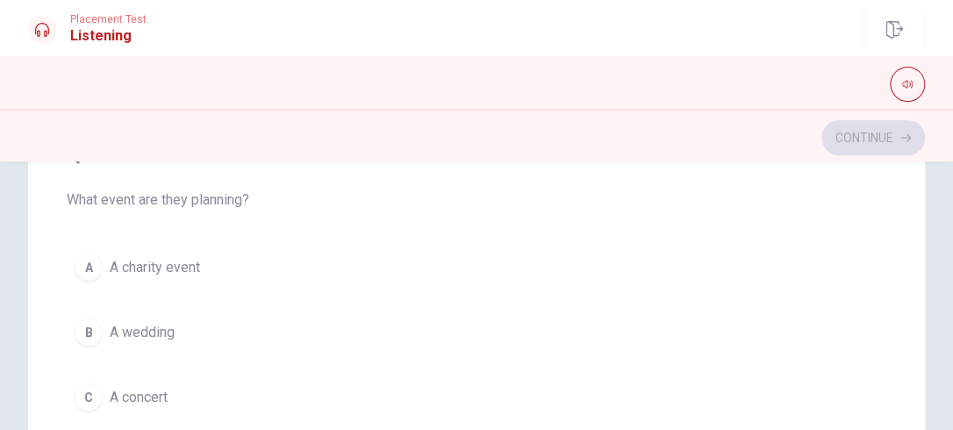
scroll to position [395, 0]
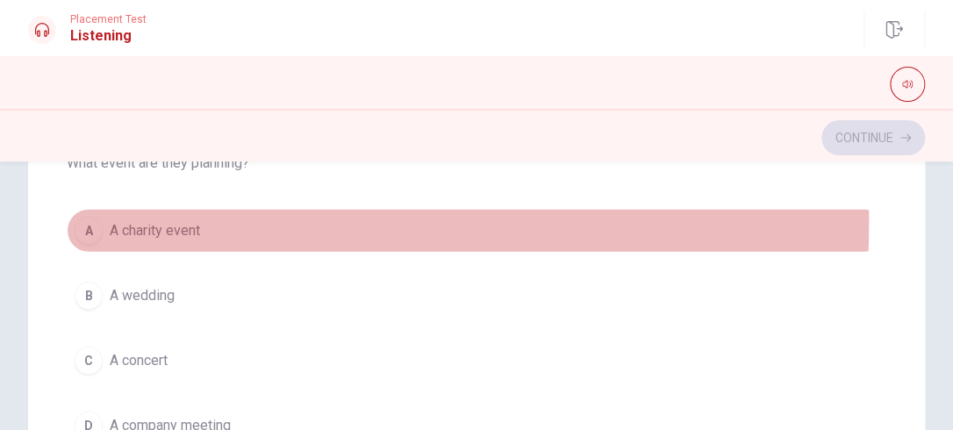
click at [84, 217] on div "A" at bounding box center [89, 231] width 28 height 28
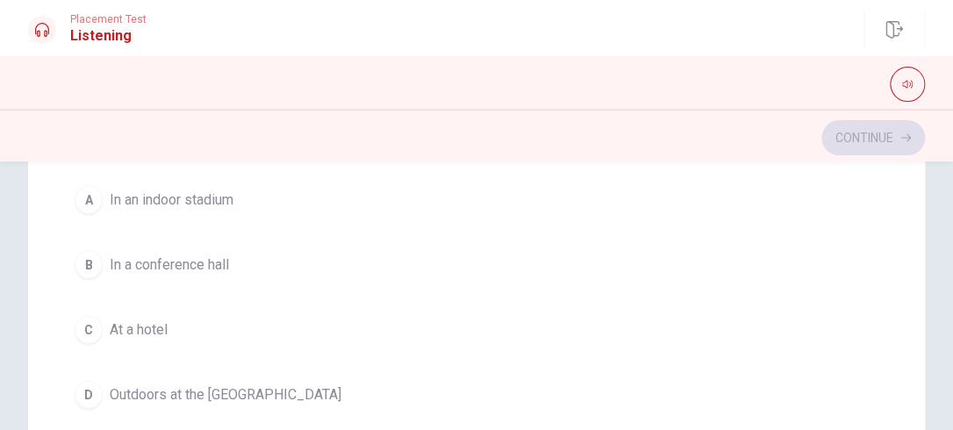
scroll to position [1194, 0]
click at [90, 191] on div "A" at bounding box center [89, 202] width 28 height 28
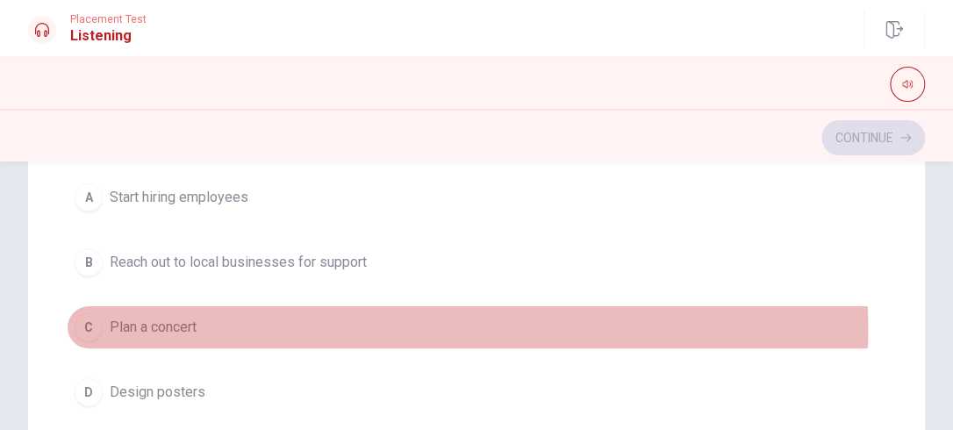
click at [81, 328] on div "C" at bounding box center [89, 327] width 28 height 28
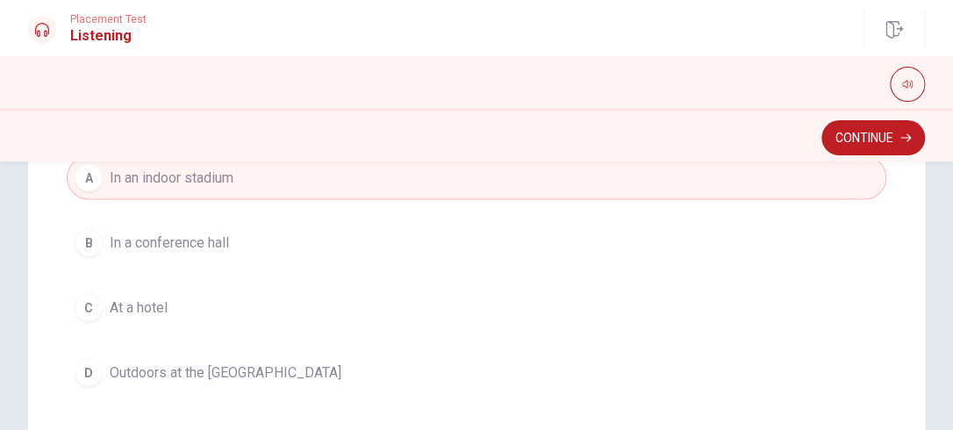
scroll to position [1259, 0]
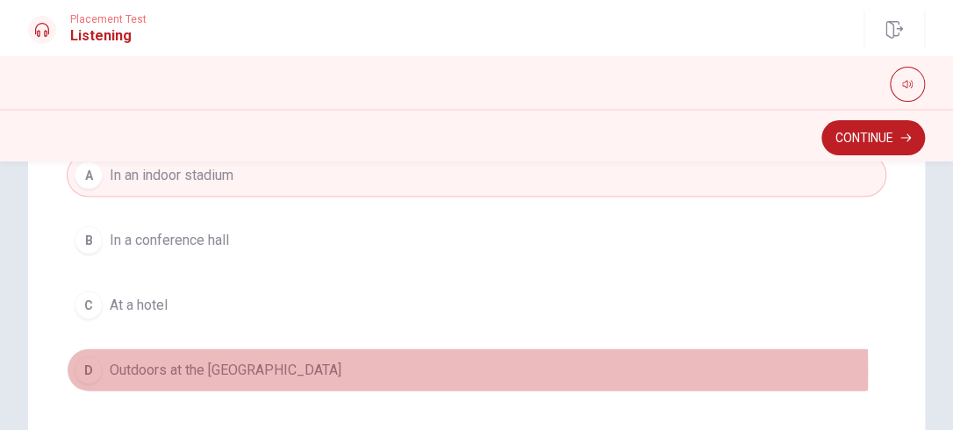
click at [85, 364] on div "D" at bounding box center [89, 369] width 28 height 28
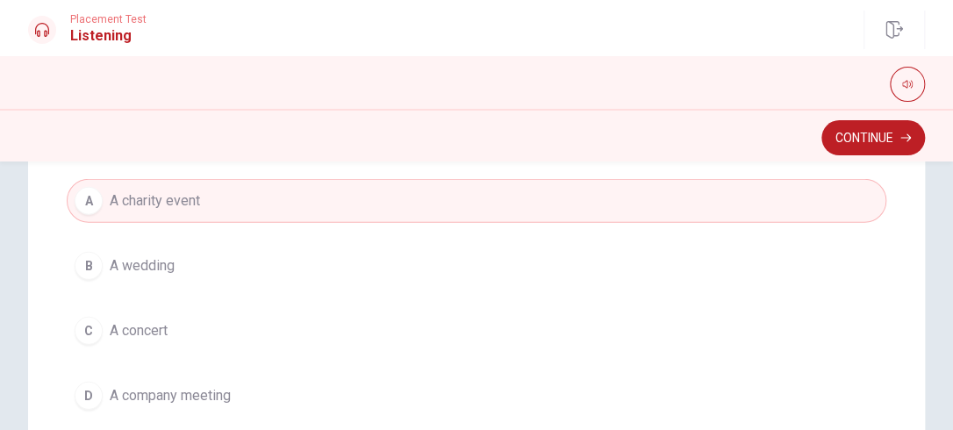
scroll to position [432, 0]
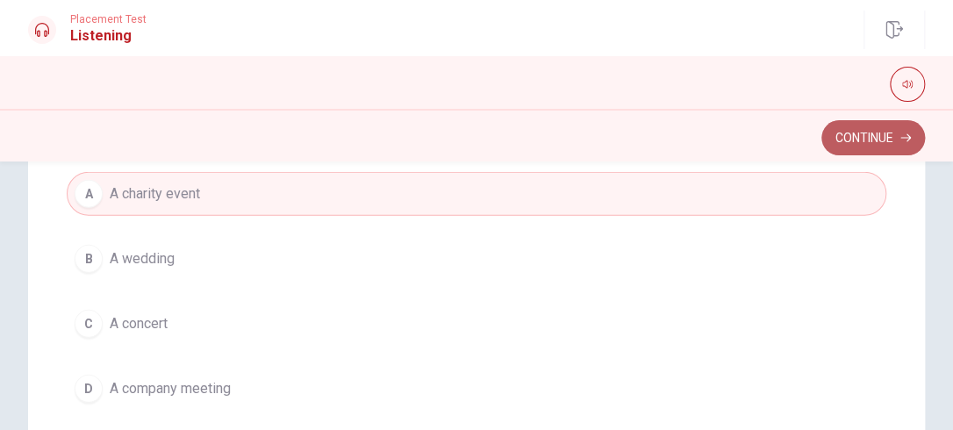
click at [848, 132] on button "Continue" at bounding box center [873, 137] width 104 height 35
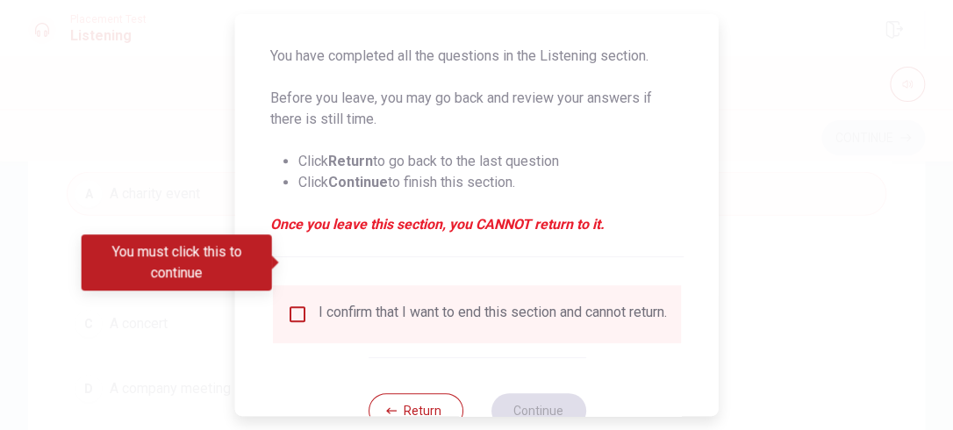
scroll to position [225, 0]
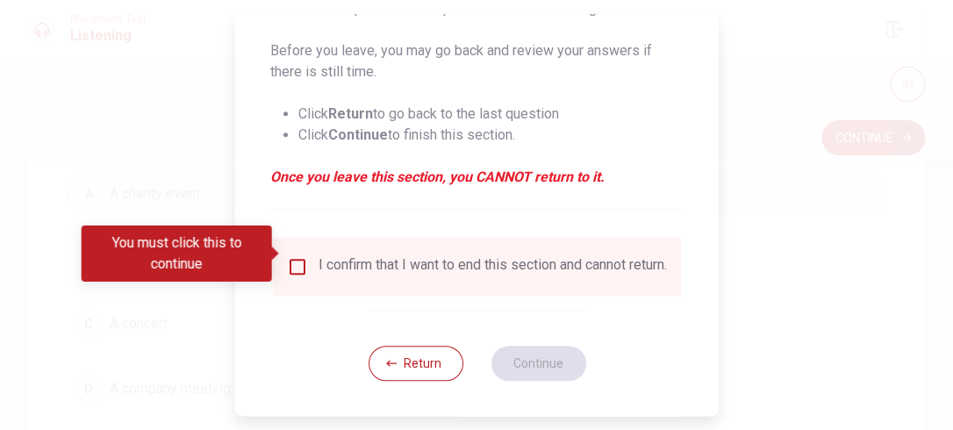
click at [296, 256] on input "You must click this to continue" at bounding box center [297, 266] width 21 height 21
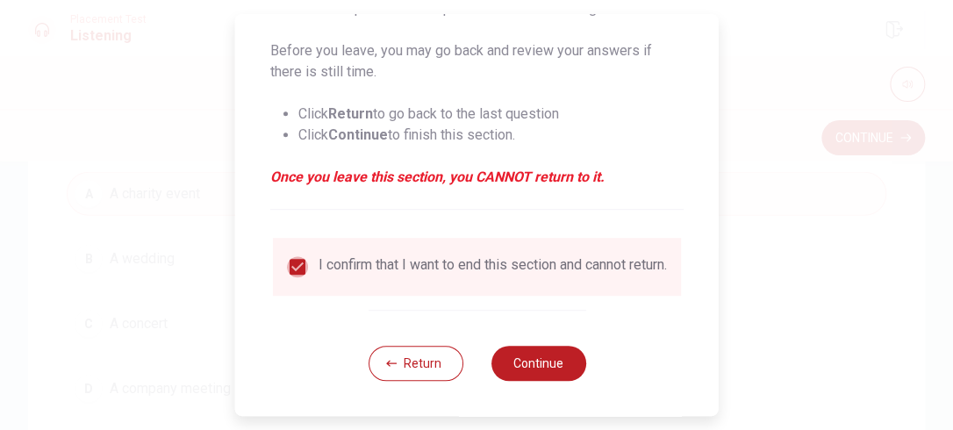
click at [296, 256] on input "checkbox" at bounding box center [297, 266] width 21 height 21
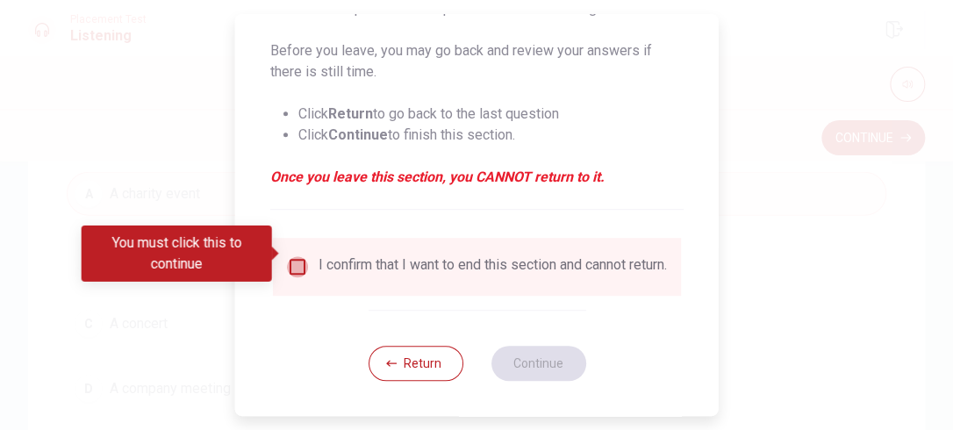
click at [296, 256] on input "You must click this to continue" at bounding box center [297, 266] width 21 height 21
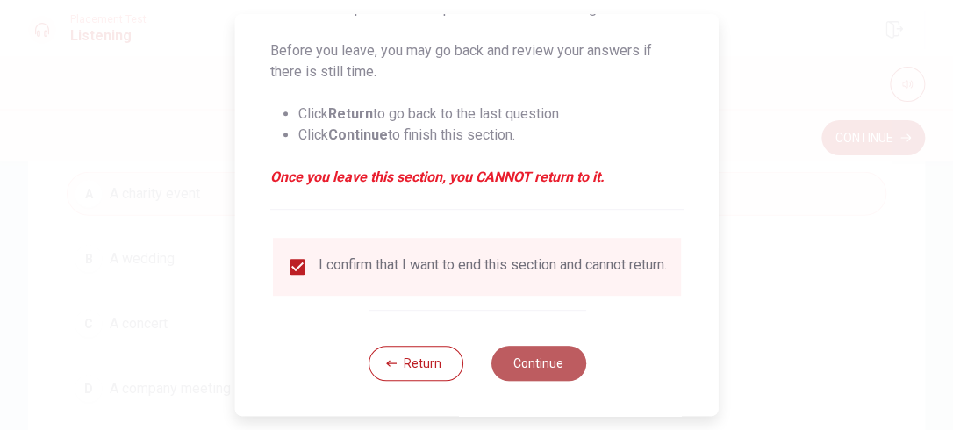
click at [527, 349] on button "Continue" at bounding box center [538, 363] width 95 height 35
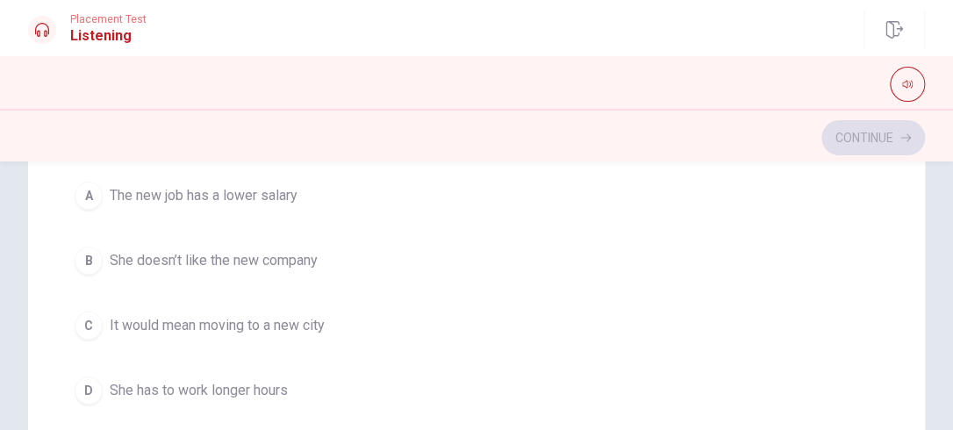
scroll to position [118, 0]
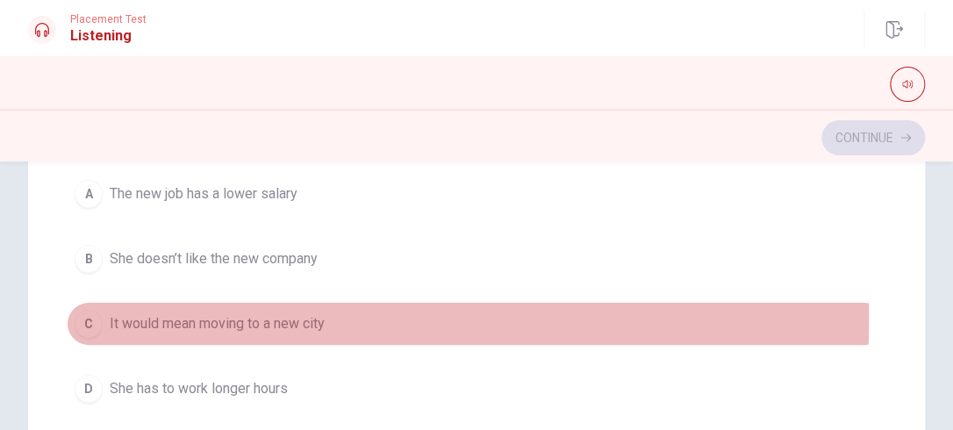
click at [83, 316] on div "C" at bounding box center [89, 324] width 28 height 28
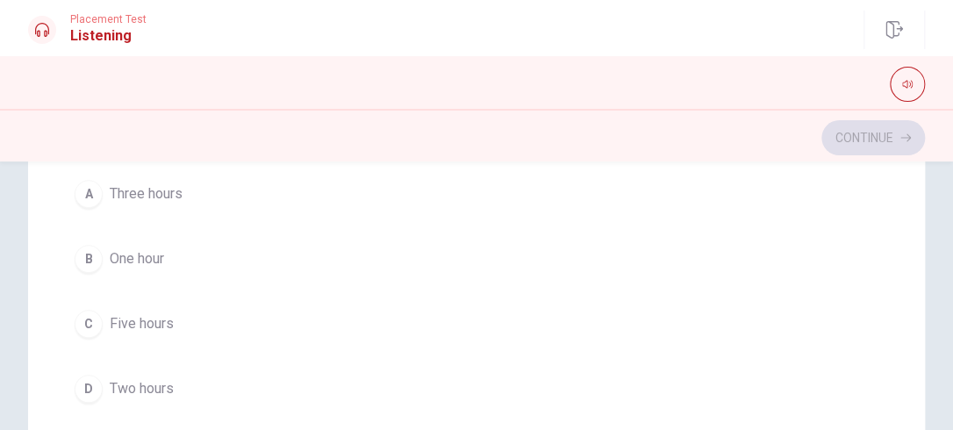
scroll to position [523, 0]
drag, startPoint x: 95, startPoint y: 190, endPoint x: 365, endPoint y: 313, distance: 297.3
click at [365, 313] on div "A Three hours B One hour C Five hours D Two hours" at bounding box center [477, 286] width 820 height 239
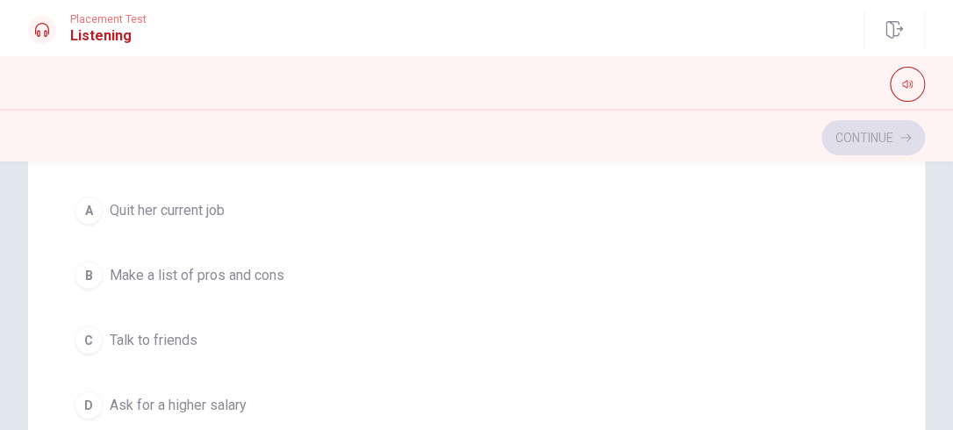
scroll to position [1304, 0]
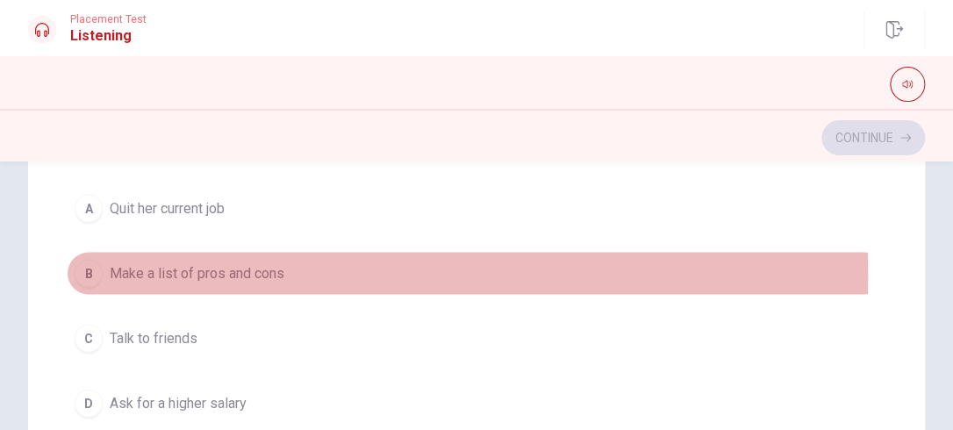
drag, startPoint x: 84, startPoint y: 269, endPoint x: 333, endPoint y: 322, distance: 254.7
click at [333, 322] on div "A Quit her current job B Make a list of pros and cons C Talk to friends D Ask f…" at bounding box center [477, 305] width 820 height 239
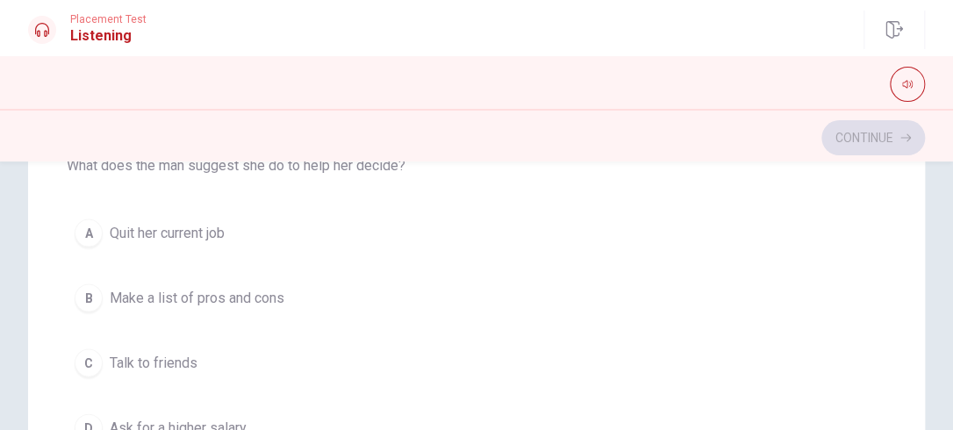
scroll to position [1062, 0]
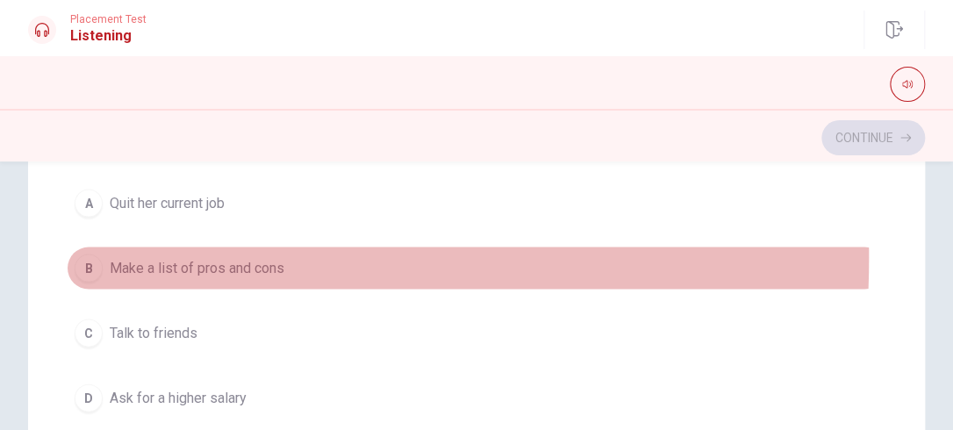
click at [78, 254] on div "B" at bounding box center [89, 268] width 28 height 28
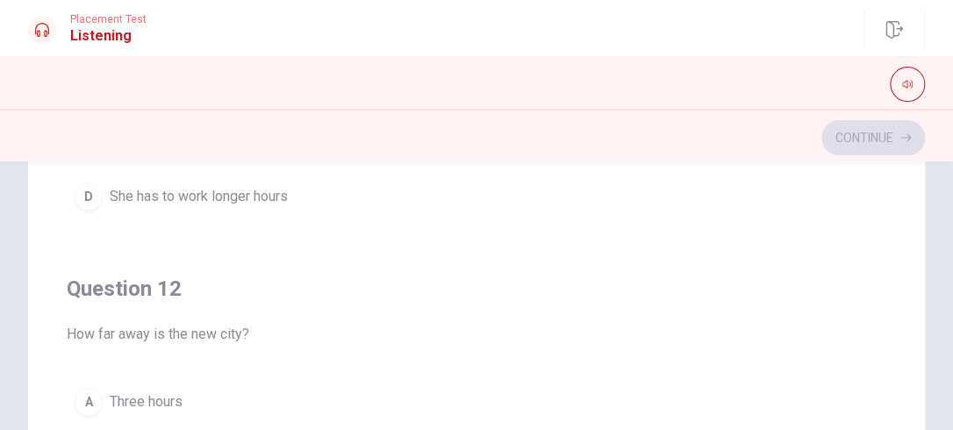
scroll to position [449, 0]
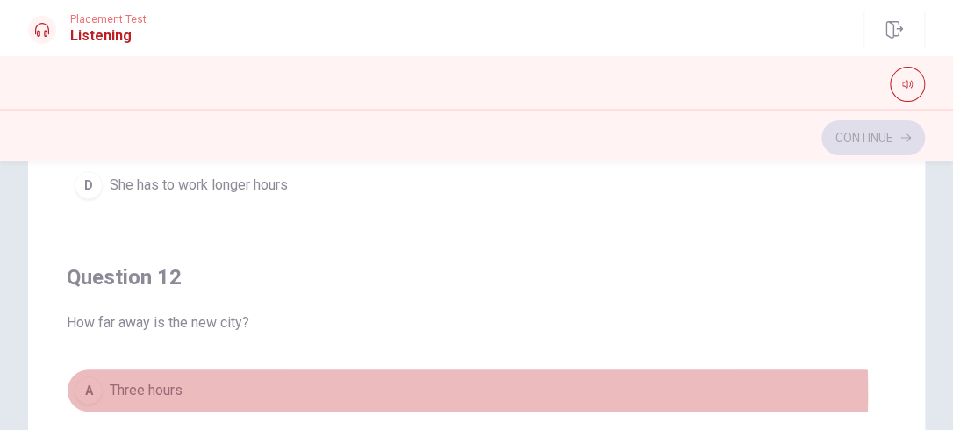
click at [84, 391] on div "A" at bounding box center [89, 391] width 28 height 28
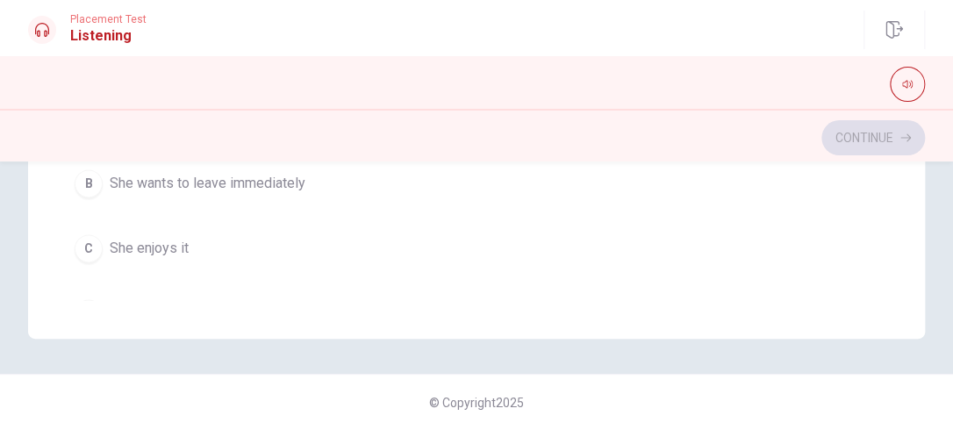
scroll to position [558, 0]
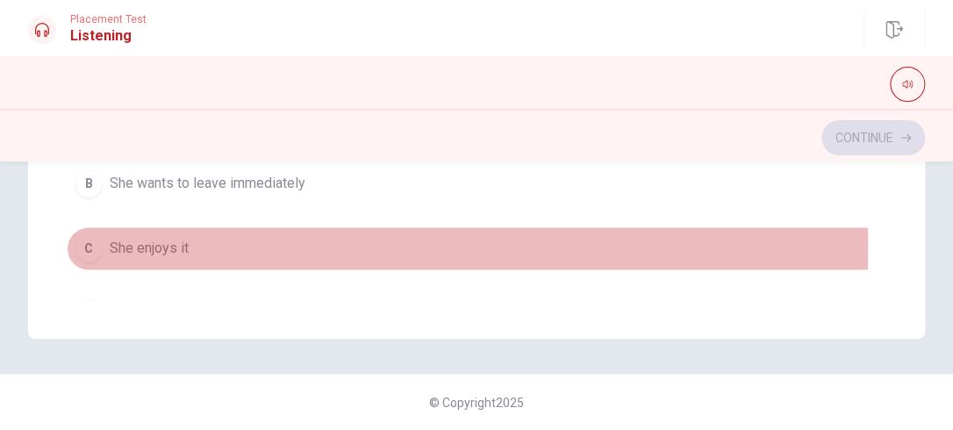
click at [90, 242] on div "C" at bounding box center [89, 248] width 28 height 28
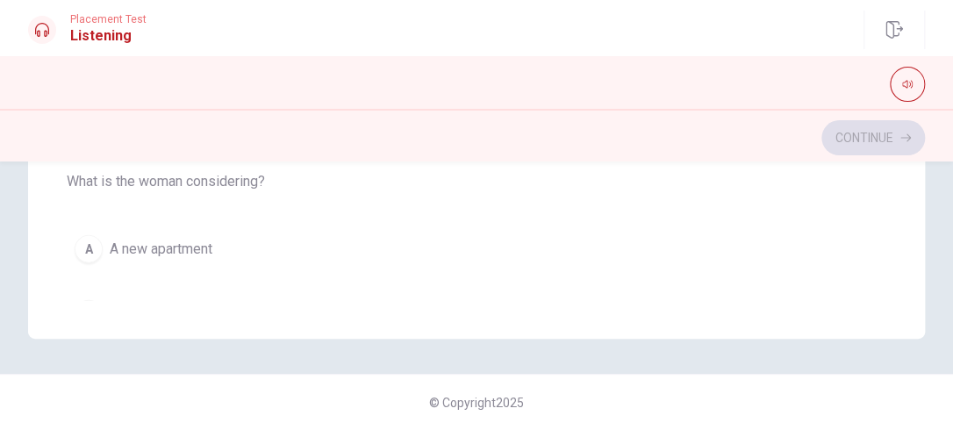
scroll to position [1229, 0]
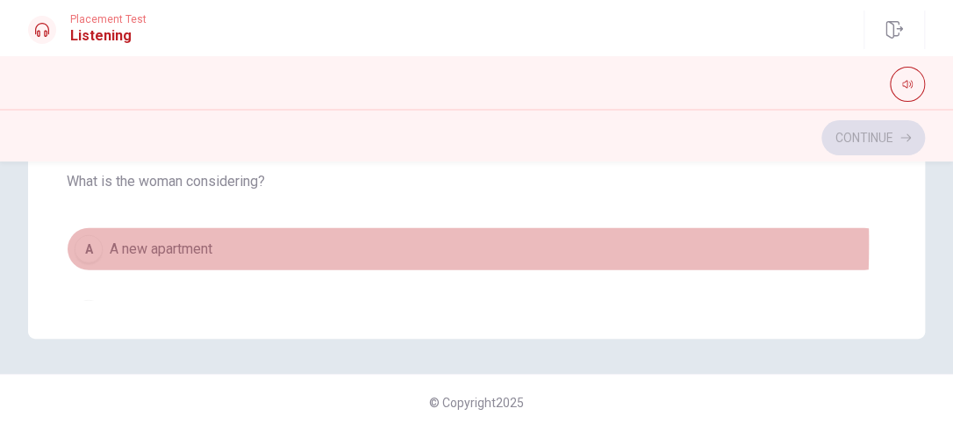
click at [97, 237] on div "A" at bounding box center [89, 248] width 28 height 28
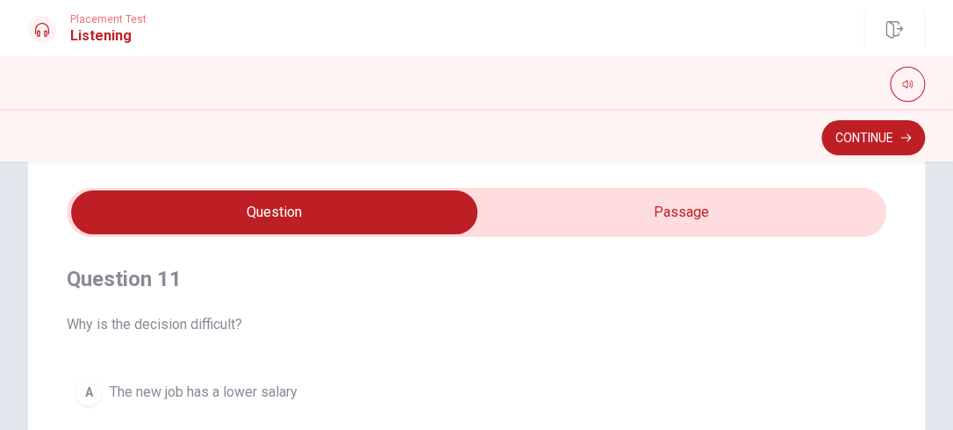
scroll to position [0, 0]
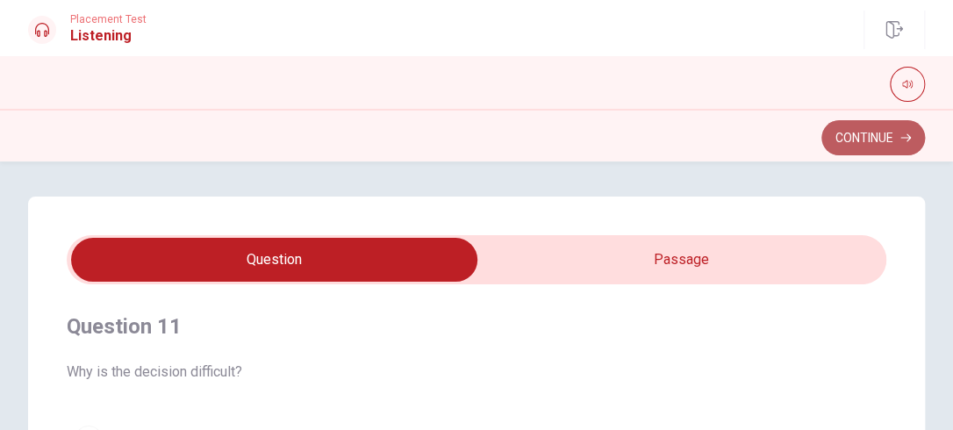
click at [857, 125] on button "Continue" at bounding box center [873, 137] width 104 height 35
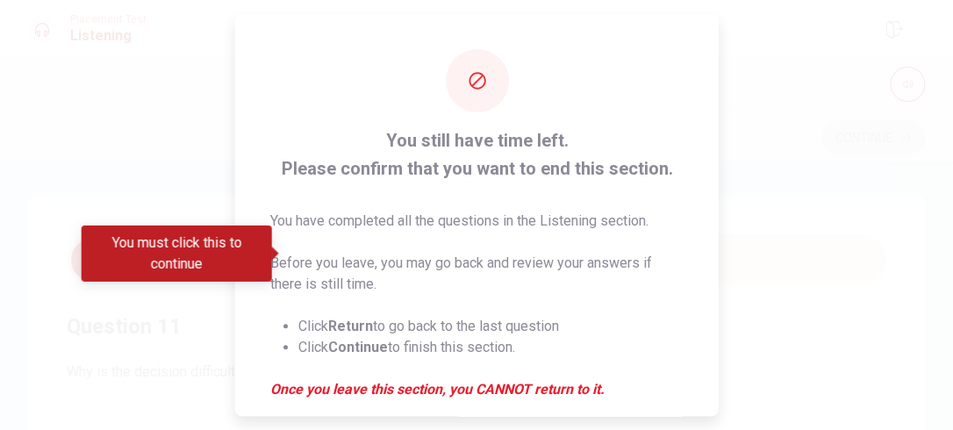
scroll to position [225, 0]
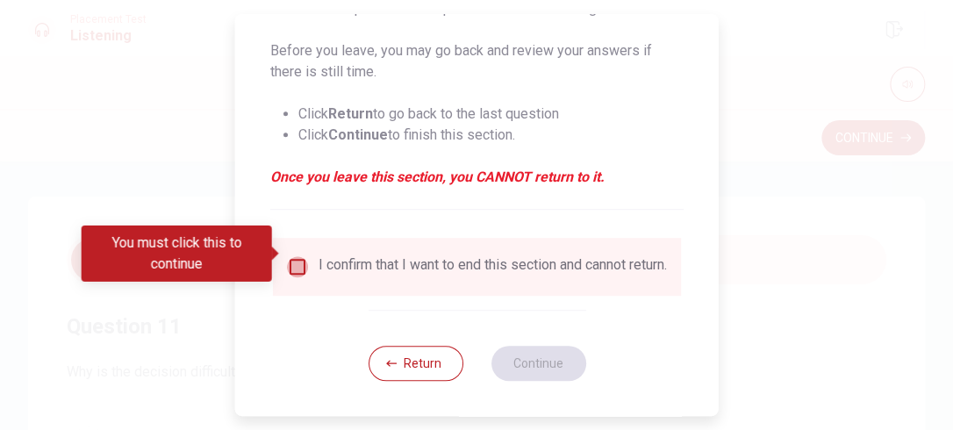
click at [295, 262] on input "You must click this to continue" at bounding box center [297, 266] width 21 height 21
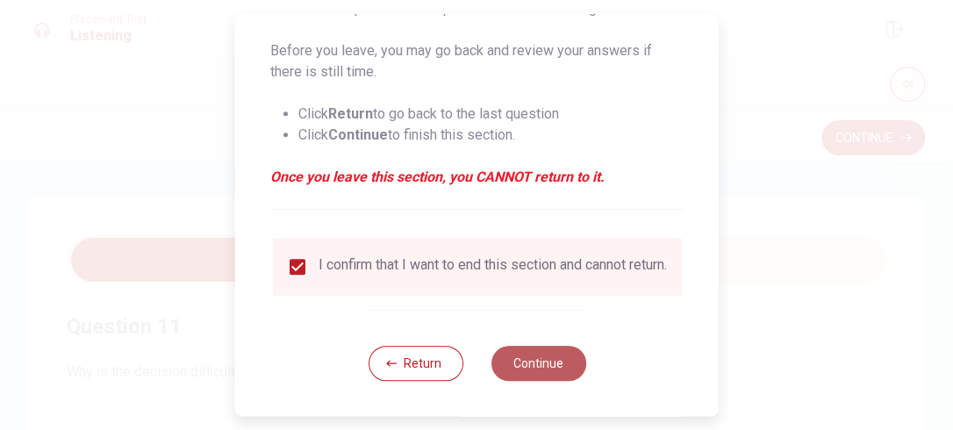
click at [523, 358] on button "Continue" at bounding box center [538, 363] width 95 height 35
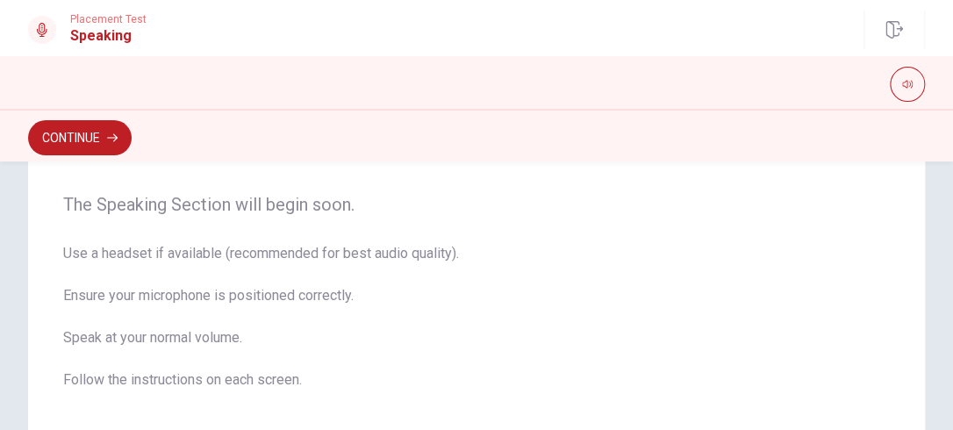
scroll to position [0, 0]
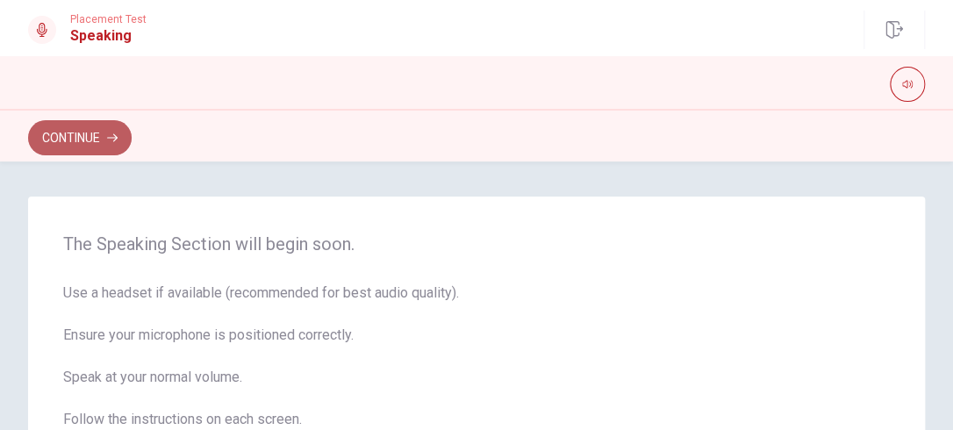
click at [96, 142] on button "Continue" at bounding box center [80, 137] width 104 height 35
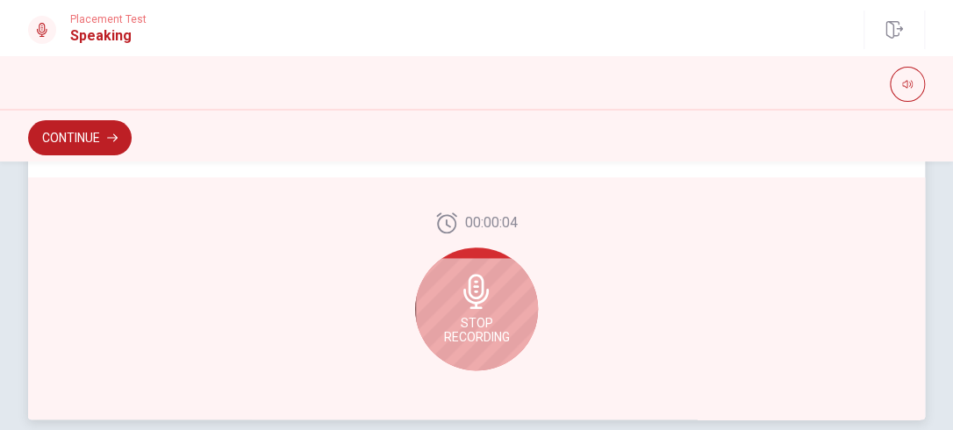
scroll to position [542, 0]
click at [467, 304] on icon at bounding box center [476, 291] width 35 height 35
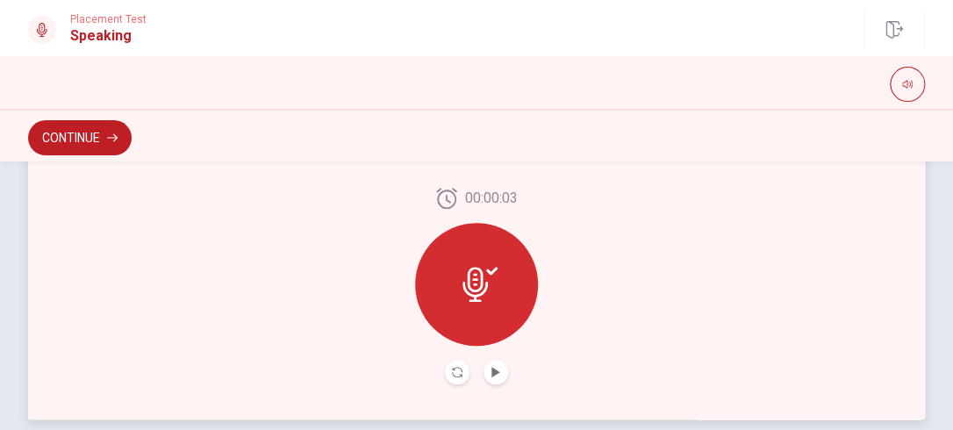
click at [467, 304] on div at bounding box center [476, 284] width 123 height 123
click at [491, 368] on icon "Play Audio" at bounding box center [495, 372] width 8 height 11
click at [491, 368] on icon "Pause Audio" at bounding box center [495, 372] width 9 height 11
click at [471, 256] on div at bounding box center [476, 284] width 123 height 123
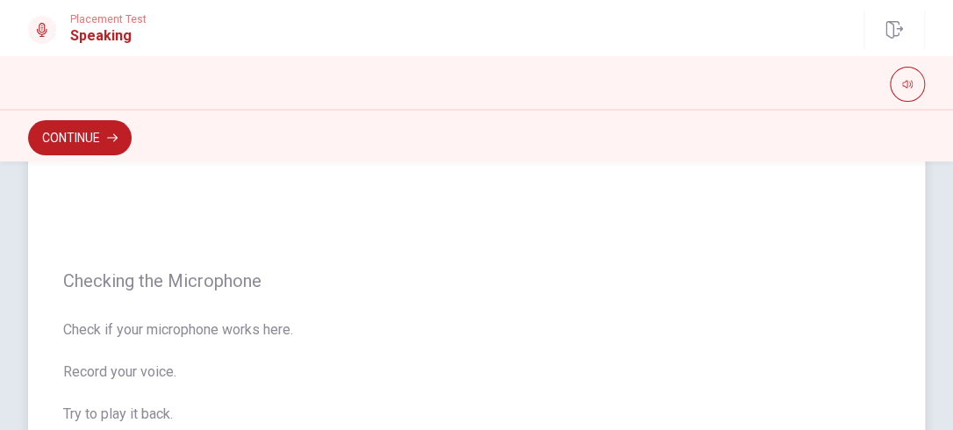
scroll to position [0, 0]
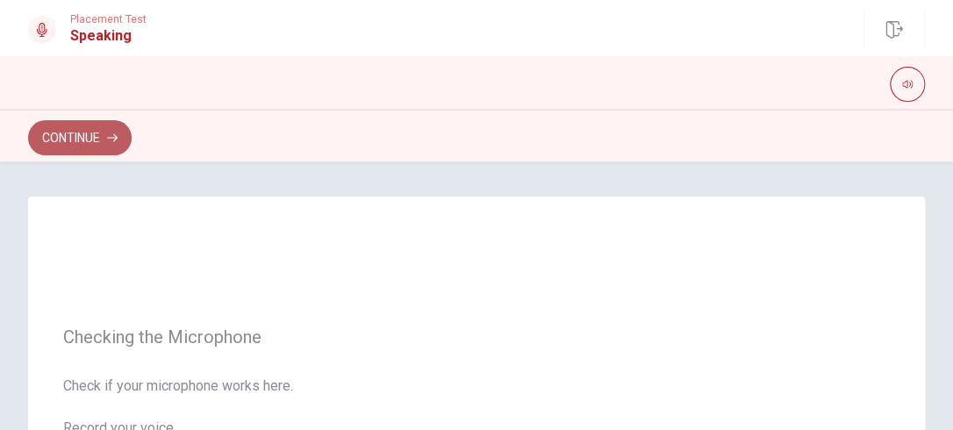
click at [89, 125] on button "Continue" at bounding box center [80, 137] width 104 height 35
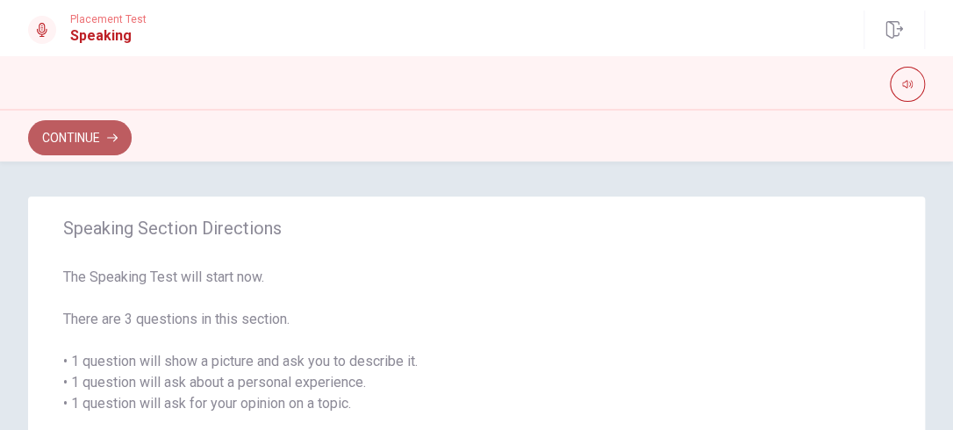
click at [76, 133] on button "Continue" at bounding box center [80, 137] width 104 height 35
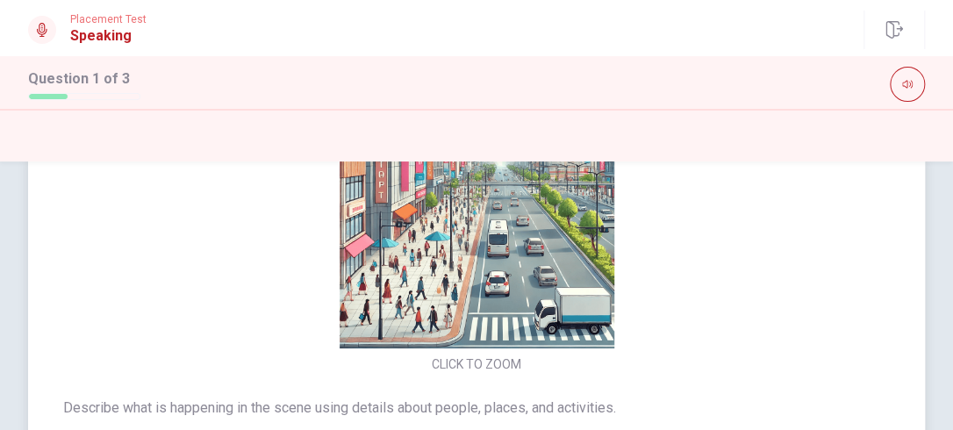
scroll to position [58, 0]
click at [902, 90] on button "button" at bounding box center [907, 84] width 35 height 35
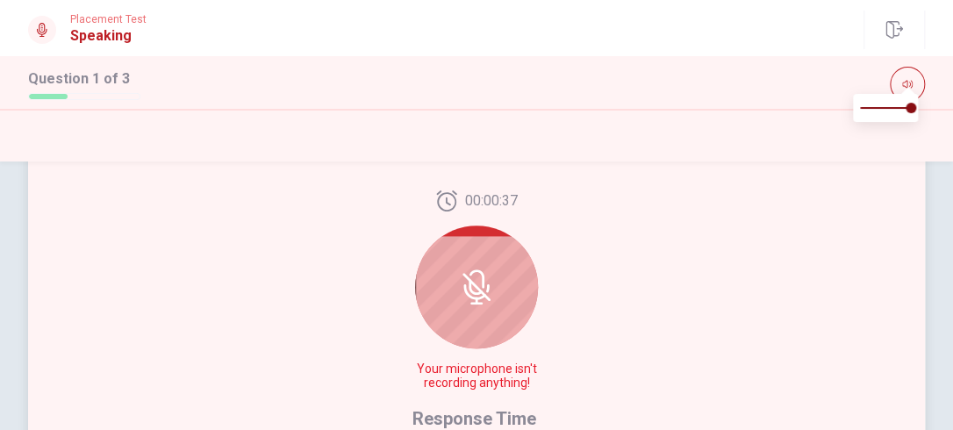
scroll to position [442, 0]
click at [472, 282] on icon at bounding box center [476, 286] width 35 height 35
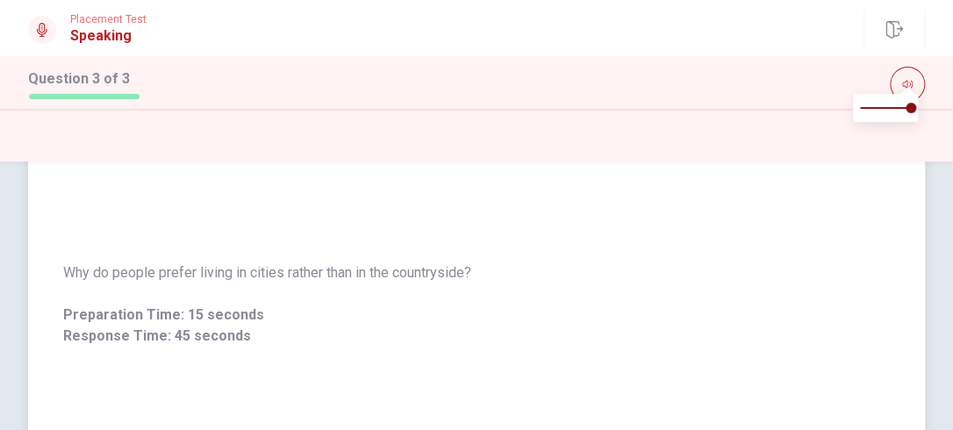
scroll to position [0, 0]
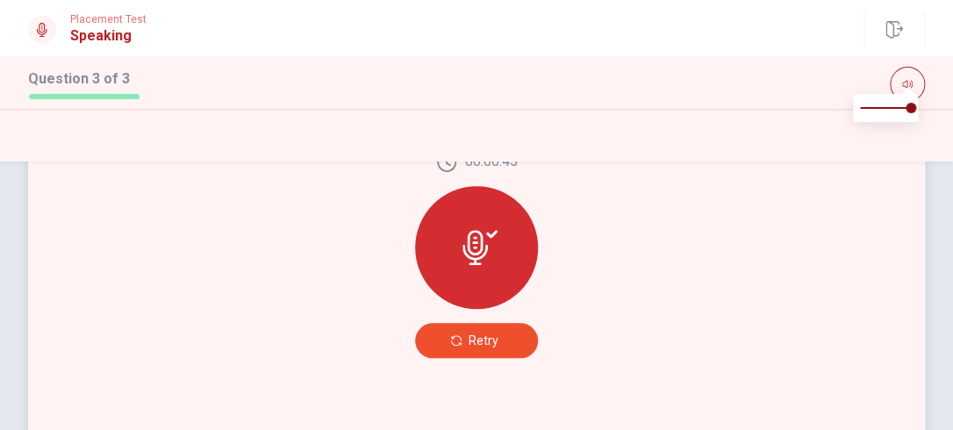
click at [502, 340] on button "Retry" at bounding box center [476, 340] width 123 height 35
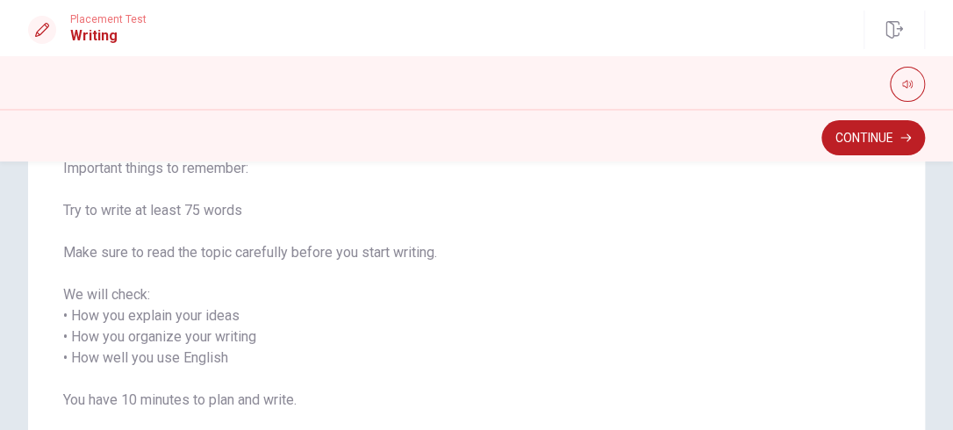
scroll to position [191, 0]
click at [892, 128] on button "Continue" at bounding box center [873, 137] width 104 height 35
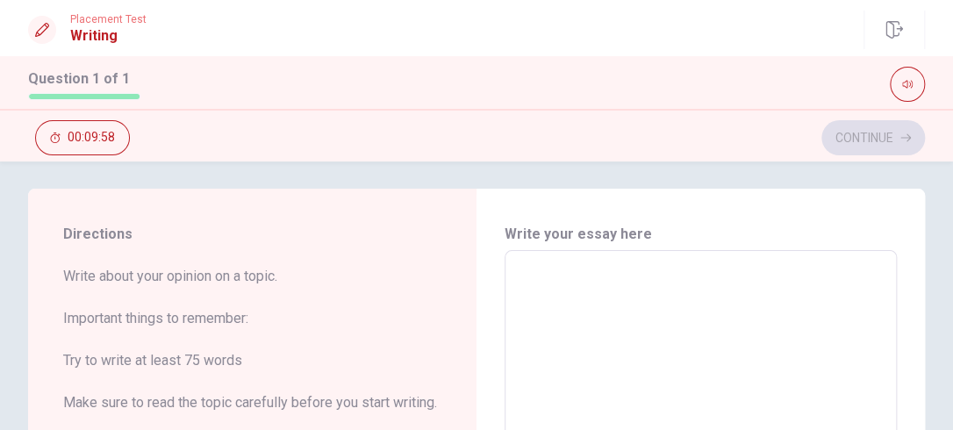
scroll to position [0, 0]
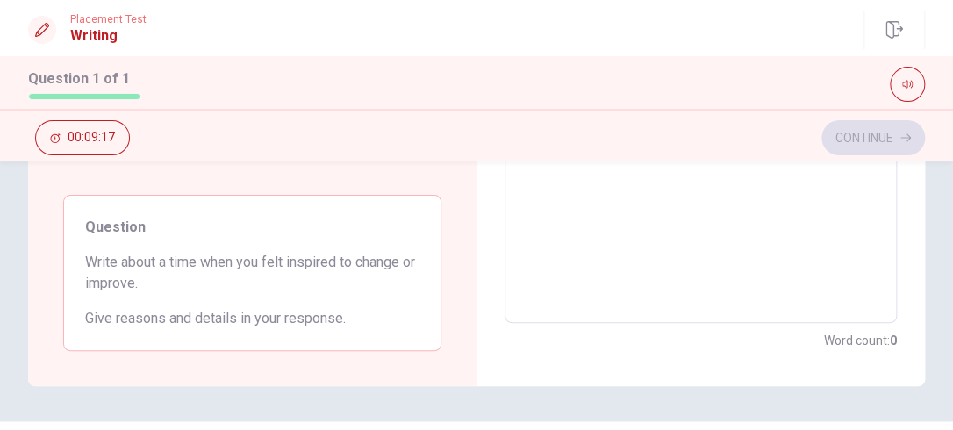
scroll to position [453, 0]
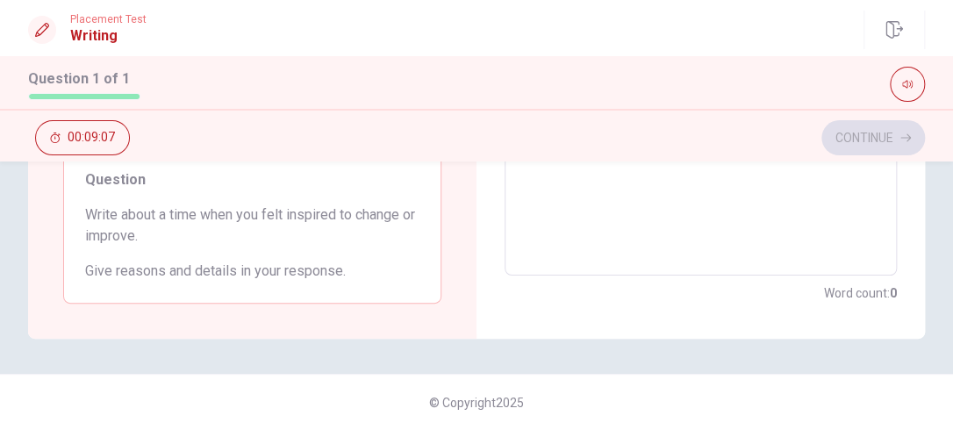
type textarea "w"
type textarea "x"
type textarea "wh"
type textarea "x"
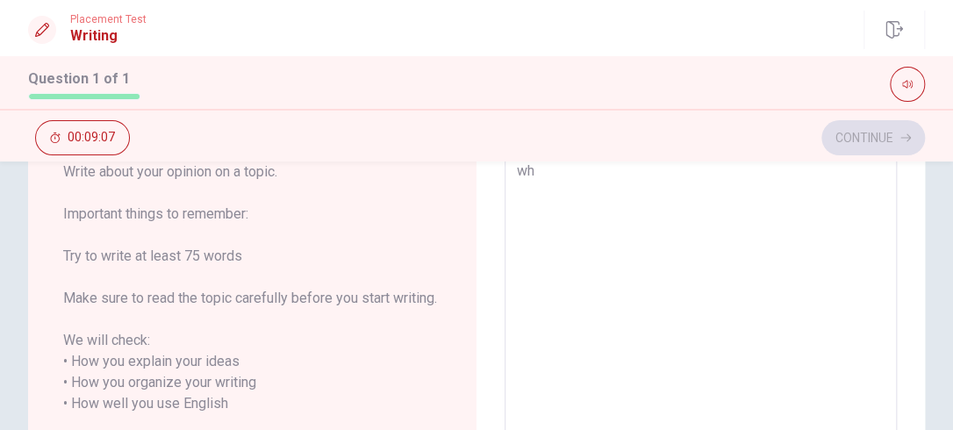
type textarea "whe"
type textarea "x"
type textarea "when"
type textarea "x"
type textarea "when"
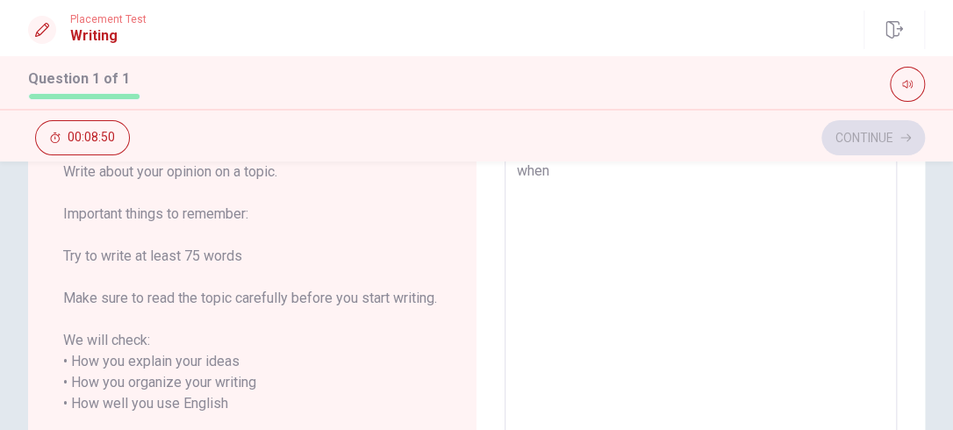
type textarea "x"
type textarea "when i"
type textarea "x"
type textarea "when i"
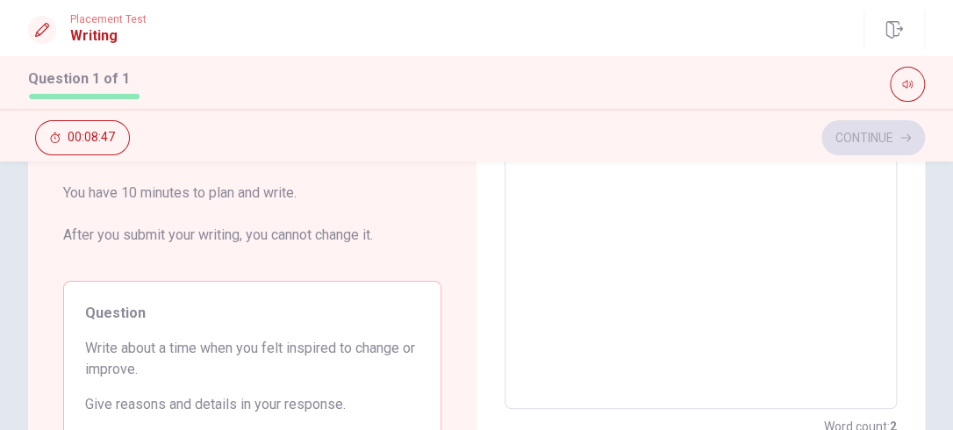
scroll to position [366, 0]
type textarea "x"
type textarea "when i f"
type textarea "x"
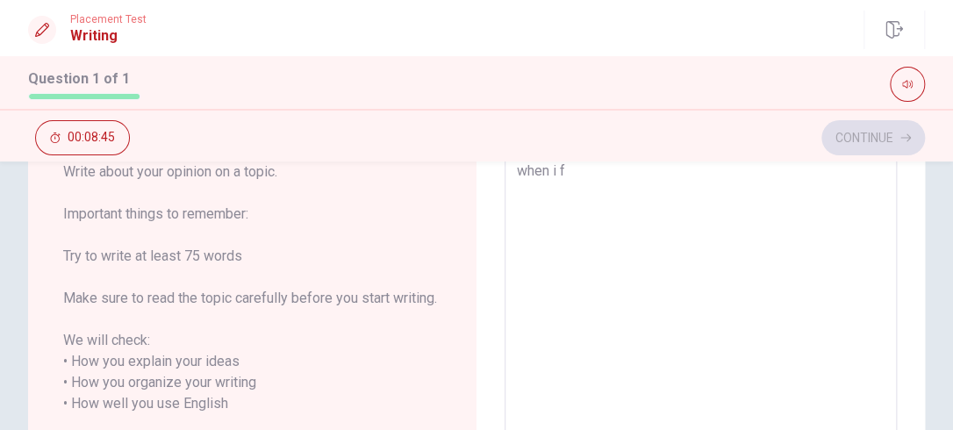
type textarea "when i fe"
type textarea "x"
type textarea "when i fel"
type textarea "x"
type textarea "when i felt"
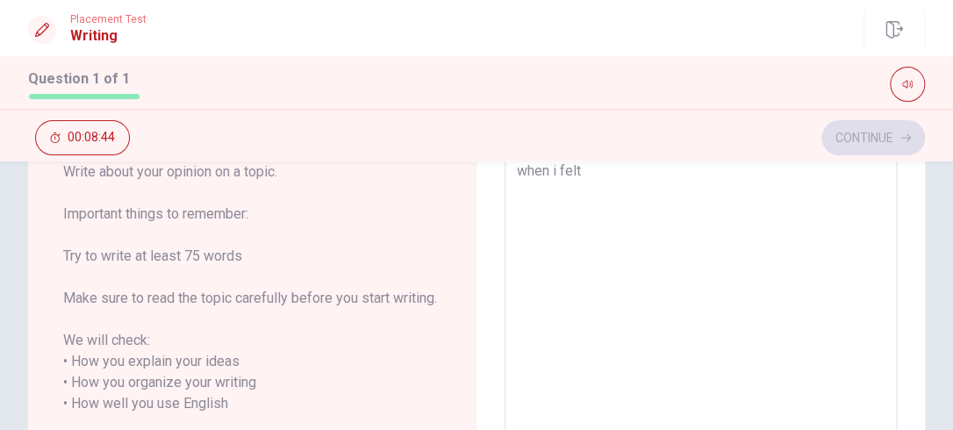
type textarea "x"
type textarea "when i felt"
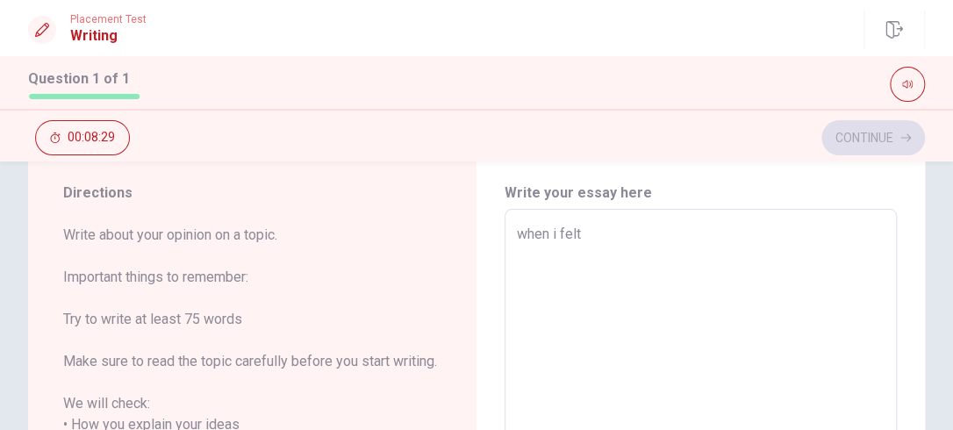
scroll to position [48, 0]
type textarea "x"
type textarea "when i felt i"
type textarea "x"
type textarea "when i felt in"
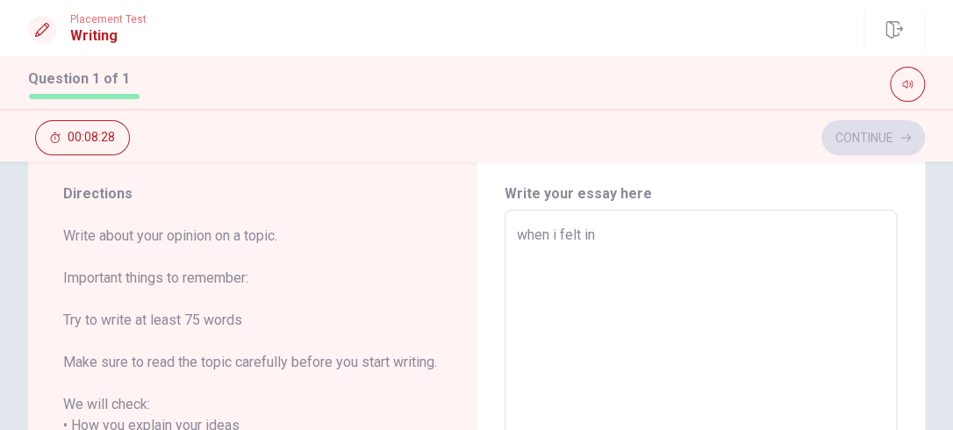
type textarea "x"
type textarea "when i felt ins"
type textarea "x"
type textarea "when i felt insp"
type textarea "x"
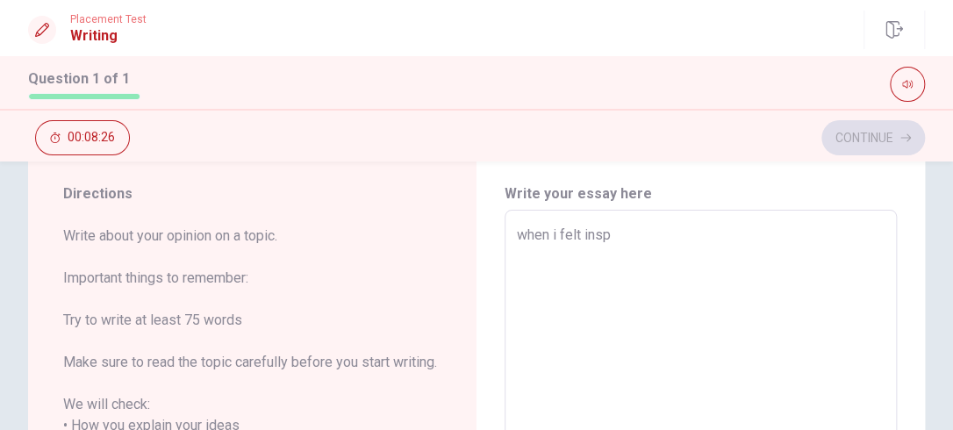
type textarea "when i felt inspi"
type textarea "x"
type textarea "when i felt inspir"
type textarea "x"
type textarea "when i felt inspire"
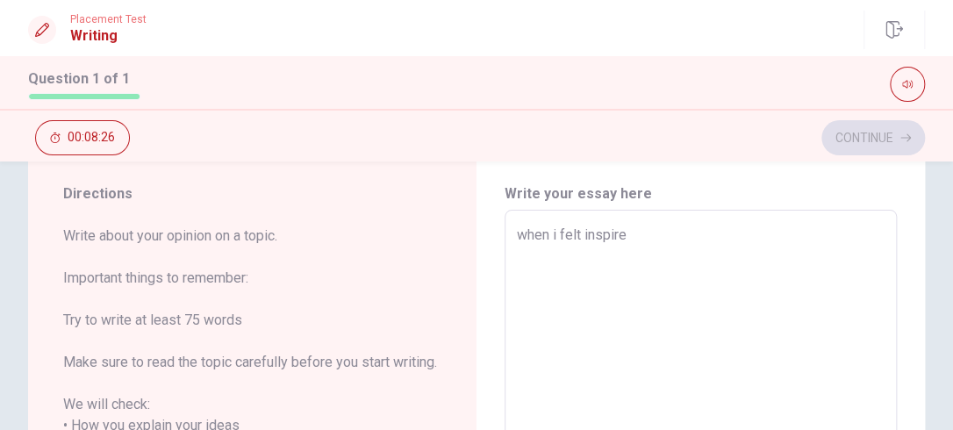
type textarea "x"
type textarea "when i felt inspired"
type textarea "x"
type textarea "when i felt inspired"
type textarea "x"
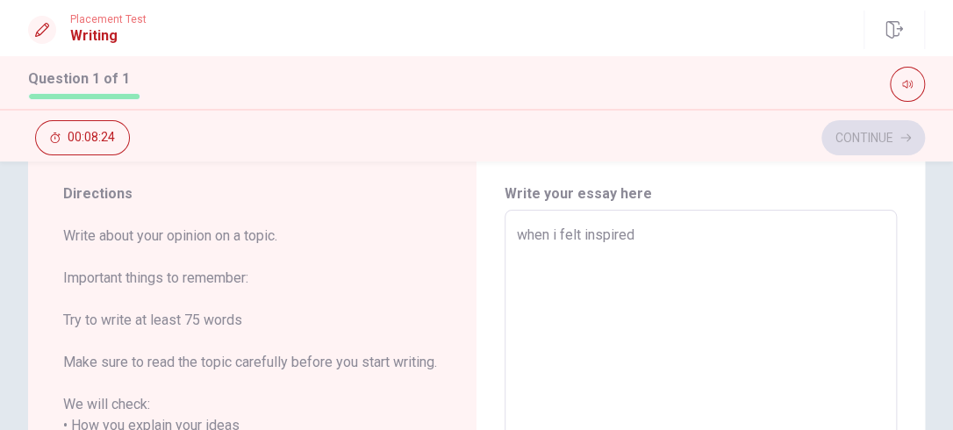
type textarea "when i felt inspired t"
type textarea "x"
type textarea "when i felt inspired to"
type textarea "x"
type textarea "when i felt inspired to"
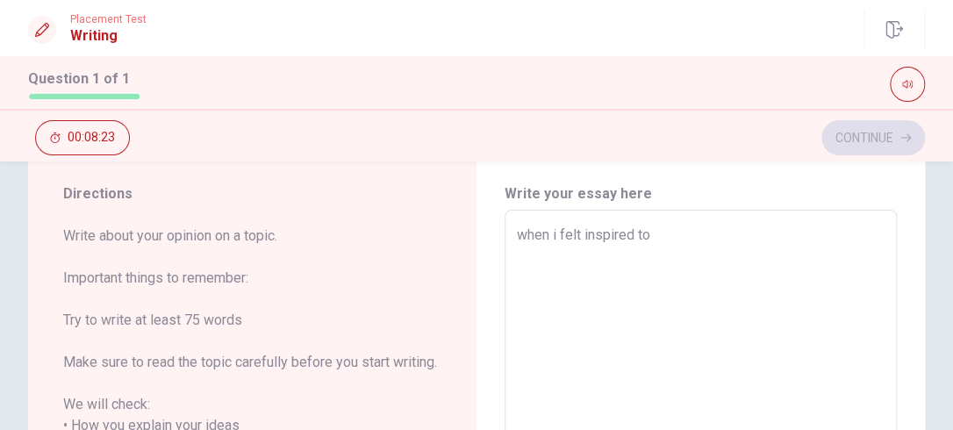
type textarea "x"
type textarea "when i felt inspired to c"
type textarea "x"
type textarea "when i felt inspired to ch"
type textarea "x"
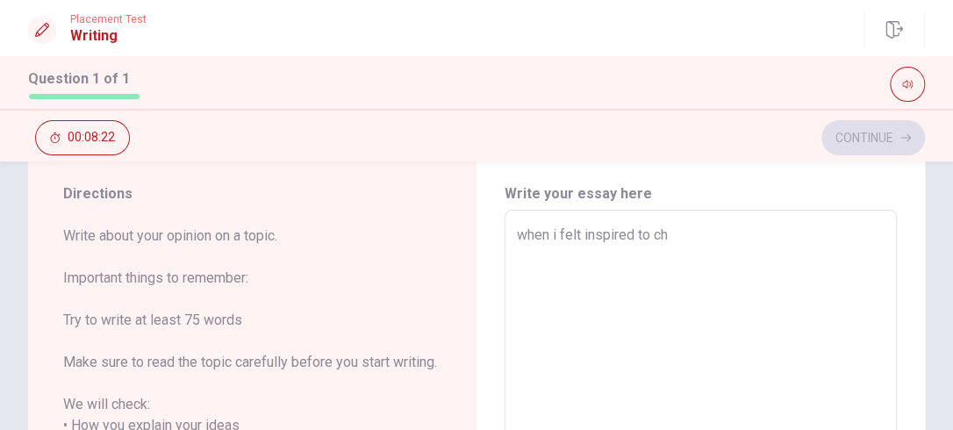
type textarea "when i felt inspired to cha"
type textarea "x"
type textarea "when i felt inspired to [PERSON_NAME]"
type textarea "x"
type textarea "when i felt inspired to [PERSON_NAME]"
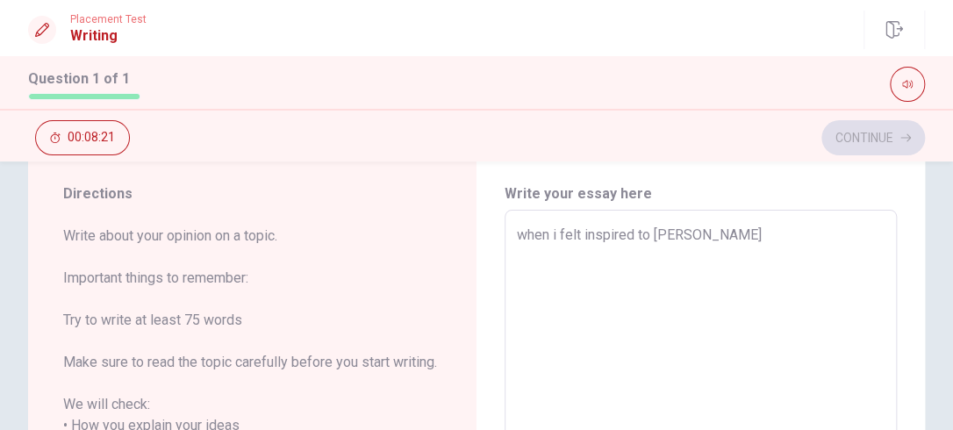
type textarea "x"
type textarea "when i felt inspired to change"
type textarea "x"
type textarea "when i felt inspired to change"
type textarea "x"
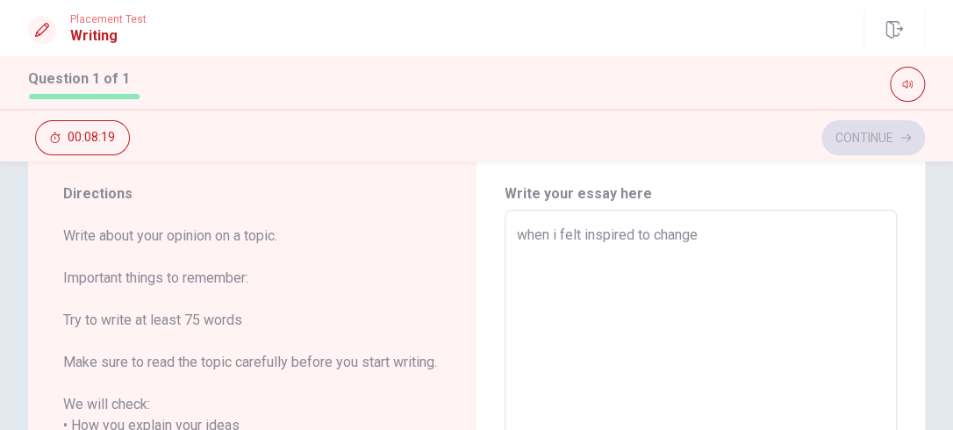
type textarea "when i felt inspired to change o"
type textarea "x"
type textarea "when i felt inspired to change or"
type textarea "x"
type textarea "when i felt inspired to change or"
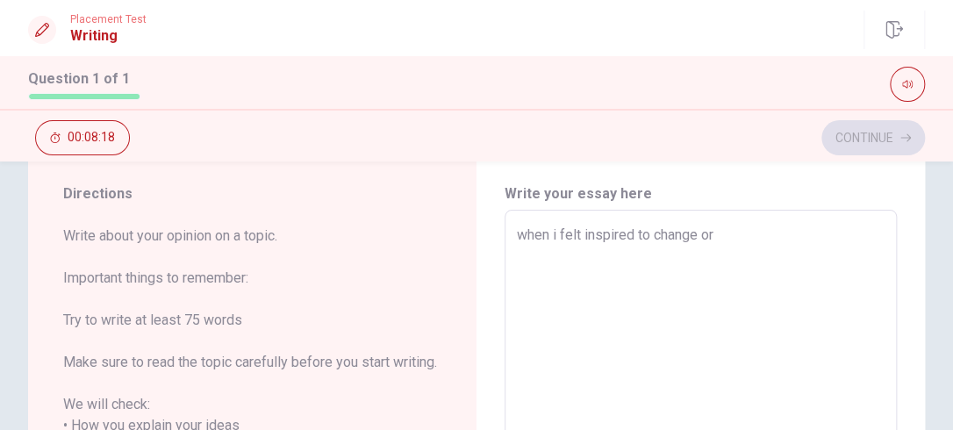
type textarea "x"
type textarea "when i felt inspired to change or i"
type textarea "x"
type textarea "when i felt inspired to change or im"
type textarea "x"
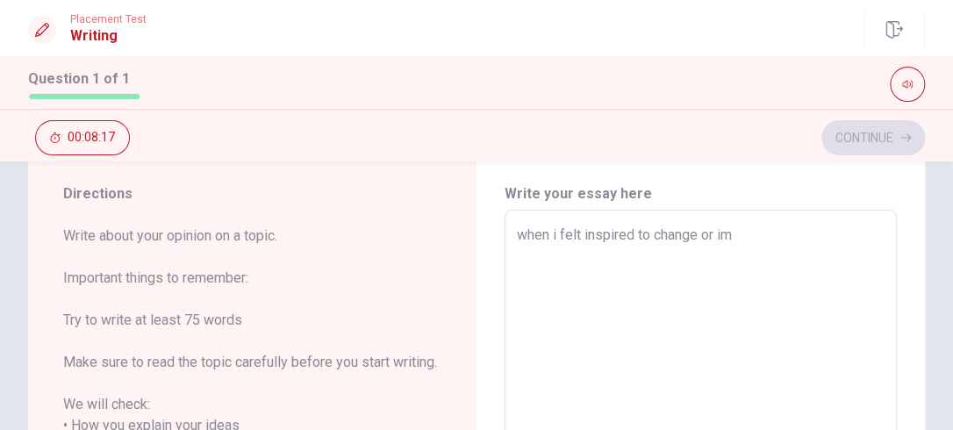
type textarea "when i felt inspired to change or imp"
type textarea "x"
type textarea "when i felt inspired to change or impr"
type textarea "x"
type textarea "when i felt inspired to change or impro"
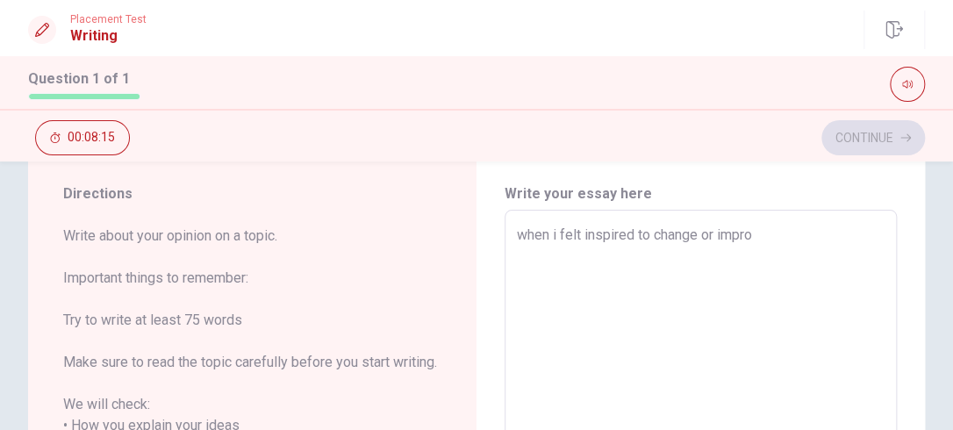
type textarea "x"
type textarea "when i felt inspired to change or improv"
type textarea "x"
type textarea "when i felt inspired to change or improve"
type textarea "x"
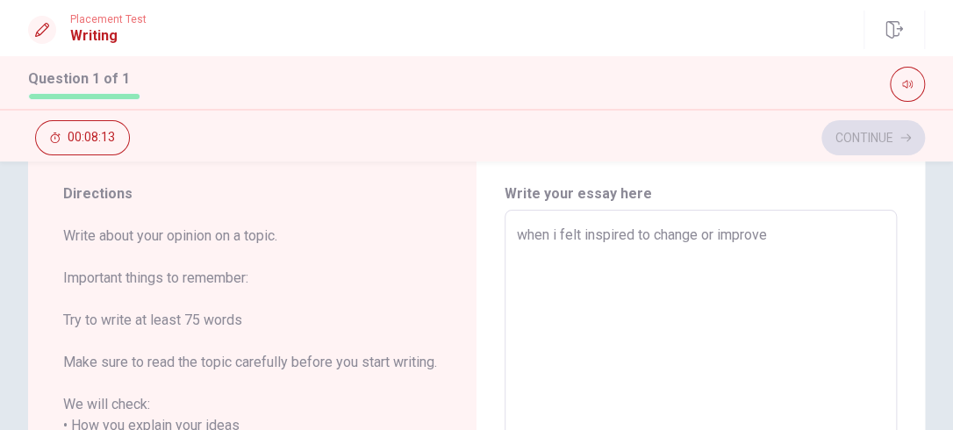
type textarea "when i felt inspired to change or improve,"
type textarea "x"
type textarea "when i felt inspired to change or improve,"
type textarea "x"
type textarea "when i felt inspired to change or improve, i"
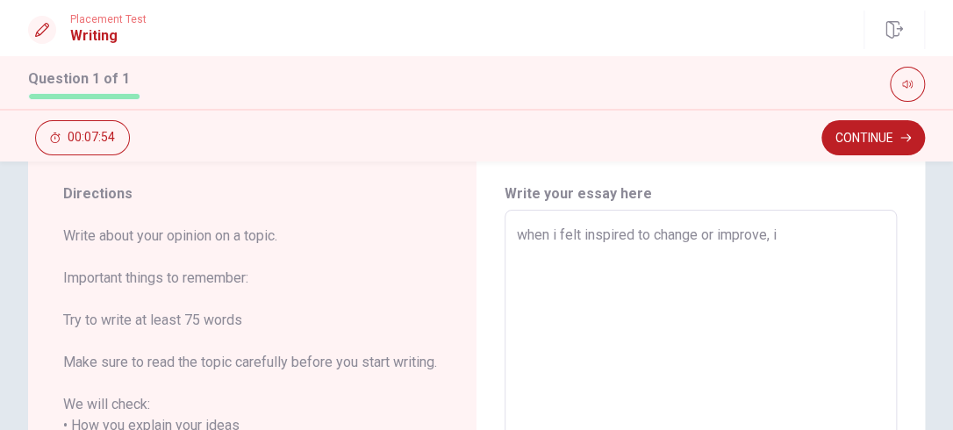
type textarea "x"
type textarea "when i felt inspired to change or improve, i"
type textarea "x"
type textarea "when i felt inspired to change or improve, i c"
type textarea "x"
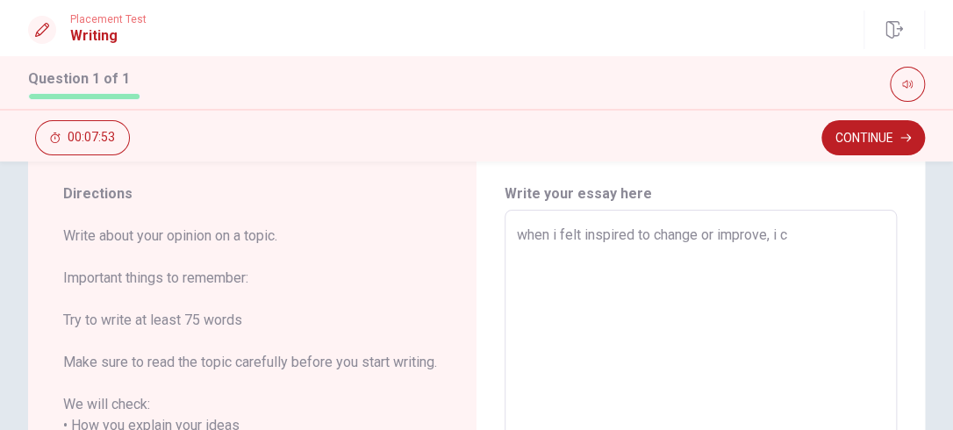
type textarea "when i felt inspired to change or improve, i co"
type textarea "x"
type textarea "when i felt inspired to change or improve, i cou"
type textarea "x"
type textarea "when i felt inspired to change or improve, i coul"
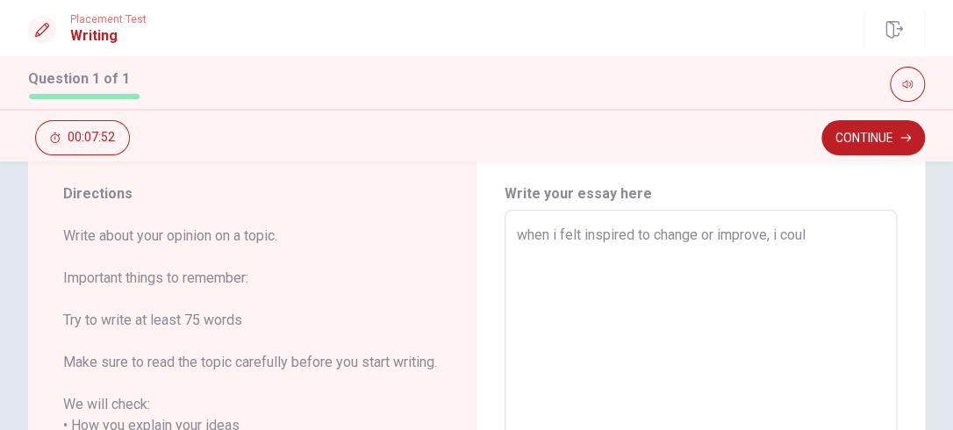
type textarea "x"
type textarea "when i felt inspired to change or improve, i could"
type textarea "x"
type textarea "when i felt inspired to change or improve, i could"
type textarea "x"
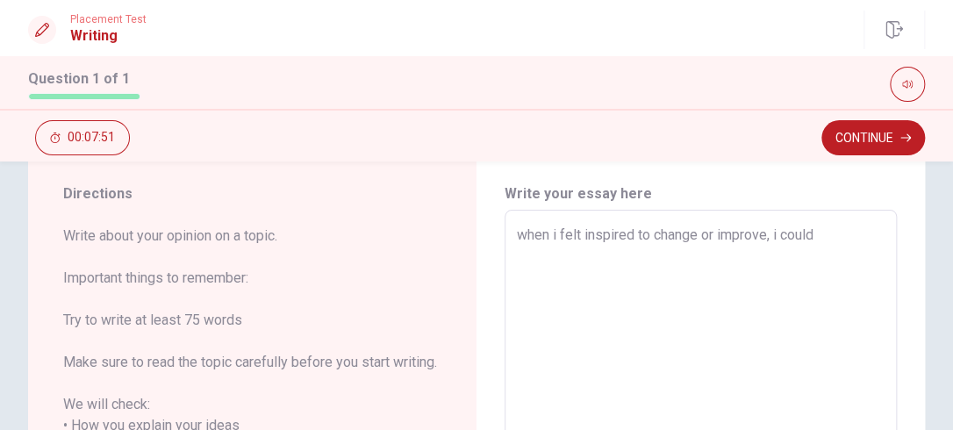
type textarea "when i felt inspired to change or improve, i could g"
type textarea "x"
type textarea "when i felt inspired to change or improve, i could ge"
type textarea "x"
type textarea "when i felt inspired to change or improve, i could get"
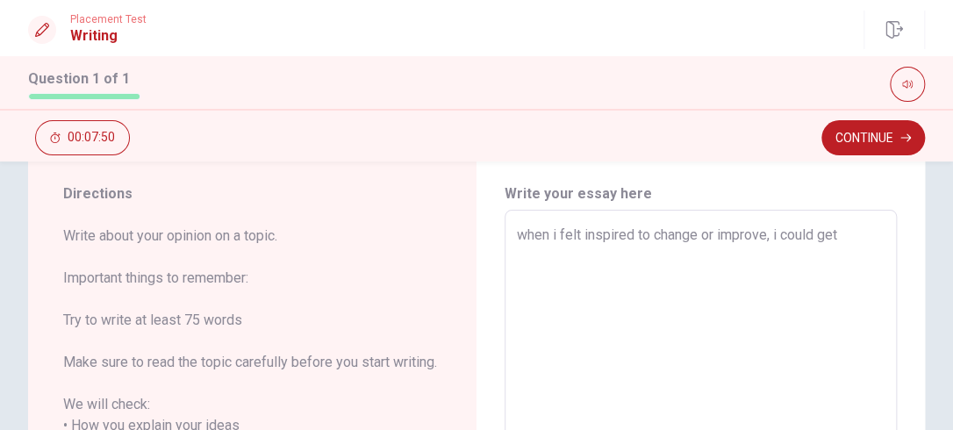
type textarea "x"
type textarea "when i felt inspired to change or improve, i could get"
type textarea "x"
type textarea "when i felt inspired to change or improve, i could get a"
type textarea "x"
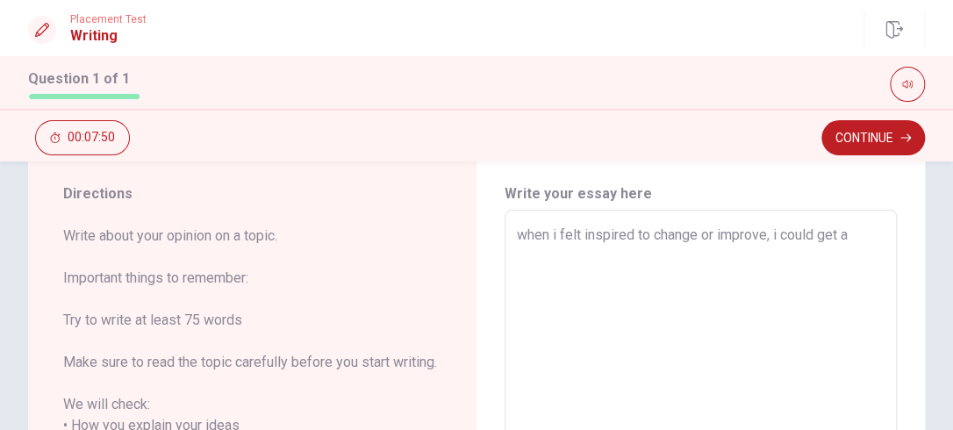
type textarea "when i felt inspired to change or improve, i could get a"
type textarea "x"
type textarea "when i felt inspired to change or improve, i could get a c"
type textarea "x"
type textarea "when i felt inspired to change or improve, i could get a co"
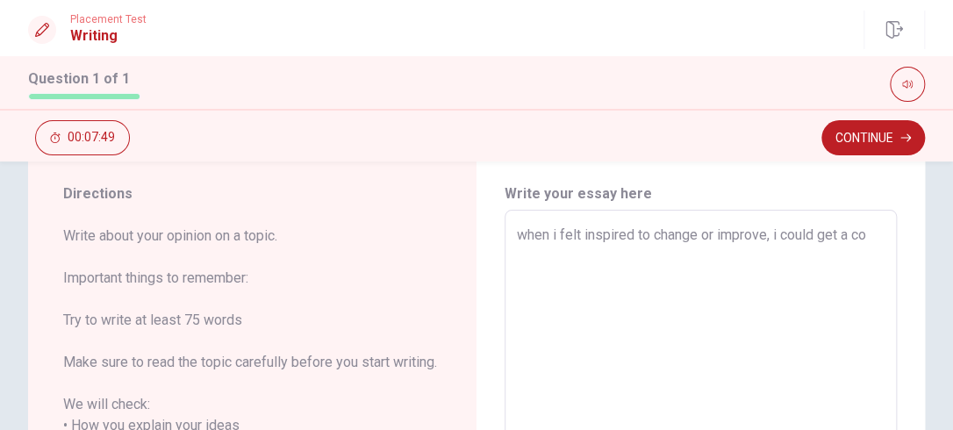
type textarea "x"
type textarea "when i felt inspired to change or improve, i could get a con"
type textarea "x"
type textarea "when i felt inspired to change or improve, i could get a conf"
type textarea "x"
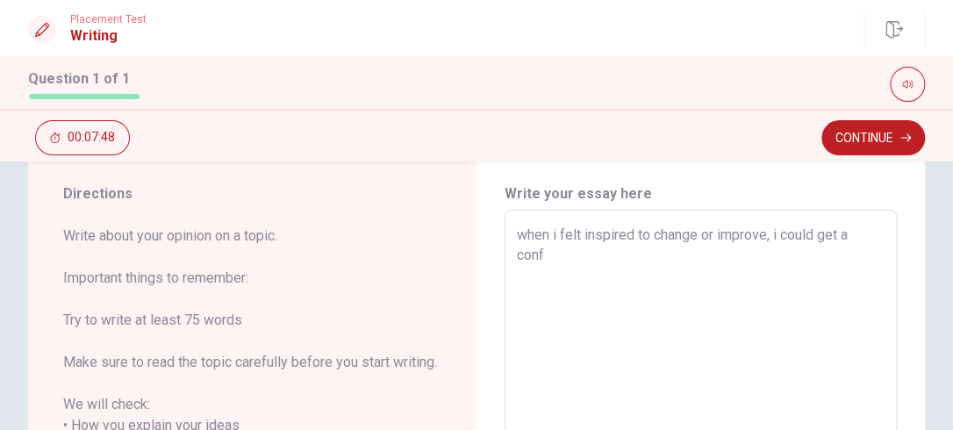
type textarea "when i felt inspired to change or improve, i could get a confe"
type textarea "x"
type textarea "when i felt inspired to change or improve, i could get a confed"
type textarea "x"
type textarea "when i felt inspired to change or improve, i could get a confede"
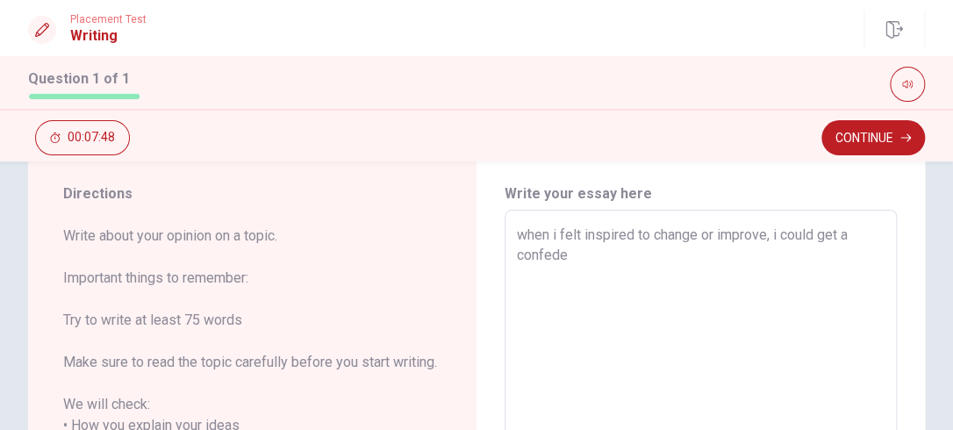
type textarea "x"
type textarea "when i felt inspired to change or improve, i could get a confeden"
type textarea "x"
type textarea "when i felt inspired to change or improve, i could get a confedens"
type textarea "x"
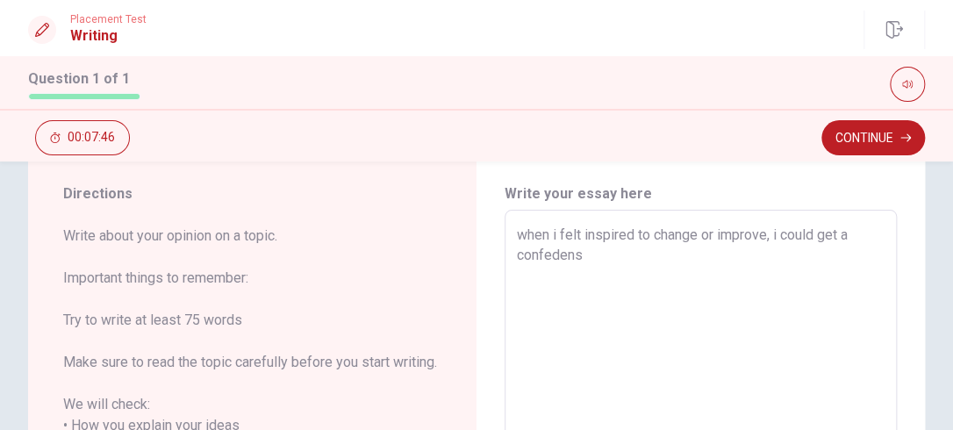
type textarea "when i felt inspired to change or improve, i could get a confeden"
type textarea "x"
type textarea "when i felt inspired to change or improve, i could get a confedenc"
type textarea "x"
type textarea "when i felt inspired to change or improve, i could get a confedence"
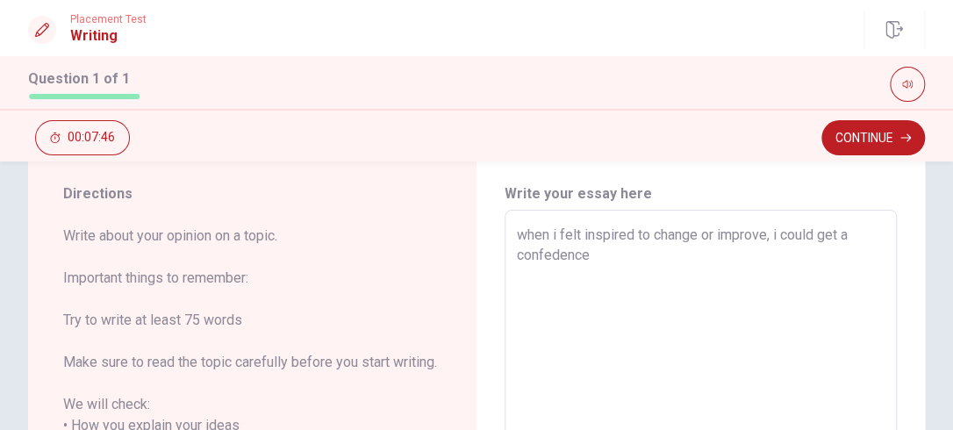
type textarea "x"
type textarea "when i felt inspired to change or improve, i could get a confedence."
type textarea "x"
type textarea "when i felt inspired to change or improve, i could get a confedence."
type textarea "x"
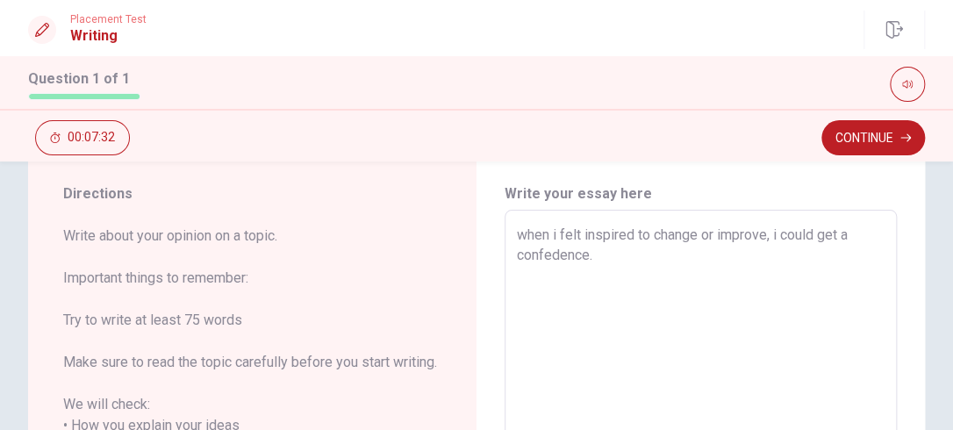
type textarea "when i felt inspired to change or improve, i could get a confedence. f"
type textarea "x"
type textarea "when i felt inspired to change or improve, i could get a confedence. fo"
type textarea "x"
type textarea "when i felt inspired to change or improve, i could get a confedence. for"
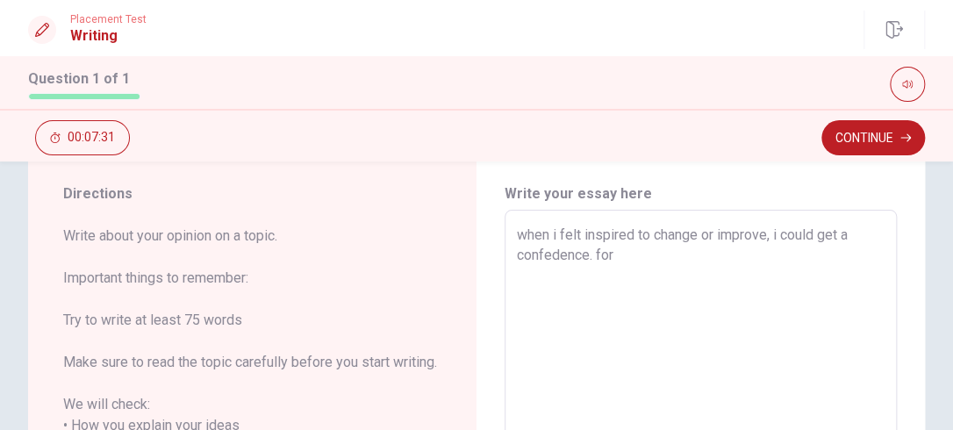
type textarea "x"
type textarea "when i felt inspired to change or improve, i could get a confedence. for"
type textarea "x"
type textarea "when i felt inspired to change or improve, i could get a confedence. for i"
type textarea "x"
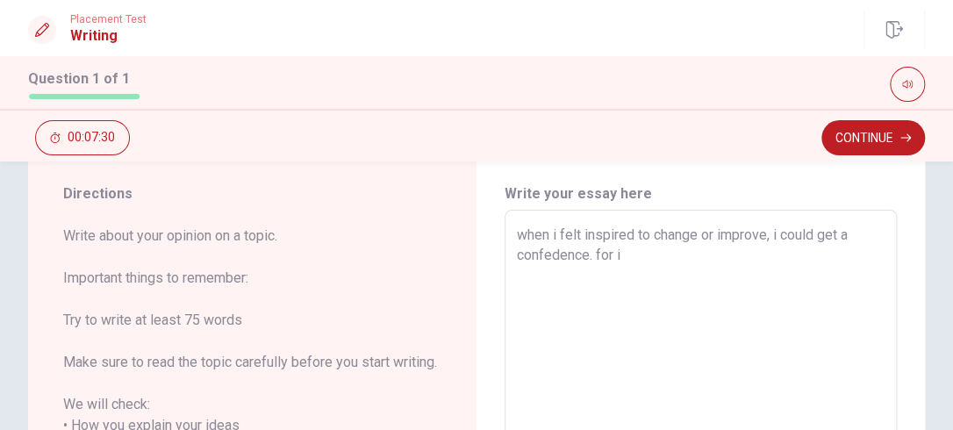
type textarea "when i felt inspired to change or improve, i could get a confedence. for in"
type textarea "x"
type textarea "when i felt inspired to change or improve, i could get a confedence. for ins"
type textarea "x"
type textarea "when i felt inspired to change or improve, i could get a confedence. for inst"
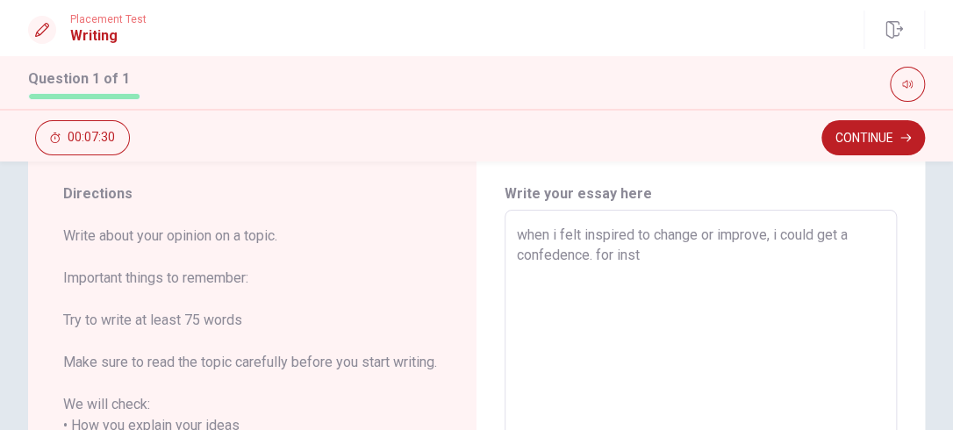
type textarea "x"
type textarea "when i felt inspired to change or improve, i could get a confedence. for insta"
type textarea "x"
type textarea "when i felt inspired to change or improve, i could get a confedence. for instan"
type textarea "x"
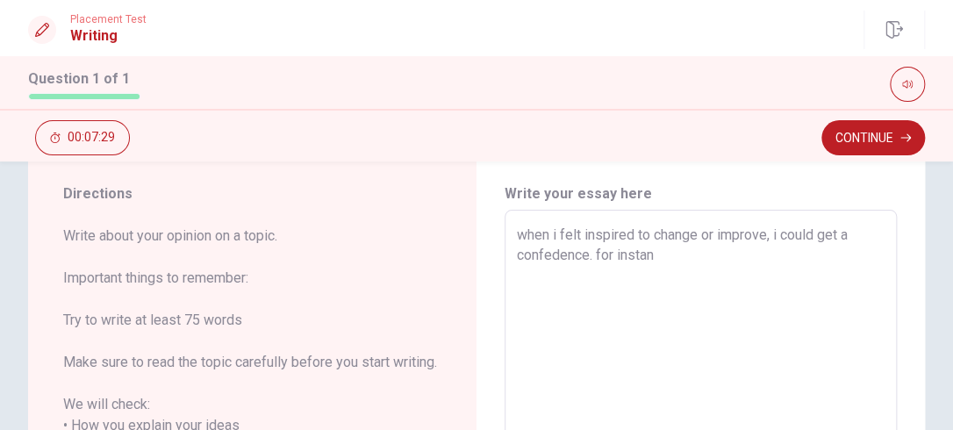
type textarea "when i felt inspired to change or improve, i could get a confedence. for instanc"
type textarea "x"
type textarea "when i felt inspired to change or improve, i could get a confedence. for instan…"
type textarea "x"
type textarea "when i felt inspired to change or improve, i could get a confedence. for instanc"
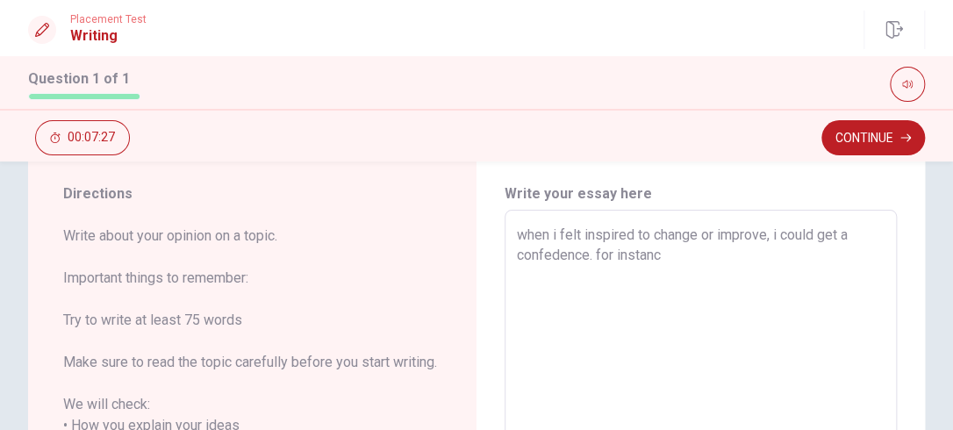
type textarea "x"
type textarea "when i felt inspired to change or improve, i could get a confedence. for instan"
type textarea "x"
type textarea "when i felt inspired to change or improve, i could get a confedence. for insta"
type textarea "x"
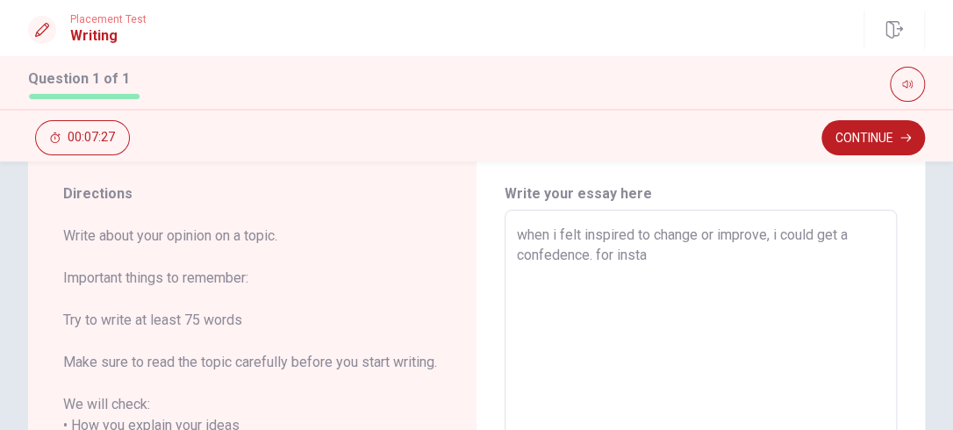
type textarea "when i felt inspired to change or improve, i could get a confedence. for inst"
type textarea "x"
type textarea "when i felt inspired to change or improve, i could get a confedence. for ins"
type textarea "x"
type textarea "when i felt inspired to change or improve, i could get a confedence. for in"
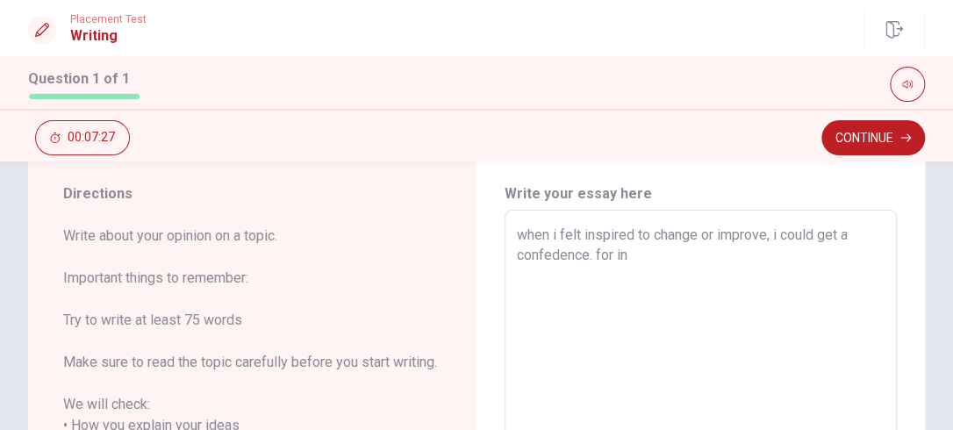
type textarea "x"
type textarea "when i felt inspired to change or improve, i could get a confedence. for i"
type textarea "x"
type textarea "when i felt inspired to change or improve, i could get a confedence. for"
type textarea "x"
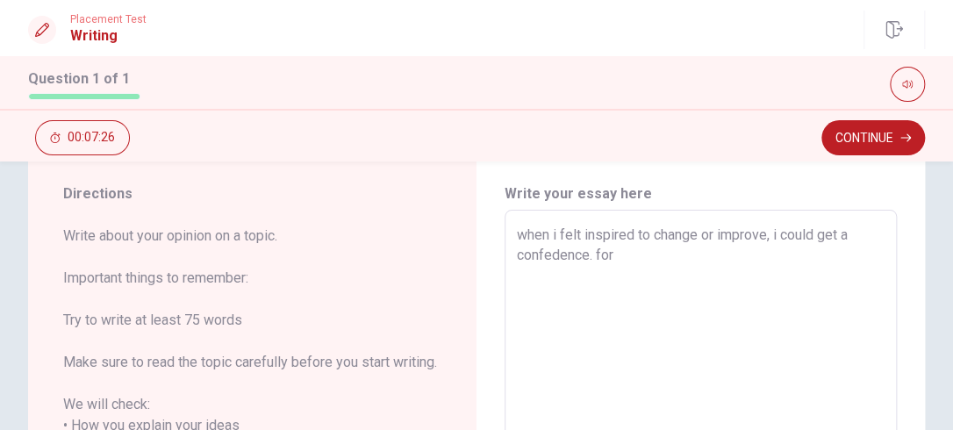
type textarea "when i felt inspired to change or improve, i could get a confedence. for"
type textarea "x"
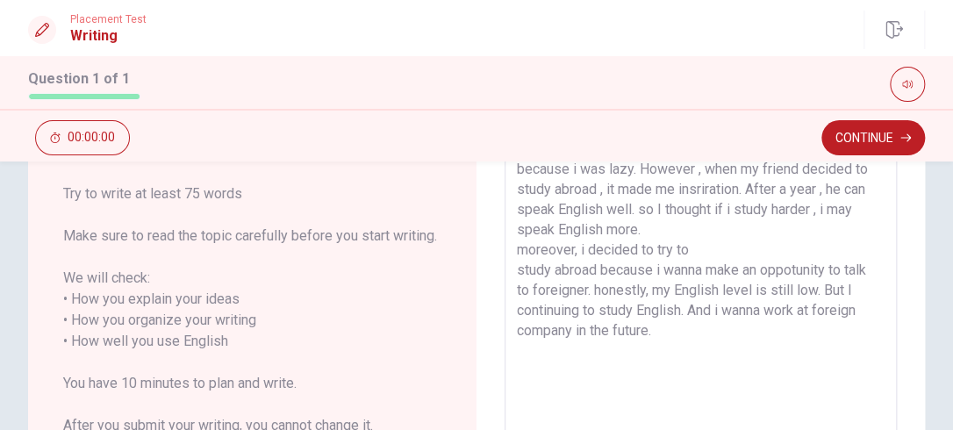
scroll to position [176, 0]
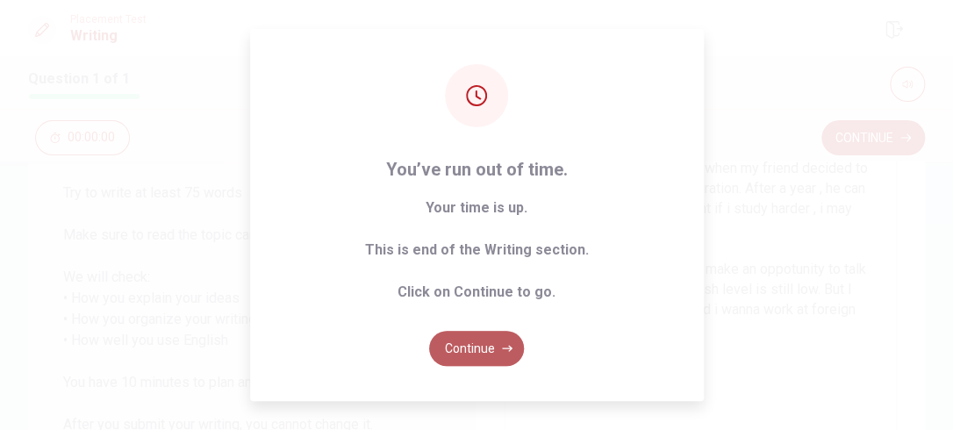
click at [486, 344] on button "Continue" at bounding box center [476, 348] width 95 height 35
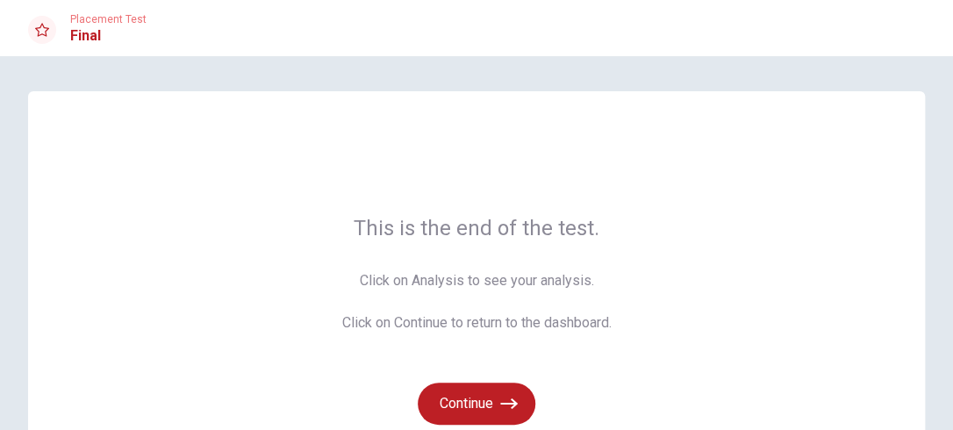
scroll to position [140, 0]
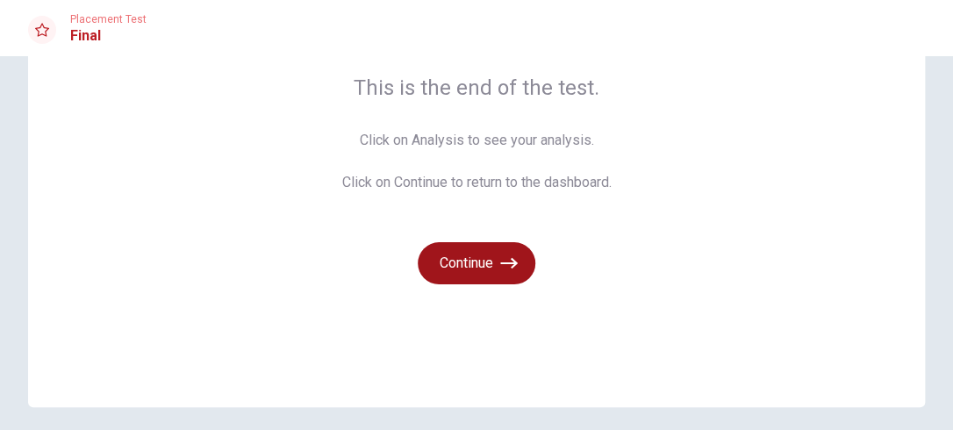
click at [470, 261] on button "Continue" at bounding box center [477, 263] width 118 height 42
